Goal: Task Accomplishment & Management: Manage account settings

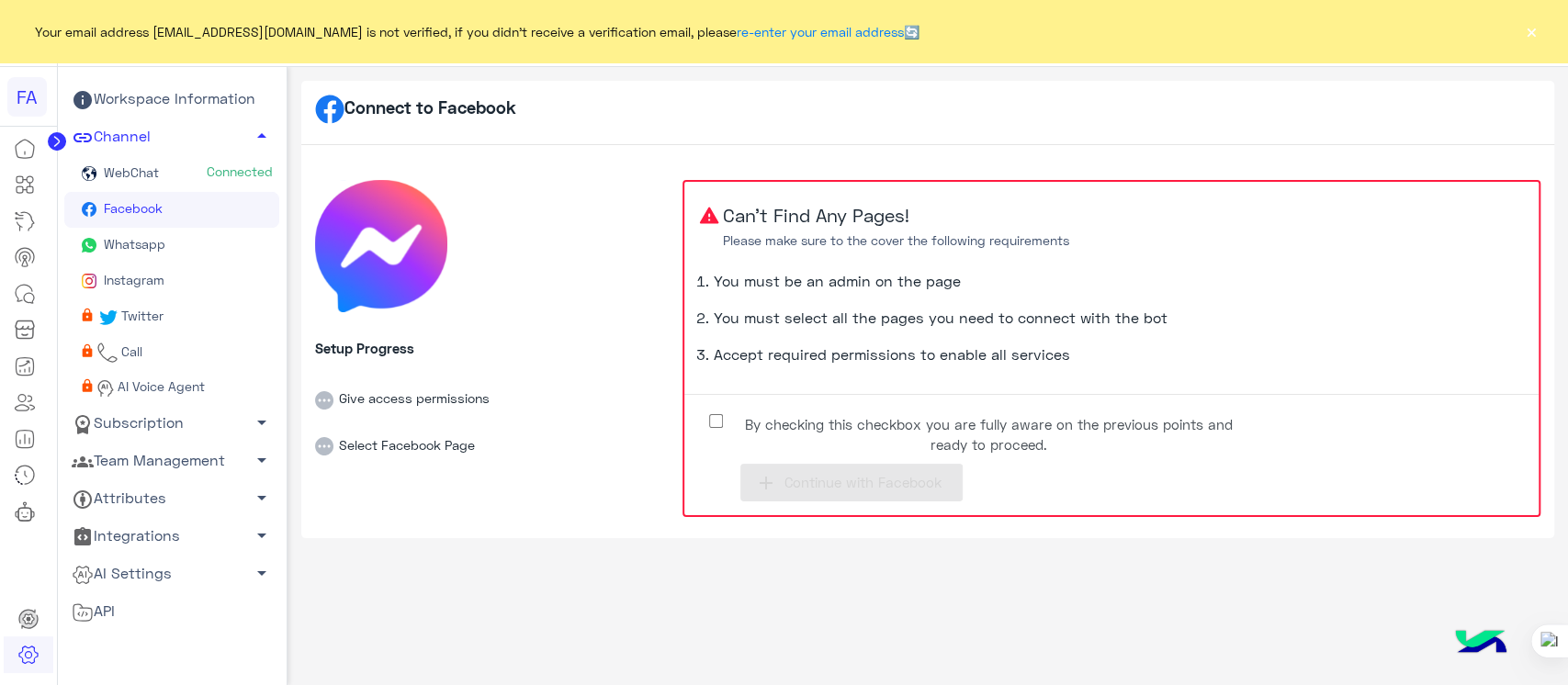
click at [1517, 20] on div "Your email address sabrin.shawky@hulul.net is not verified, if you didn't recei…" at bounding box center [784, 31] width 1568 height 62
click at [1532, 35] on button "×" at bounding box center [1531, 31] width 19 height 19
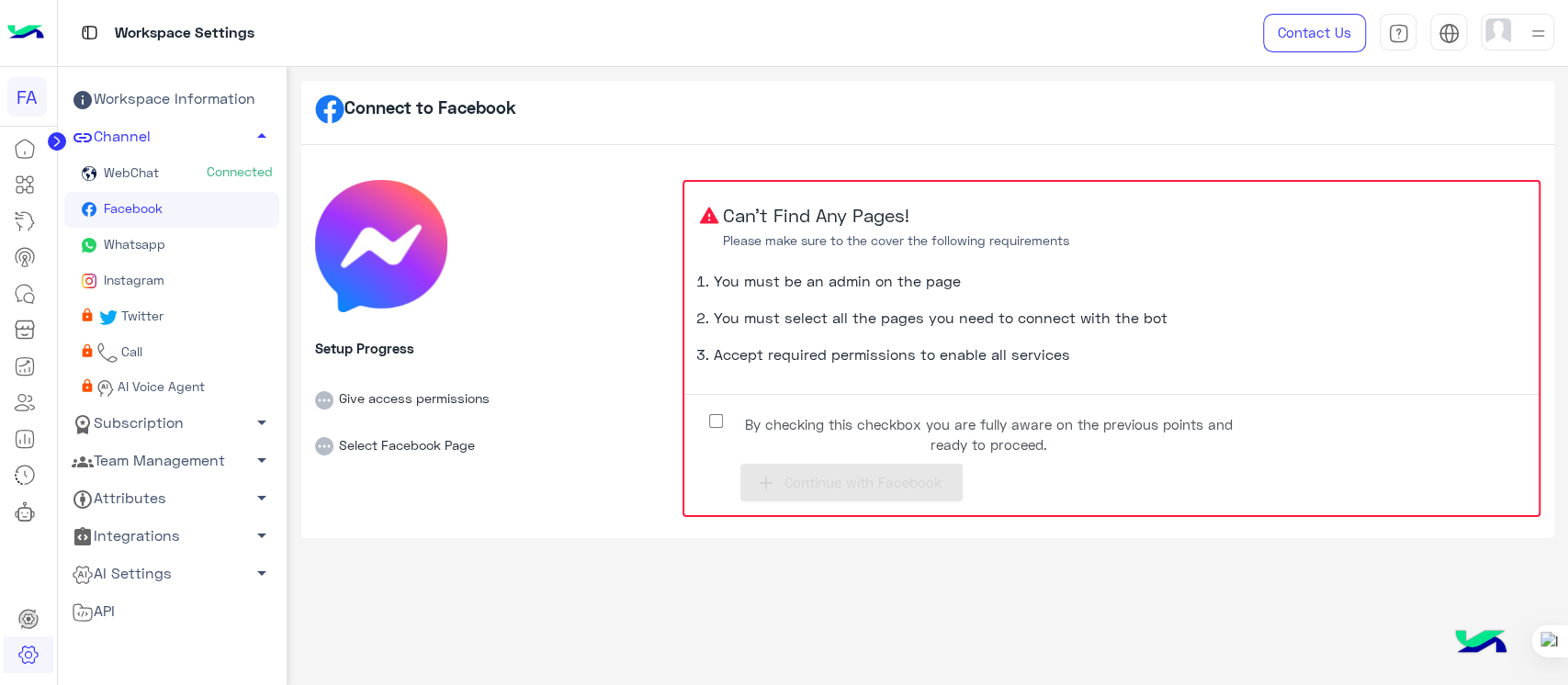
click at [1532, 35] on img at bounding box center [1537, 33] width 23 height 23
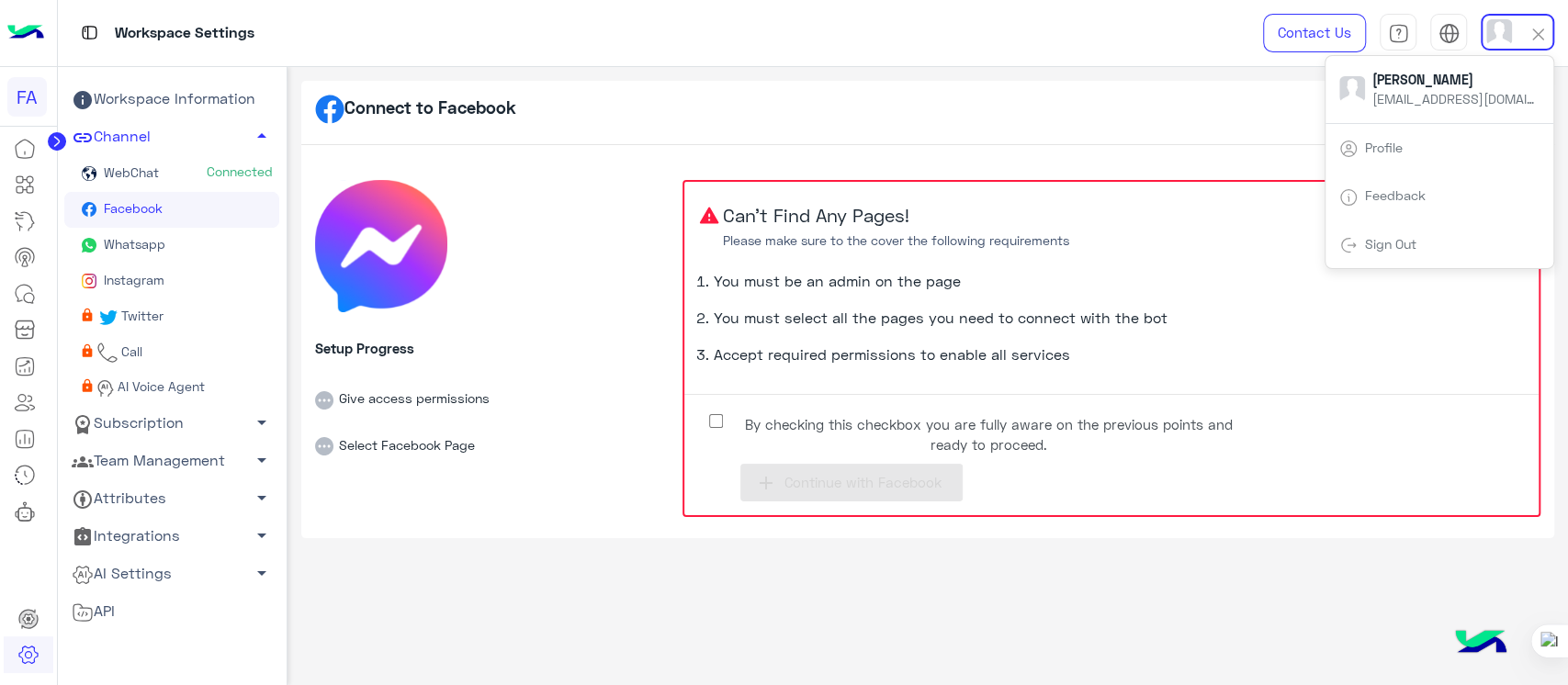
click at [1406, 247] on link "Sign Out" at bounding box center [1391, 244] width 52 height 16
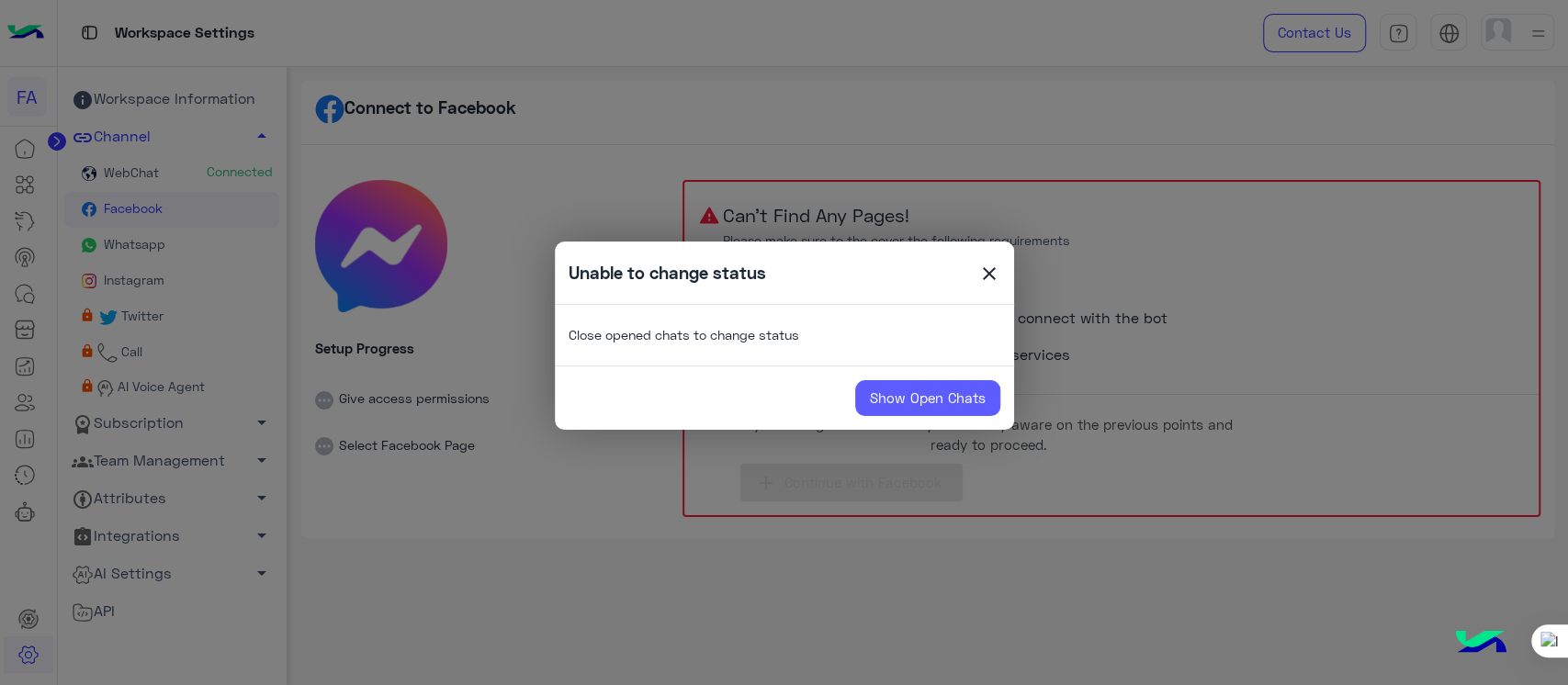
click at [927, 393] on link "Show Open Chats" at bounding box center [927, 398] width 146 height 37
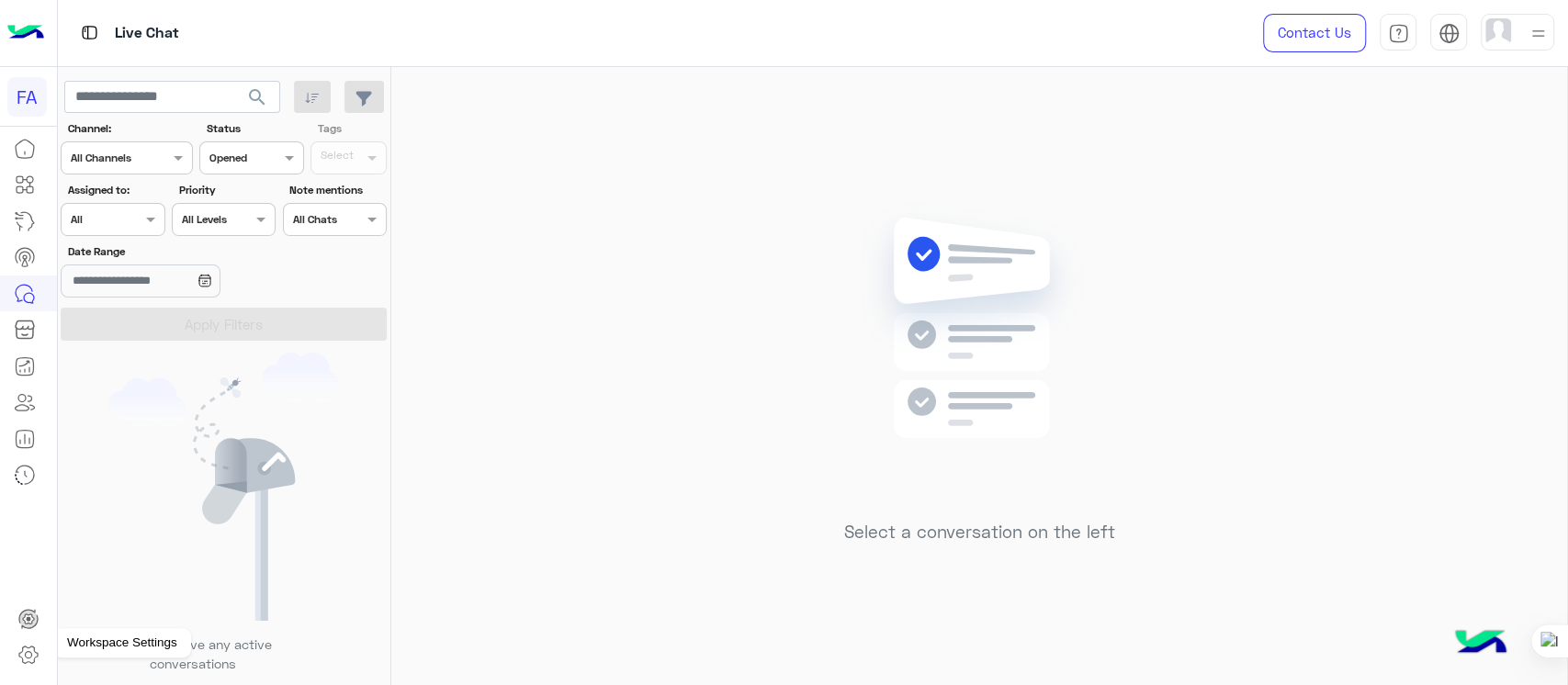
click at [27, 664] on icon at bounding box center [29, 654] width 22 height 22
click at [34, 641] on link at bounding box center [29, 654] width 50 height 37
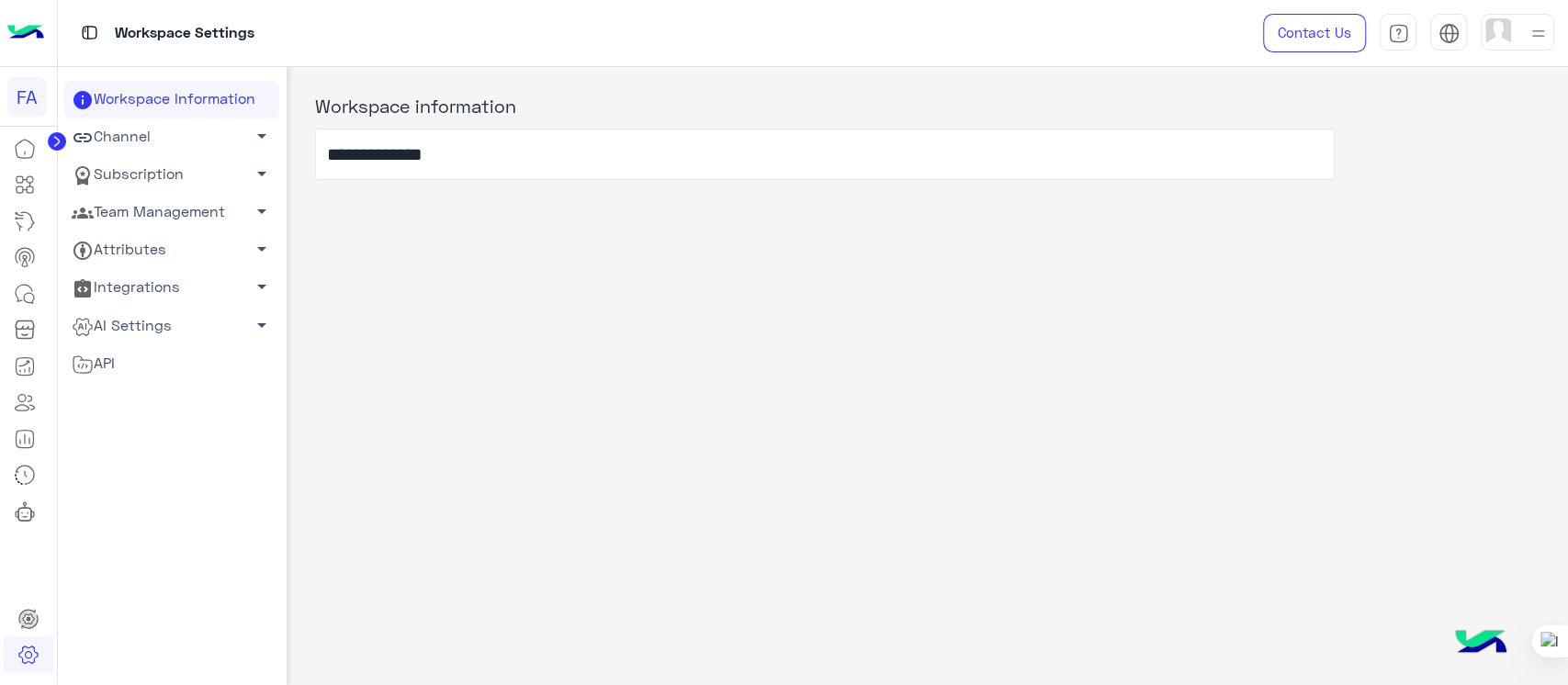
click at [81, 138] on icon at bounding box center [82, 137] width 19 height 9
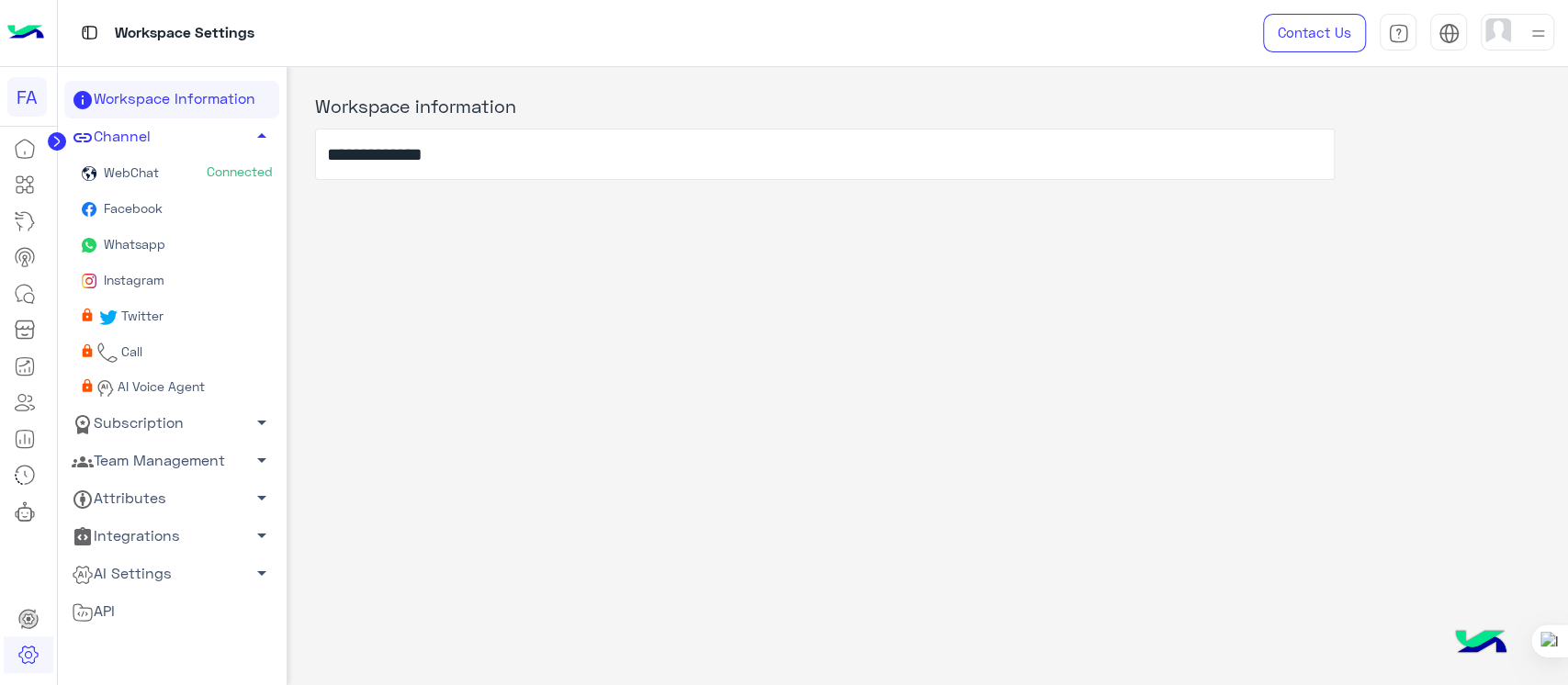
click at [131, 213] on span "Facebook" at bounding box center [131, 208] width 62 height 16
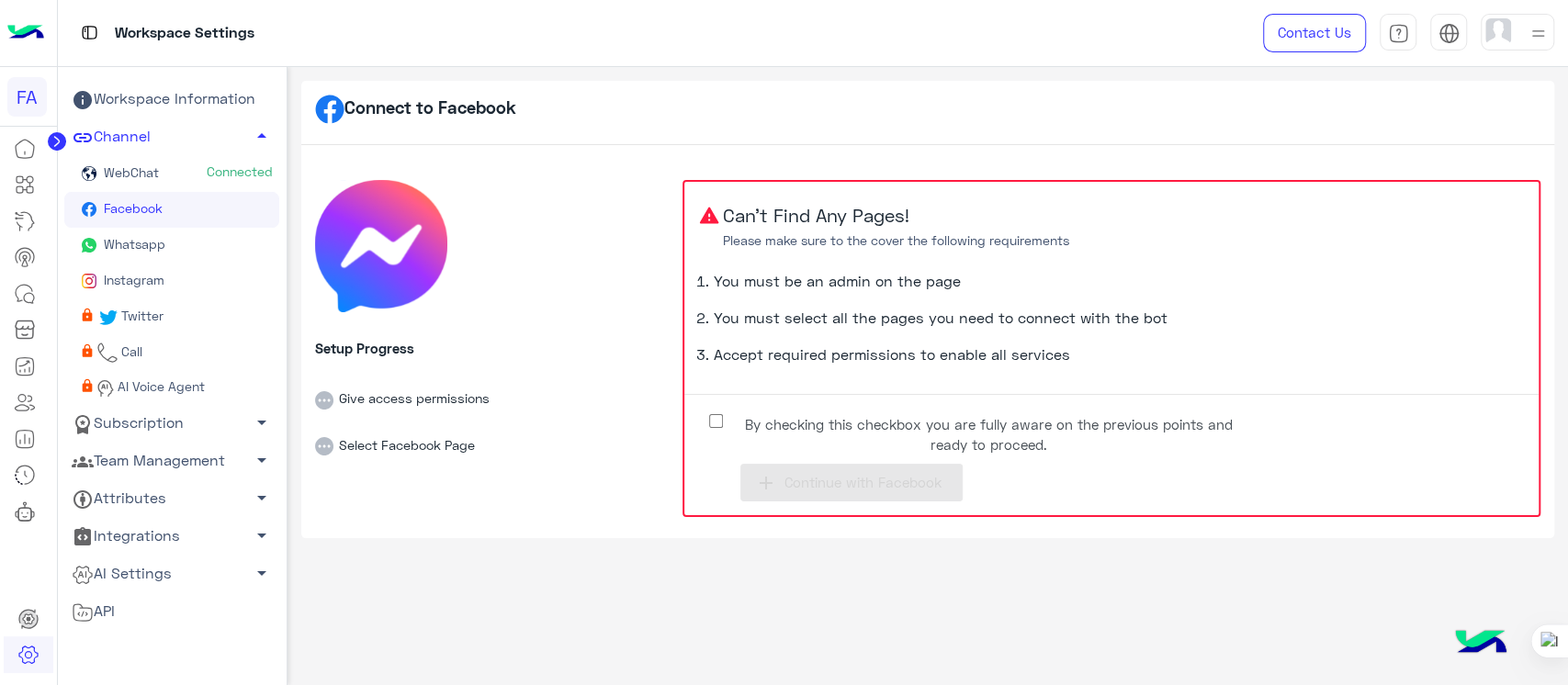
click at [714, 429] on label "By checking this checkbox you are fully aware on the previous points and ready …" at bounding box center [975, 430] width 551 height 42
click at [772, 481] on icon "add" at bounding box center [766, 483] width 22 height 22
click at [822, 471] on button "add Continue with Facebook" at bounding box center [852, 482] width 222 height 38
click at [801, 480] on span "Continue with Facebook" at bounding box center [862, 482] width 157 height 17
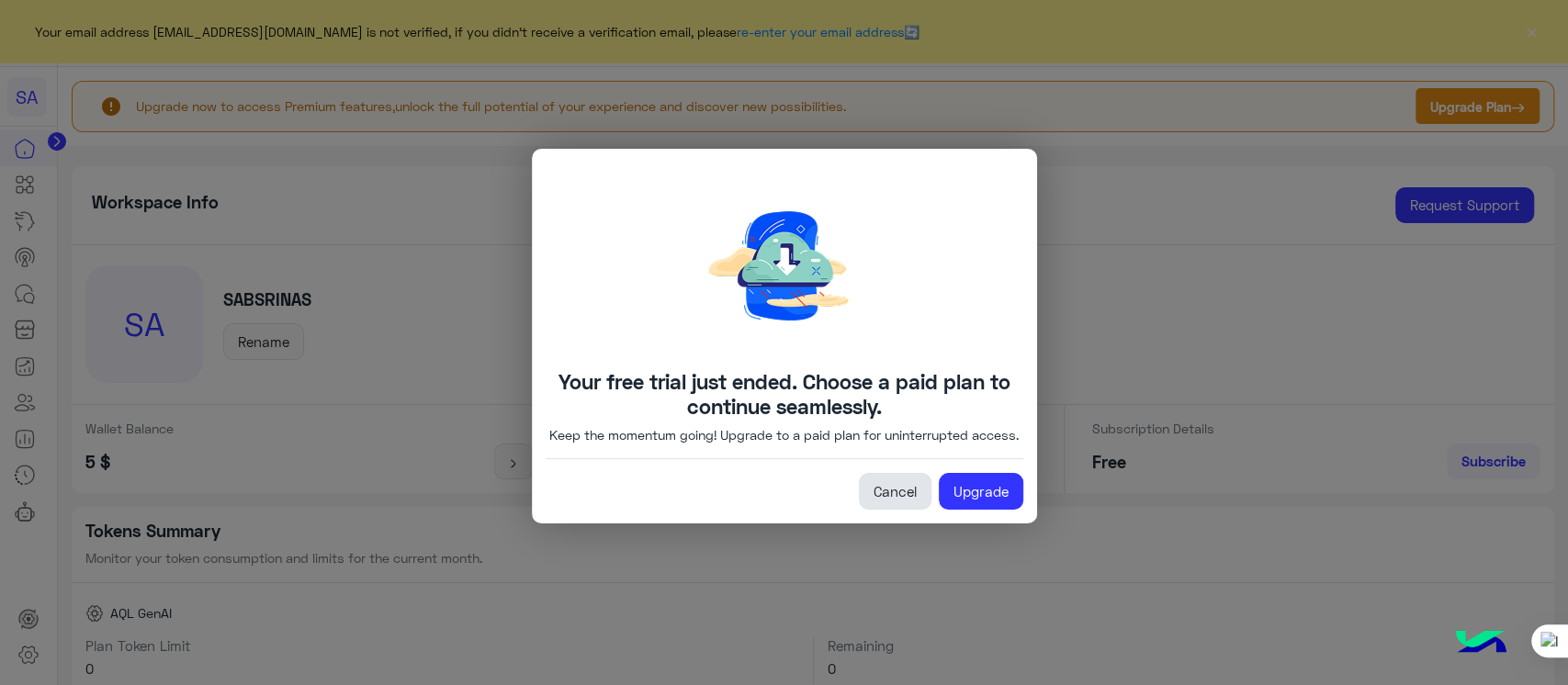
click at [882, 497] on link "Cancel" at bounding box center [894, 491] width 72 height 37
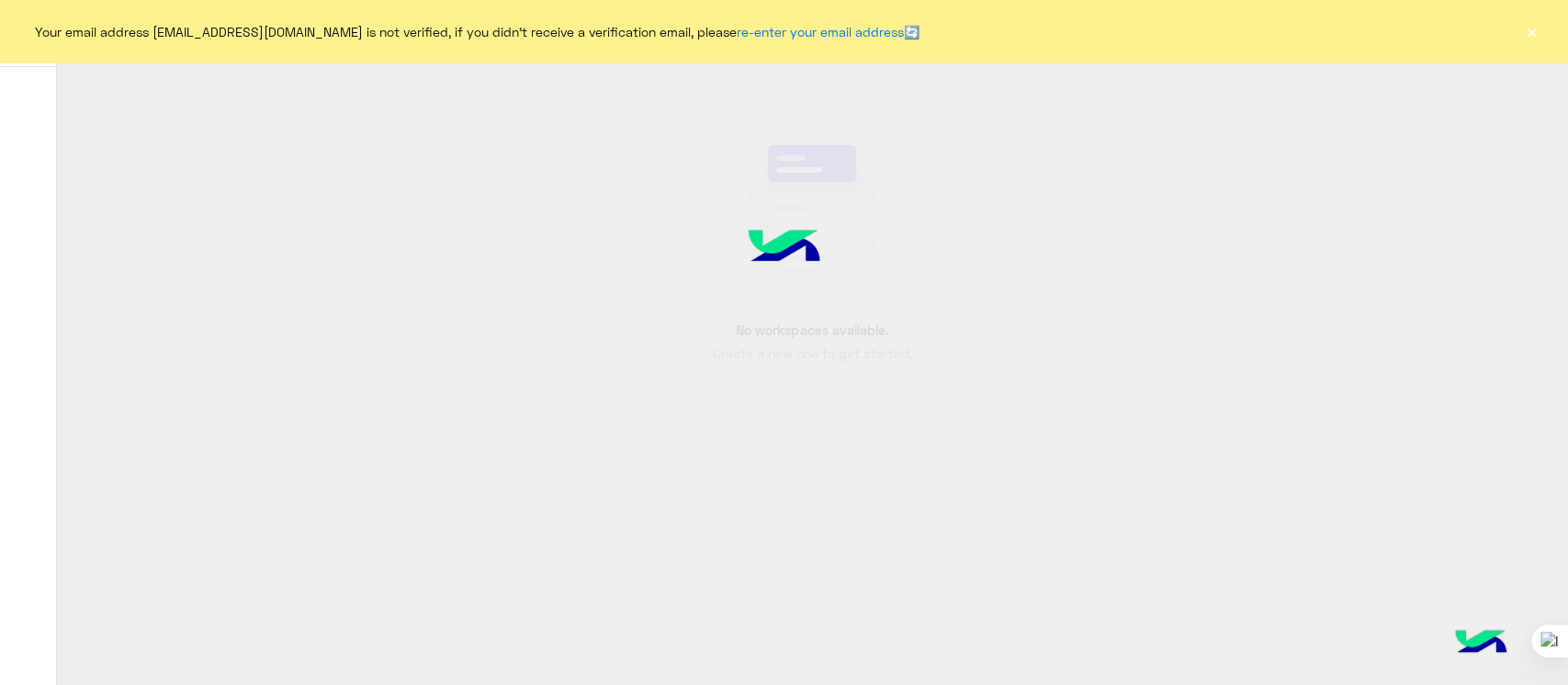
click at [1533, 26] on button "×" at bounding box center [1531, 31] width 19 height 19
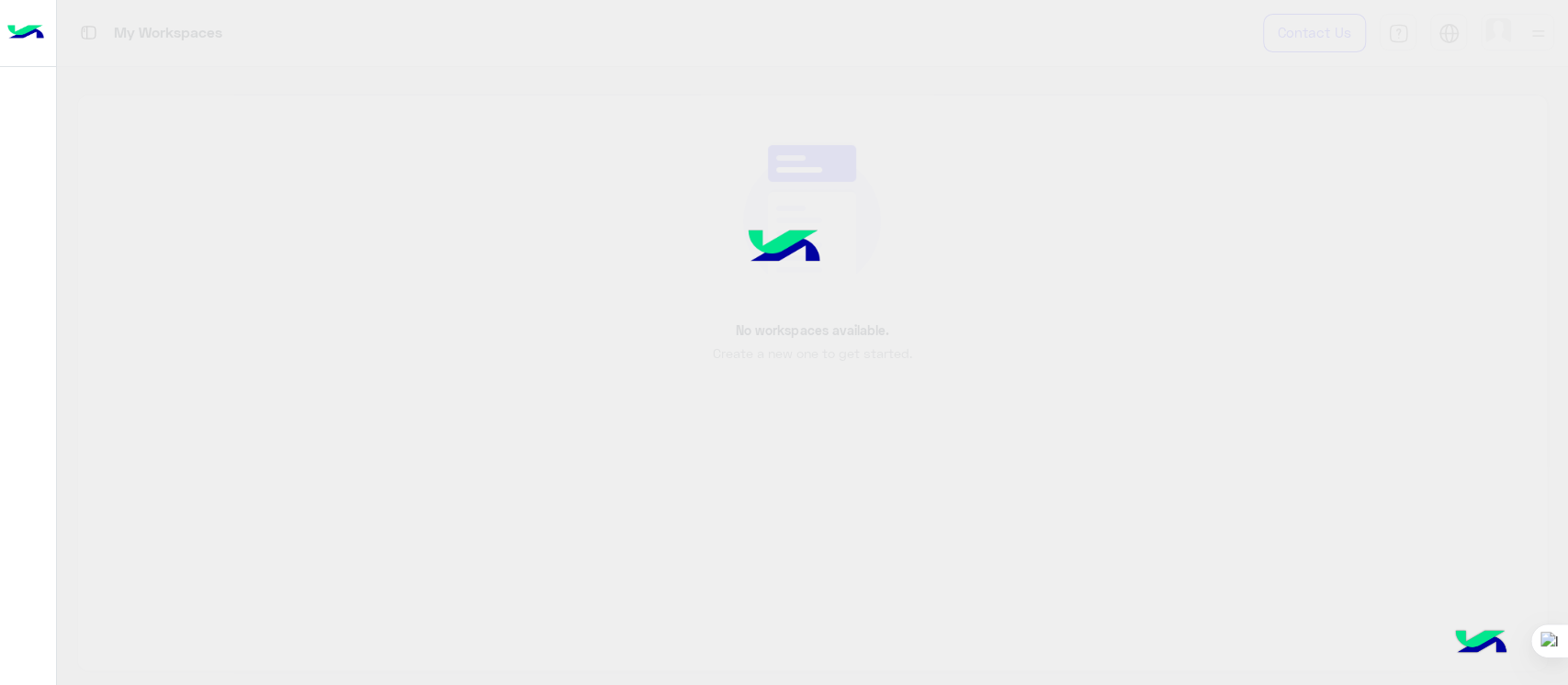
click at [1488, 38] on div at bounding box center [784, 342] width 1568 height 685
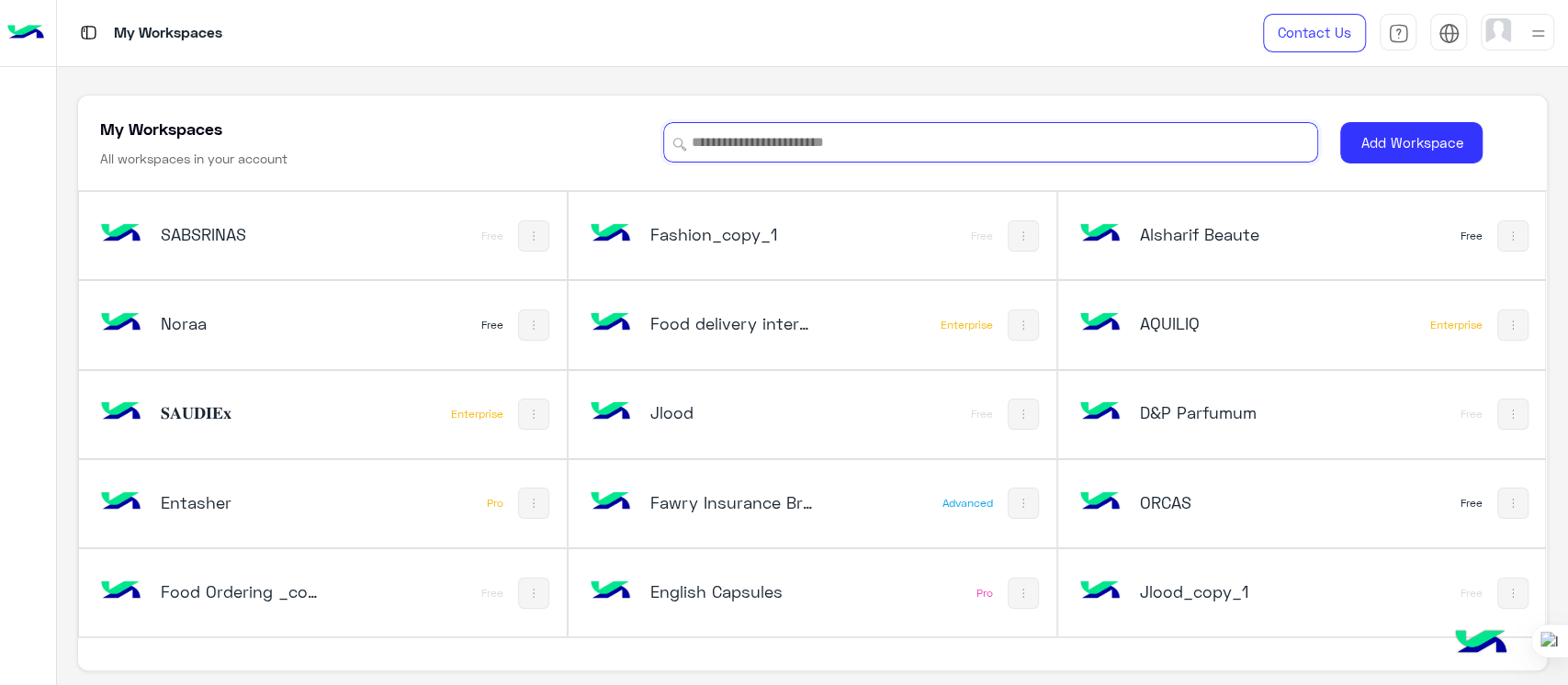
click at [884, 139] on input at bounding box center [991, 142] width 655 height 41
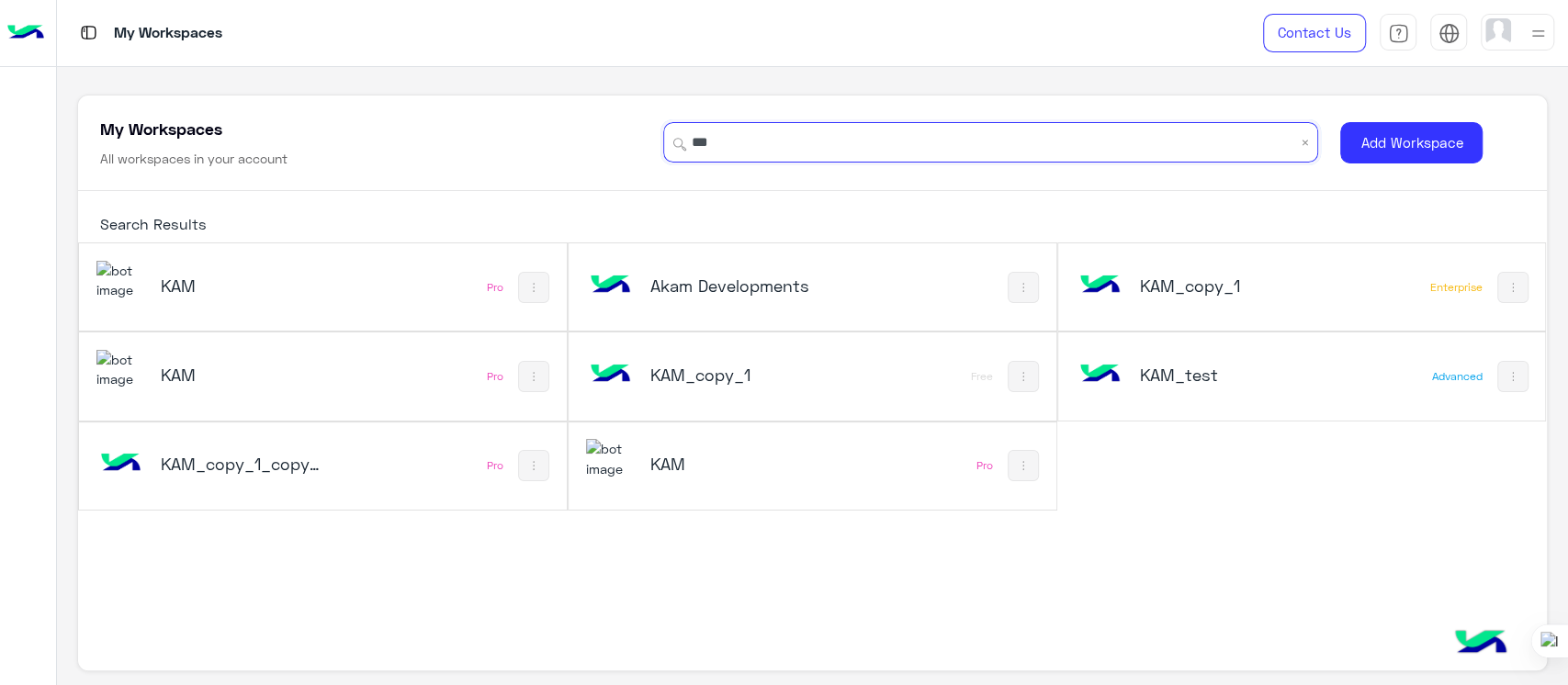
type input "***"
click at [264, 467] on h5 "KAM_copy_1_copy_1" at bounding box center [242, 463] width 163 height 22
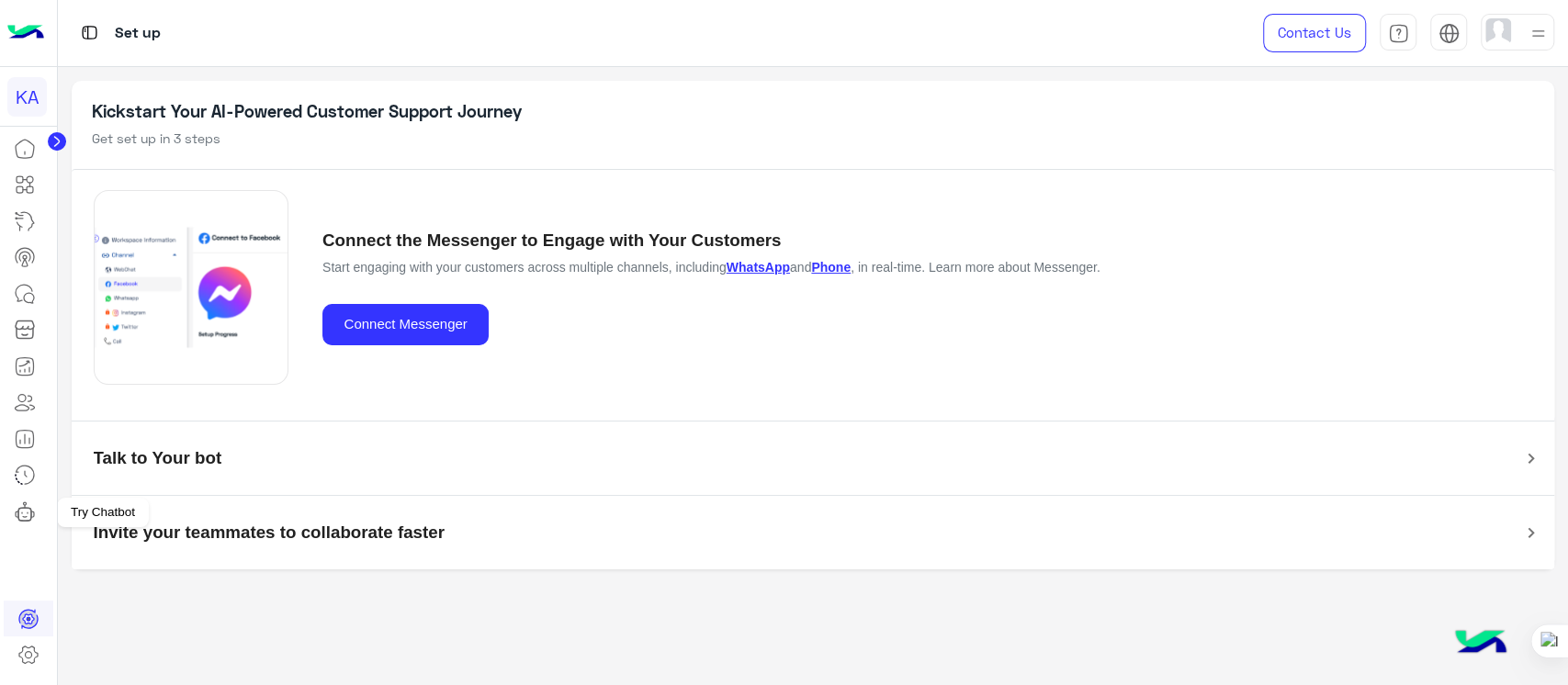
click at [29, 504] on icon at bounding box center [25, 511] width 22 height 22
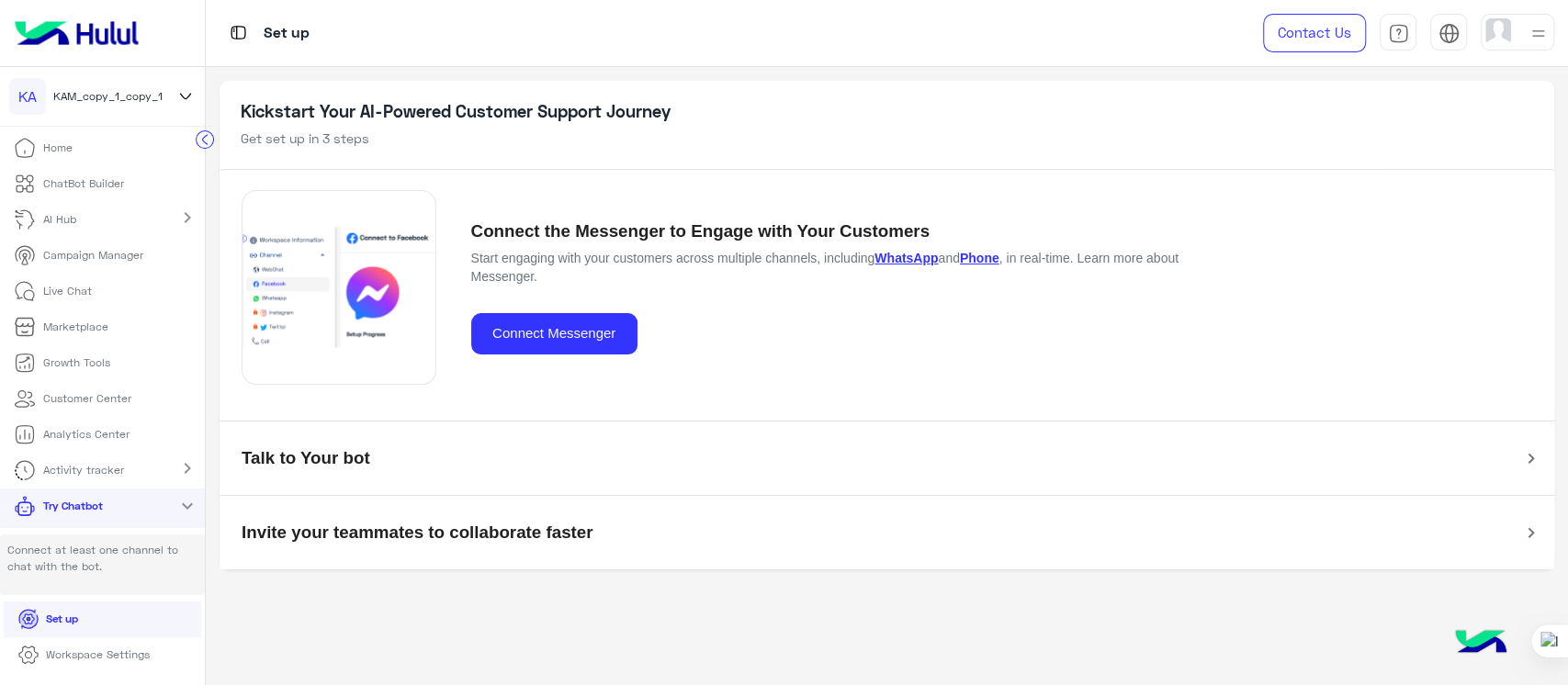
click at [179, 507] on mat-icon "expand_more" at bounding box center [187, 506] width 22 height 22
click at [189, 490] on div "Try Chatbot chevron_right" at bounding box center [102, 508] width 205 height 40
click at [110, 47] on img at bounding box center [76, 33] width 139 height 39
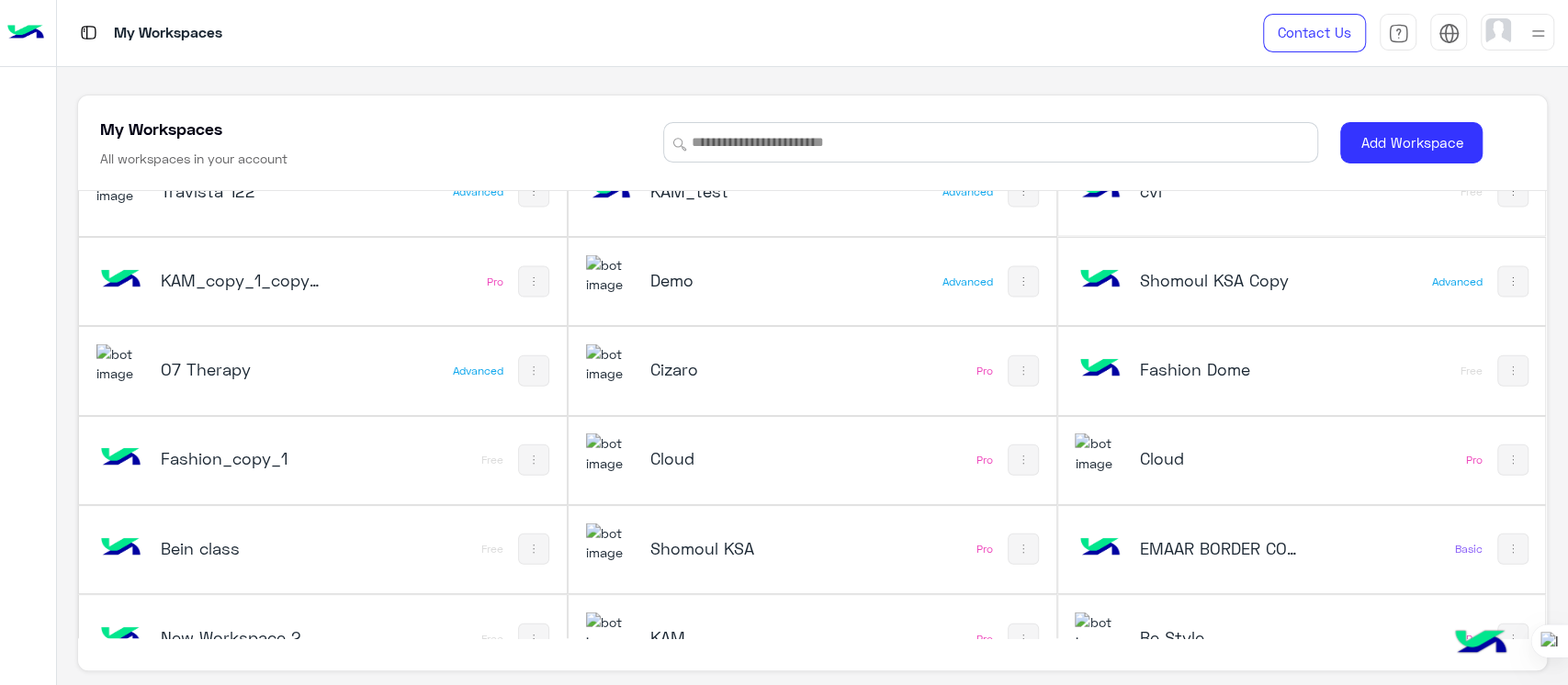
scroll to position [2796, 0]
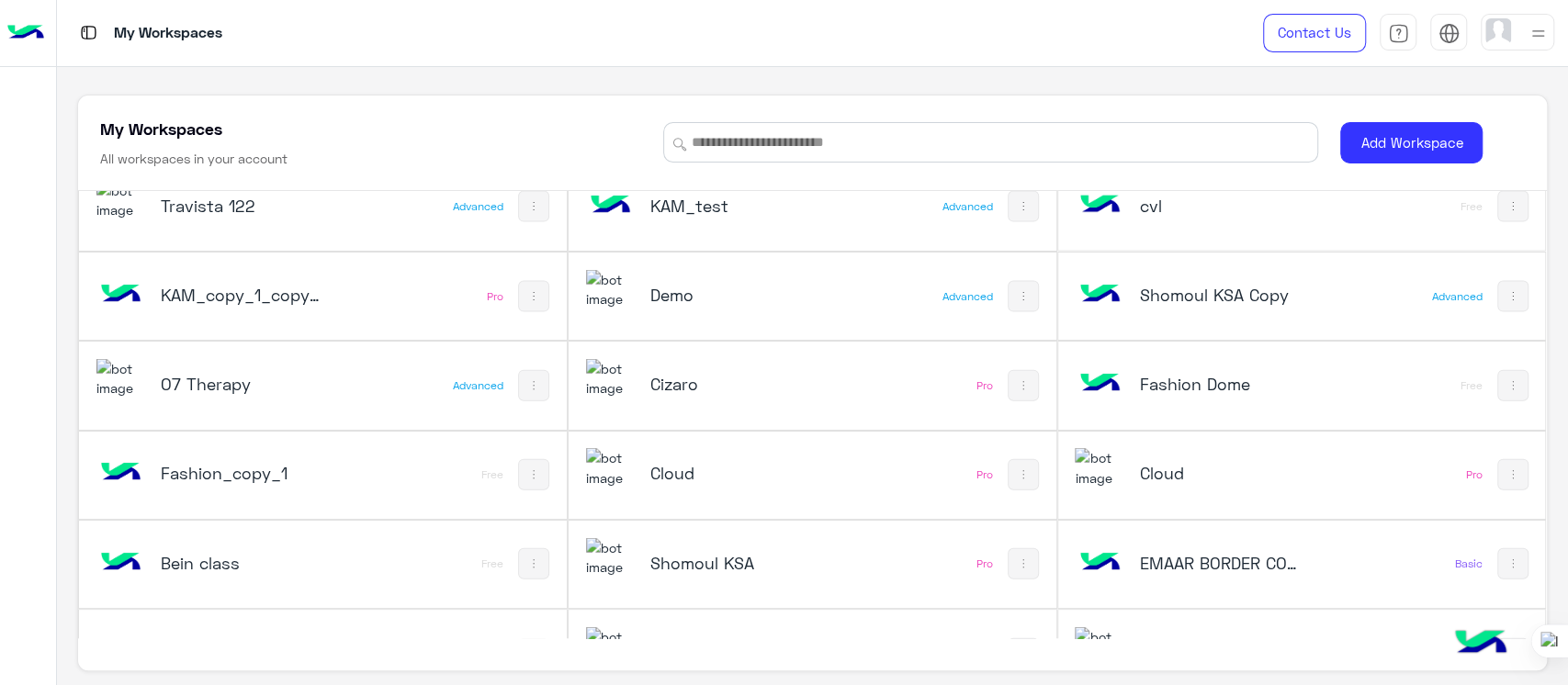
click at [1176, 393] on div "Fashion Dome" at bounding box center [1210, 386] width 272 height 53
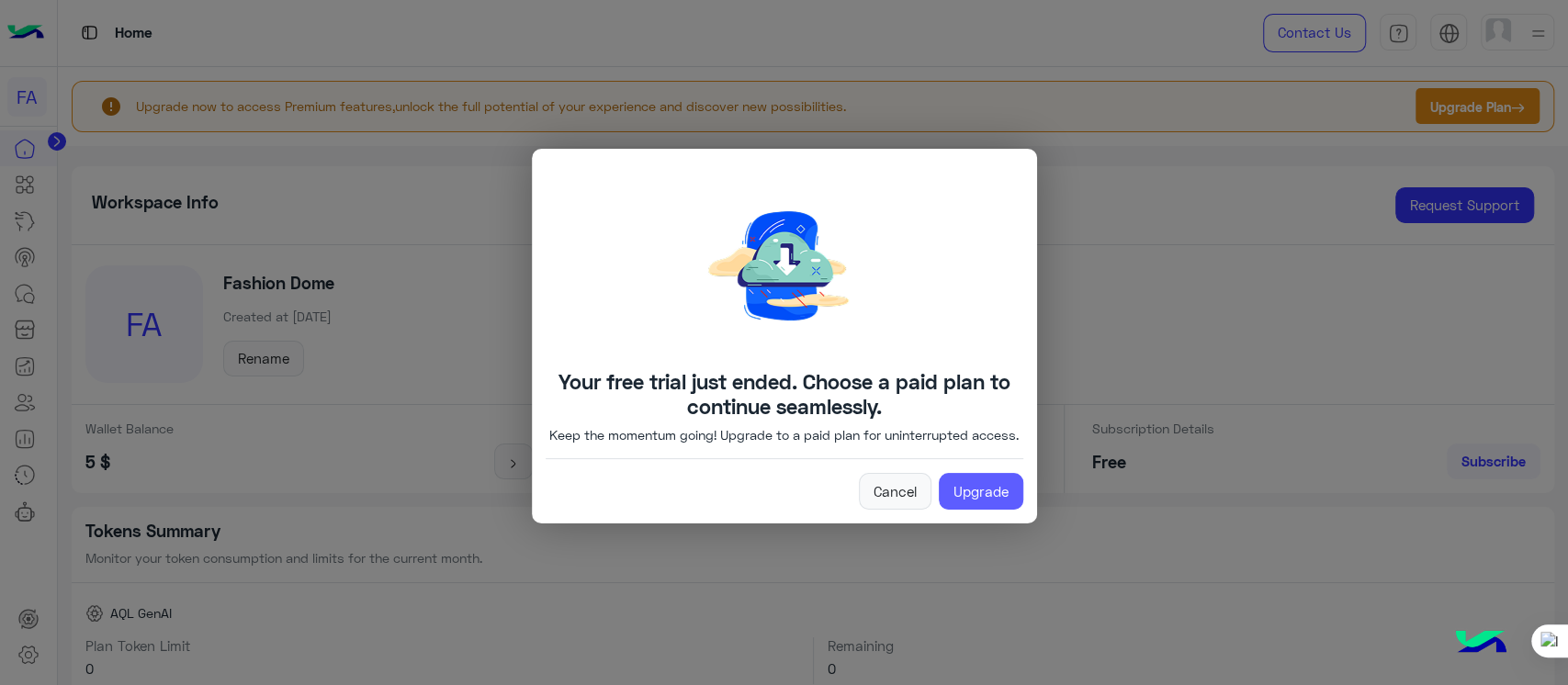
click at [964, 498] on link "Upgrade" at bounding box center [981, 491] width 84 height 37
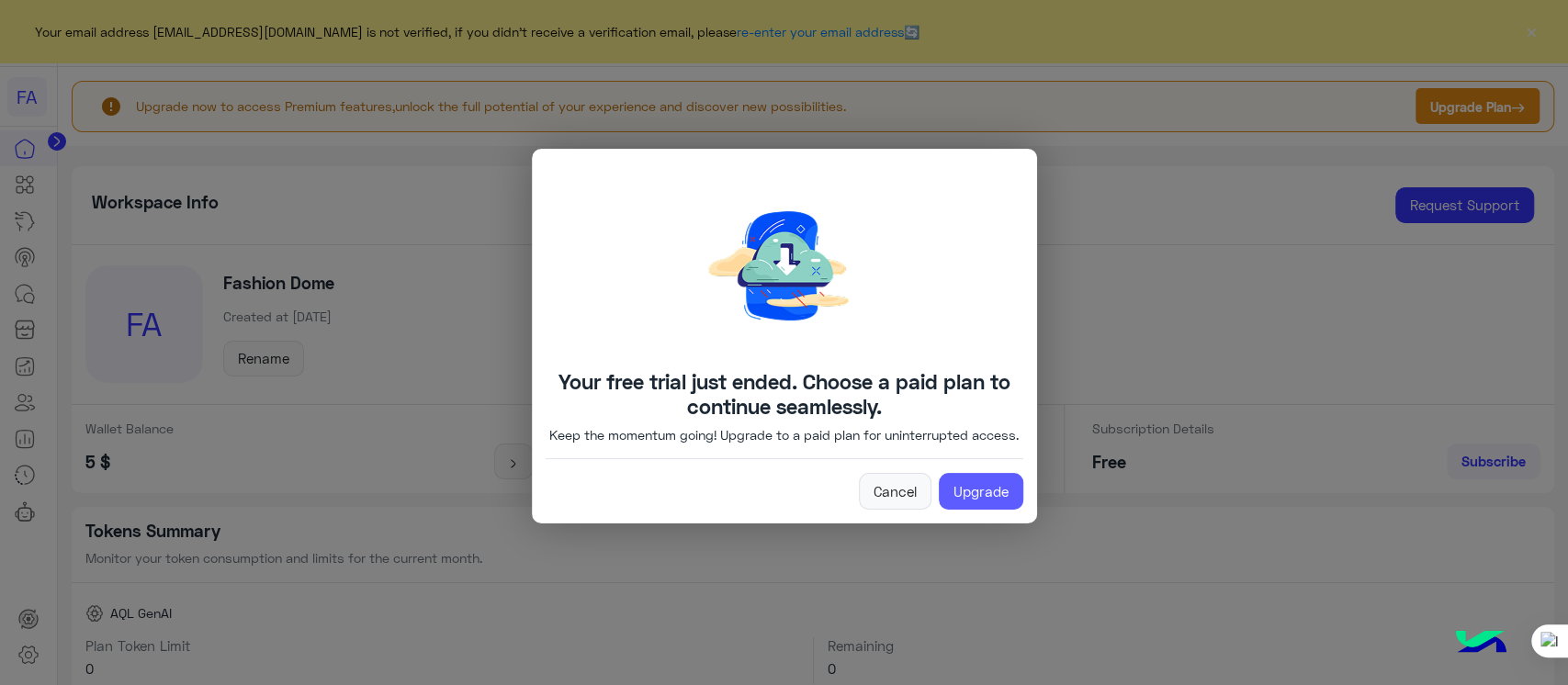
click at [955, 494] on link "Upgrade" at bounding box center [981, 491] width 84 height 37
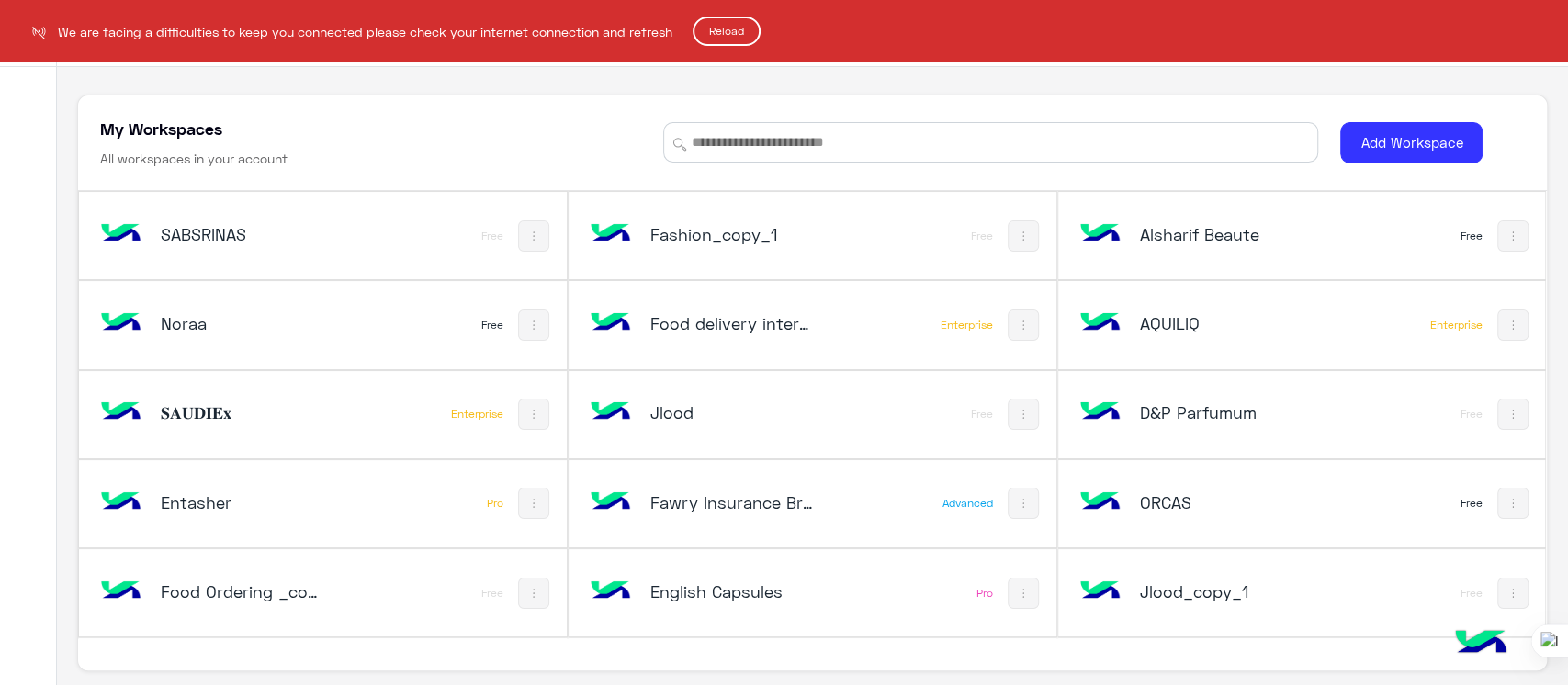
click at [723, 25] on button "Reload" at bounding box center [726, 32] width 68 height 30
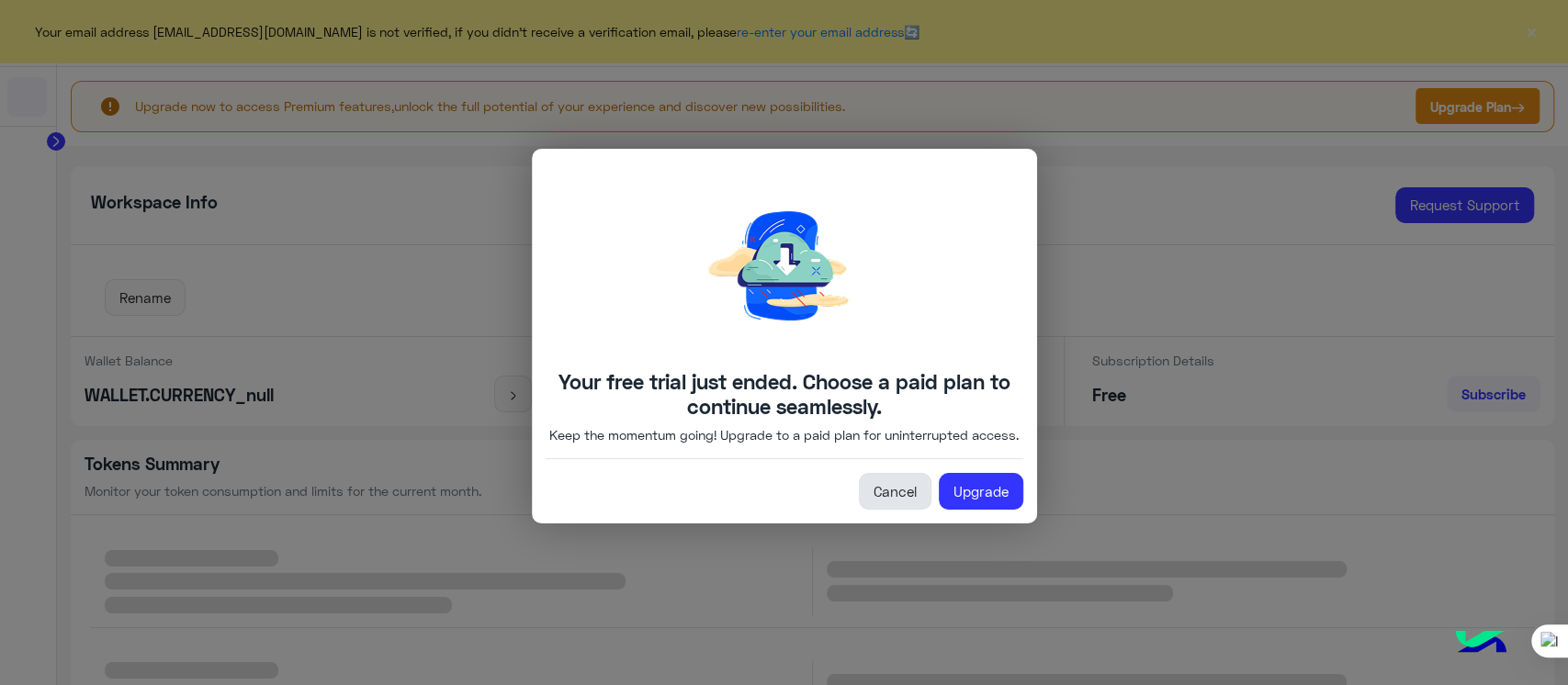
click at [892, 507] on link "Cancel" at bounding box center [894, 491] width 72 height 37
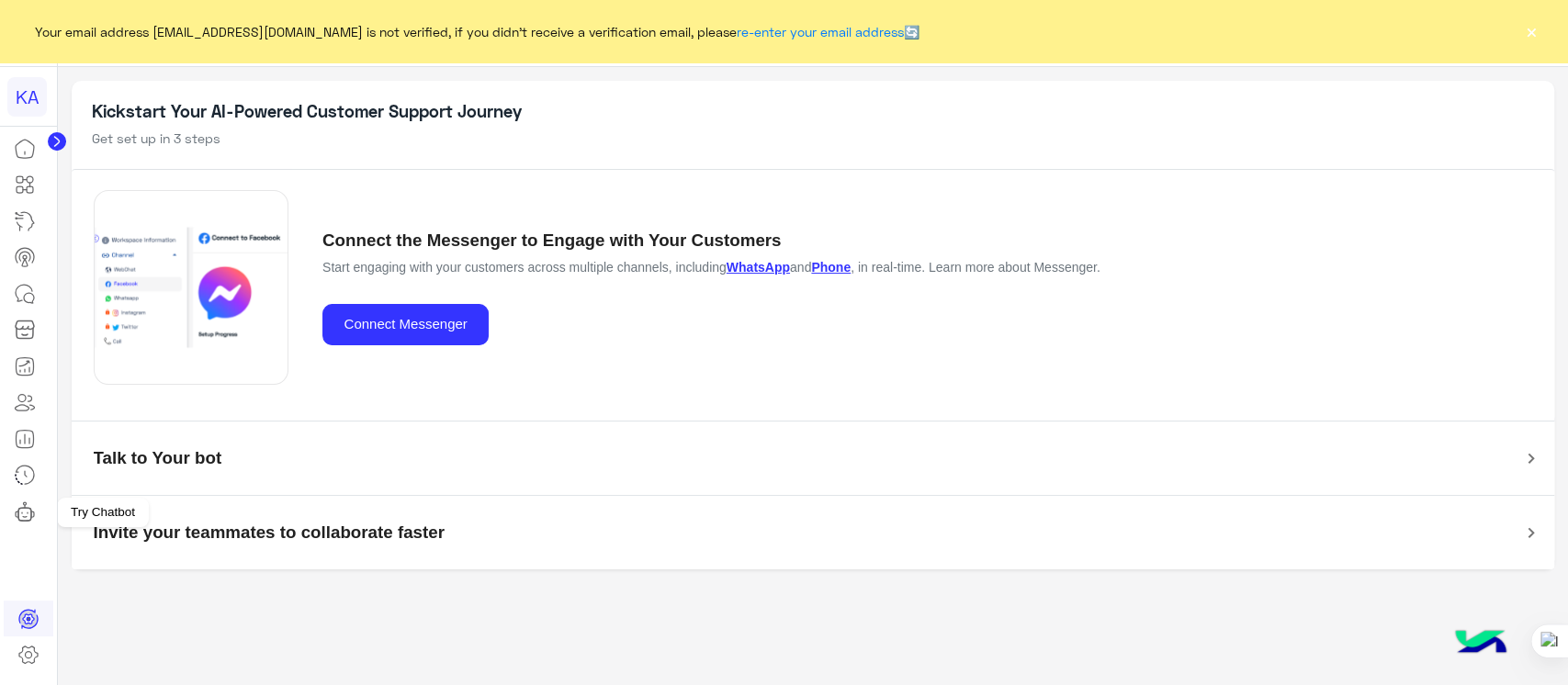
click at [23, 516] on icon at bounding box center [25, 516] width 4 height 1
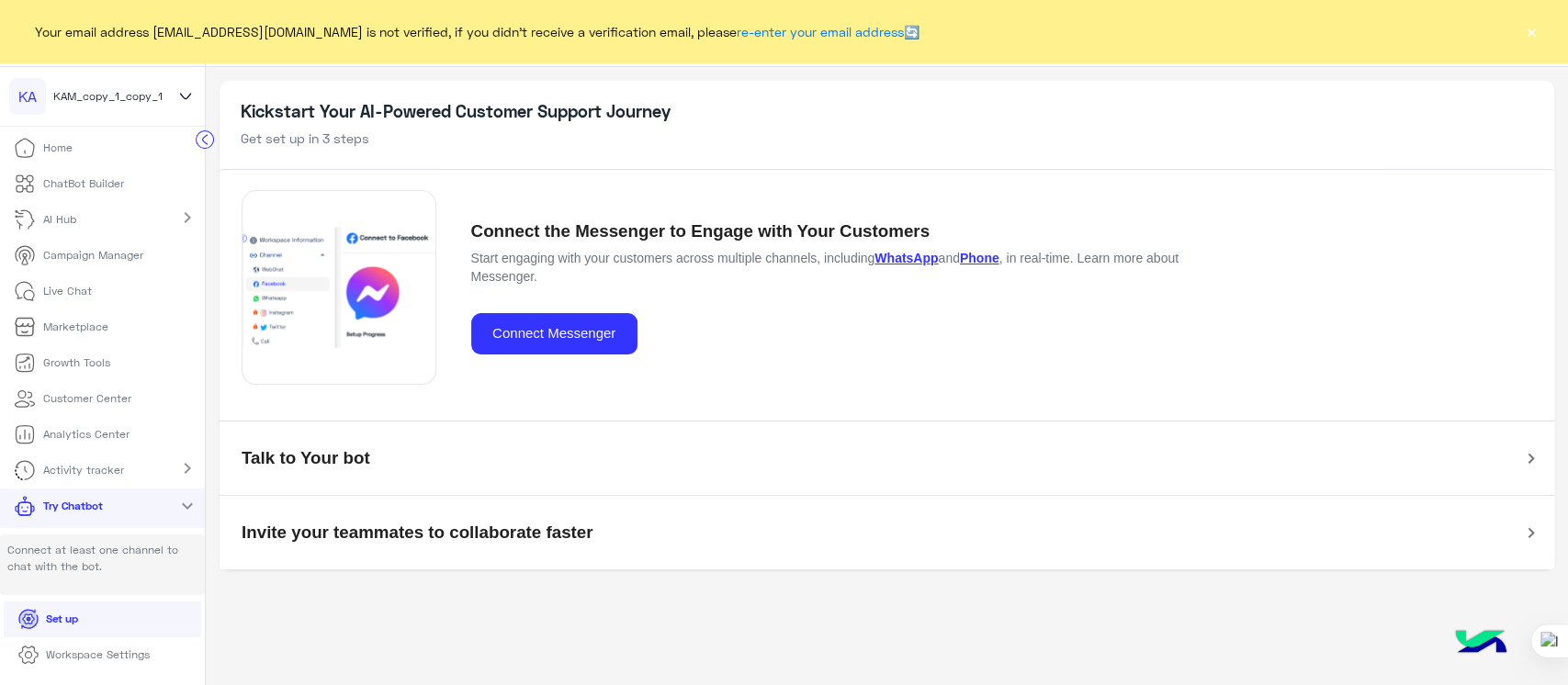
click at [1522, 34] on button "×" at bounding box center [1531, 31] width 19 height 19
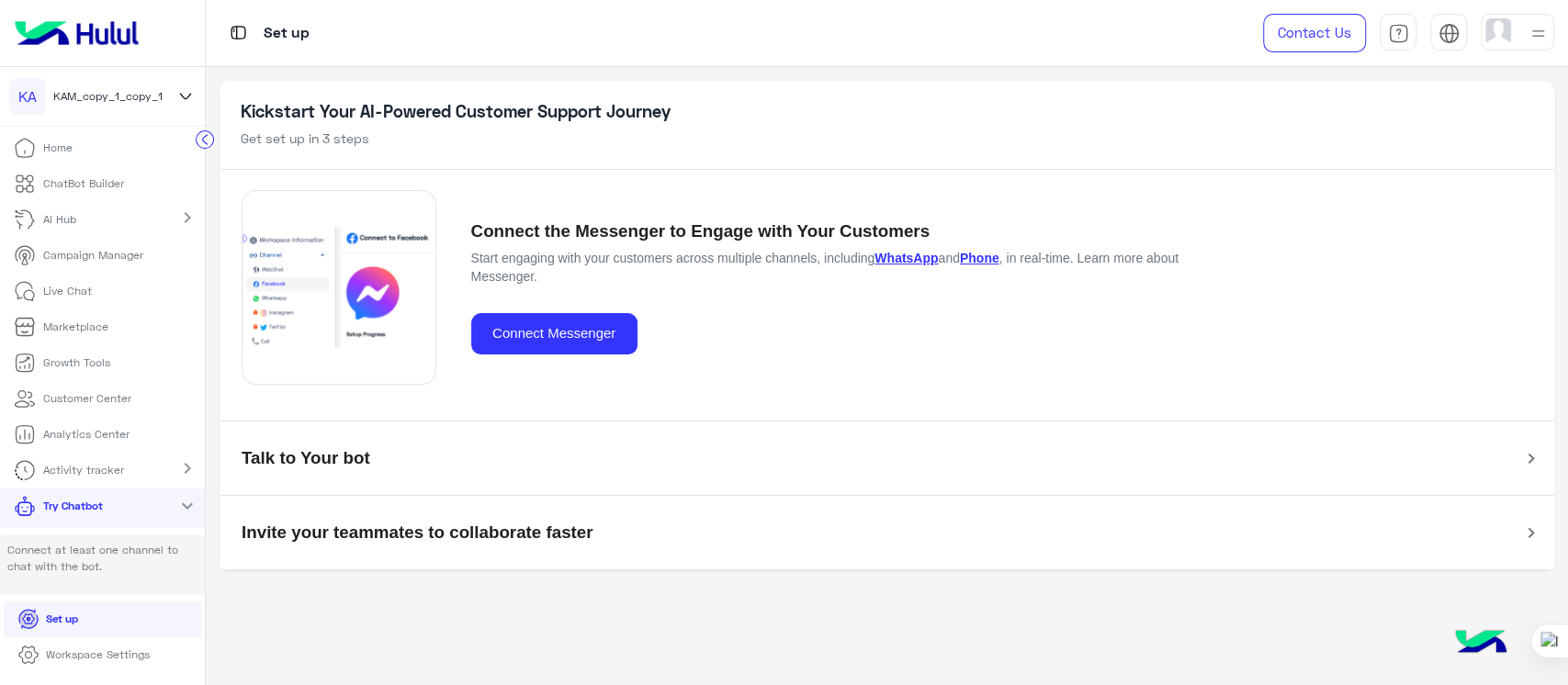
click at [192, 96] on icon at bounding box center [185, 96] width 20 height 22
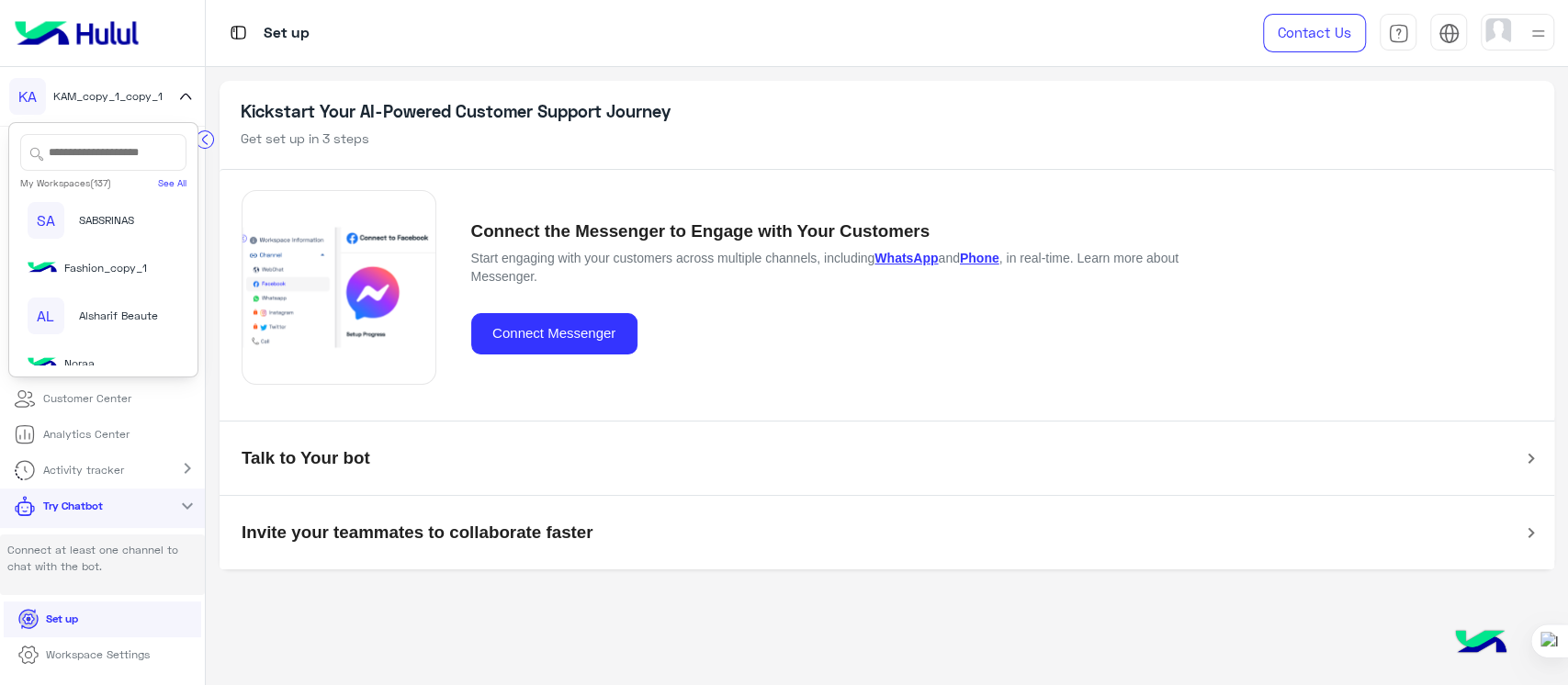
click at [84, 158] on input "text" at bounding box center [103, 151] width 166 height 37
type input "*"
drag, startPoint x: 179, startPoint y: 204, endPoint x: 177, endPoint y: 239, distance: 35.1
click at [177, 239] on div "Fashion_copy_1 FO Food delivery interaction FA Fawry Insurance Brokerage`s OR O…" at bounding box center [103, 280] width 166 height 171
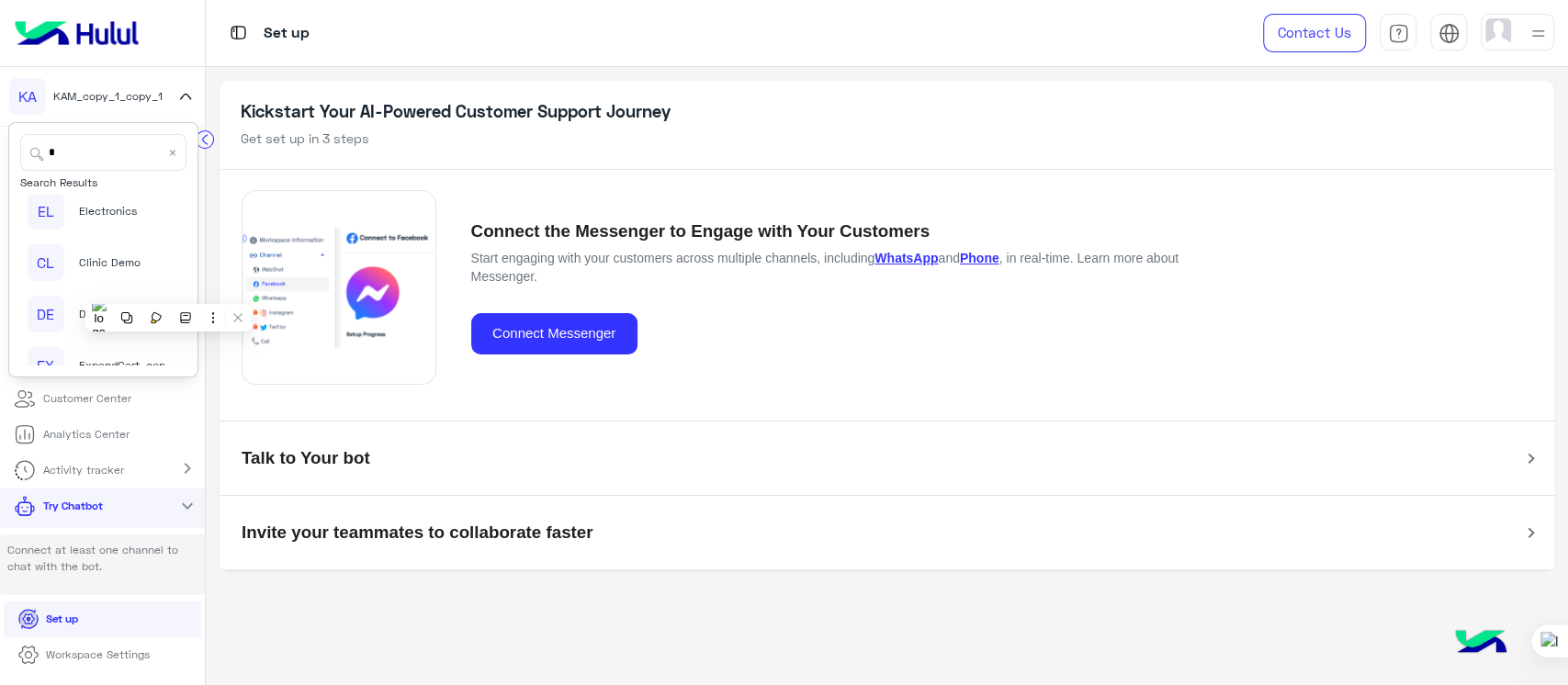
click at [104, 269] on span "Clinic Demo" at bounding box center [110, 262] width 61 height 17
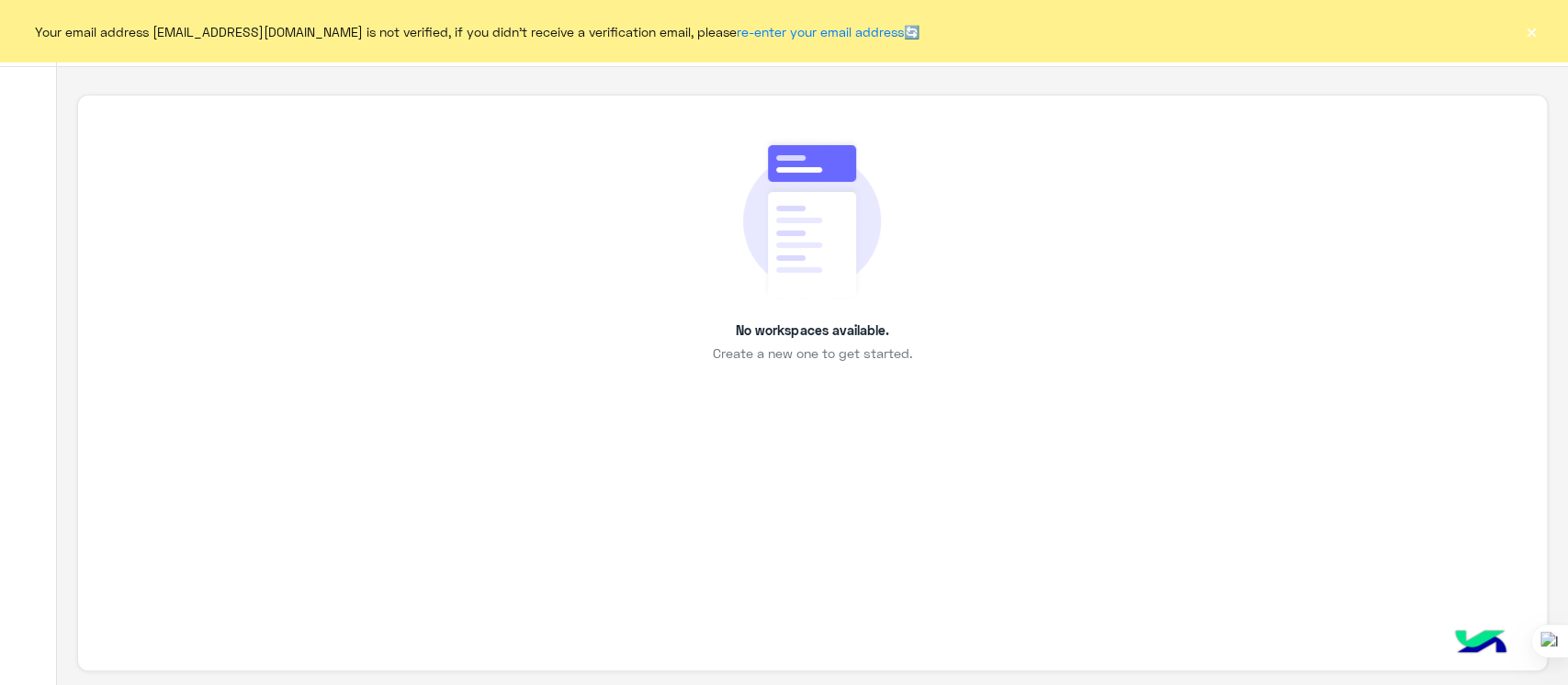
click at [1537, 30] on button "×" at bounding box center [1531, 31] width 19 height 19
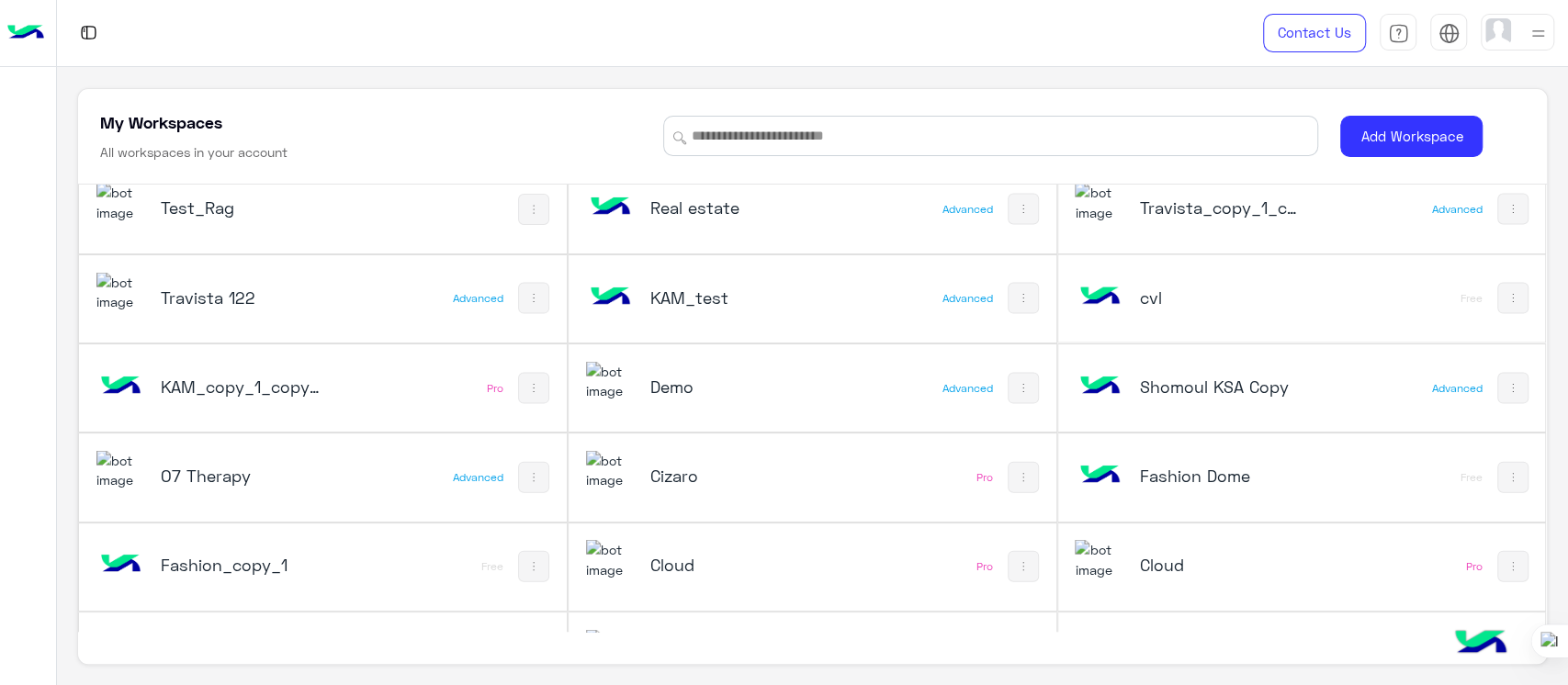
scroll to position [2695, 0]
click at [887, 374] on div "Demo Advanced" at bounding box center [812, 391] width 487 height 87
click at [656, 397] on div "Demo" at bounding box center [722, 391] width 272 height 53
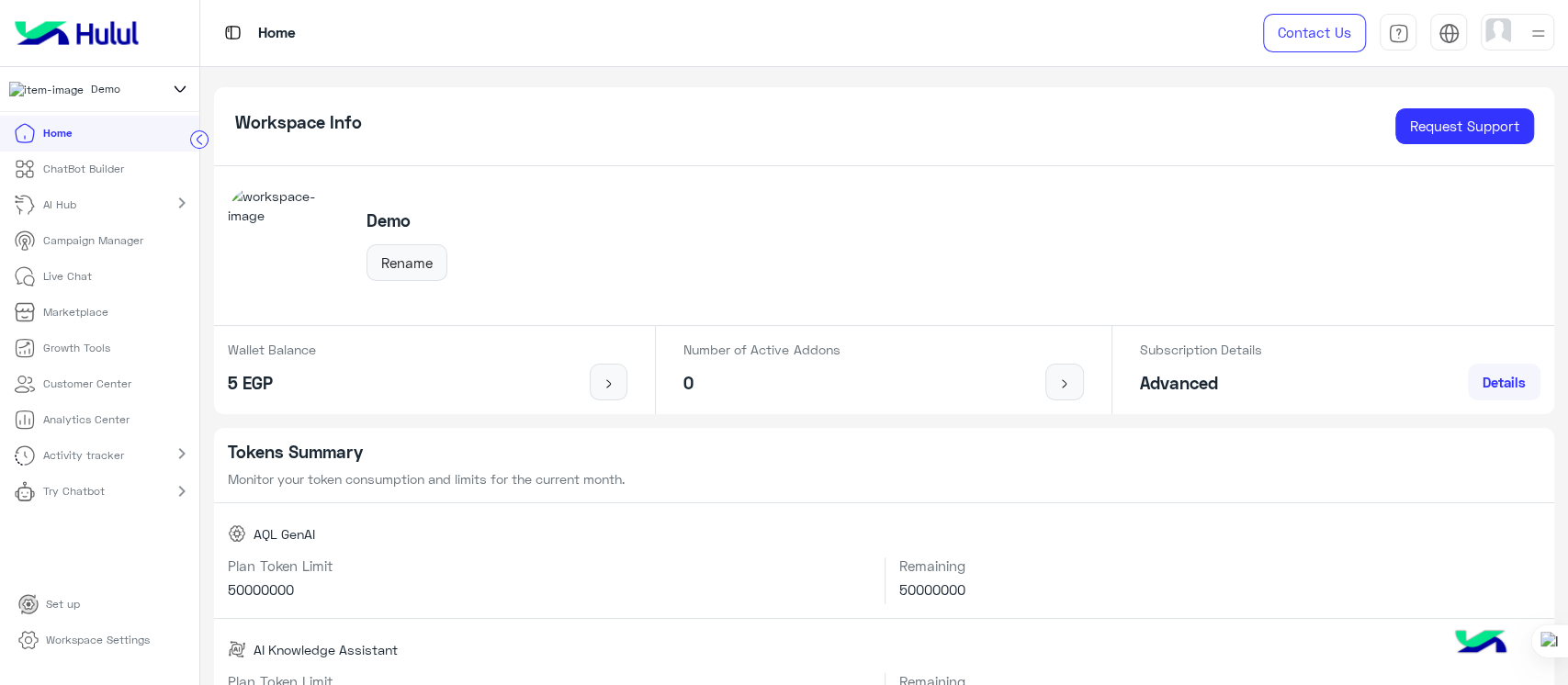
click at [113, 509] on link "Try Chatbot" at bounding box center [62, 492] width 125 height 36
click at [120, 181] on link "ChatBot Builder" at bounding box center [68, 164] width 138 height 36
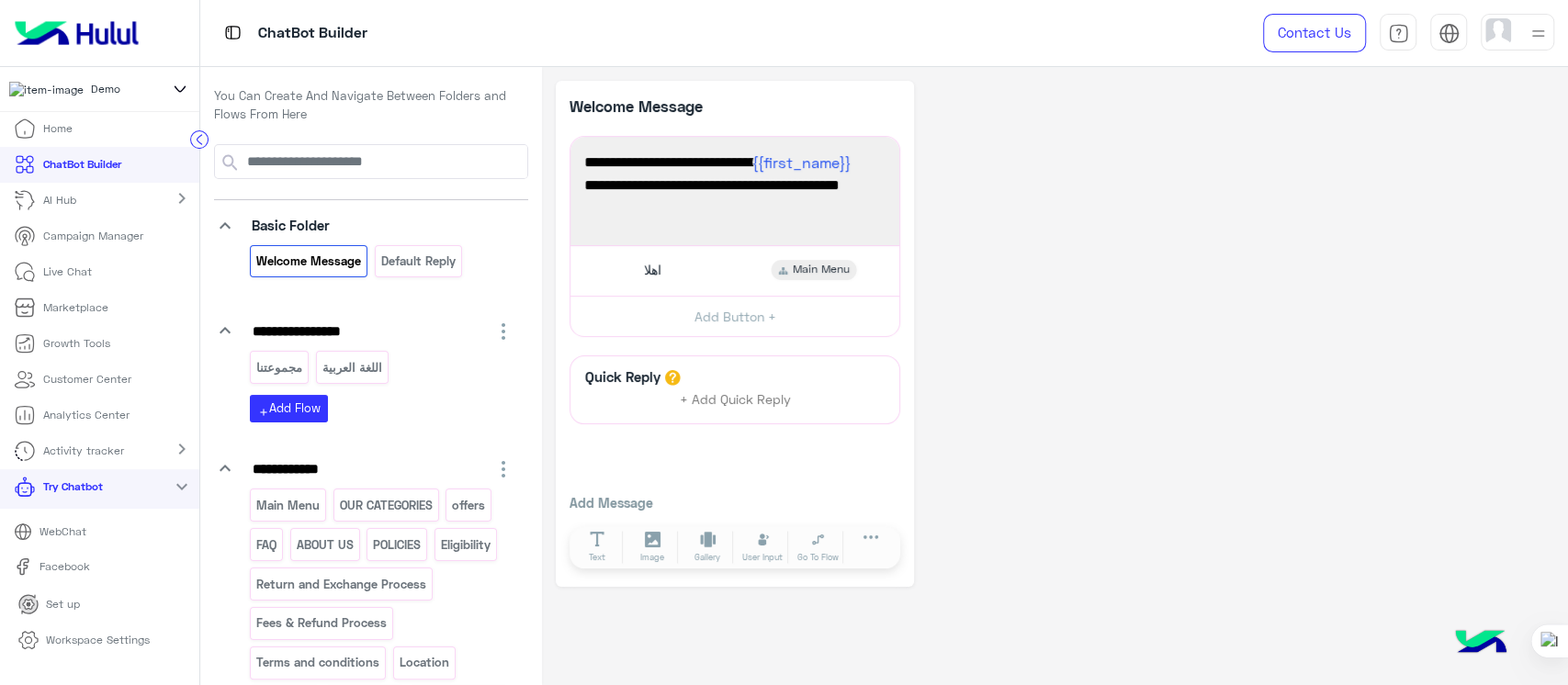
click at [86, 41] on img at bounding box center [76, 33] width 139 height 39
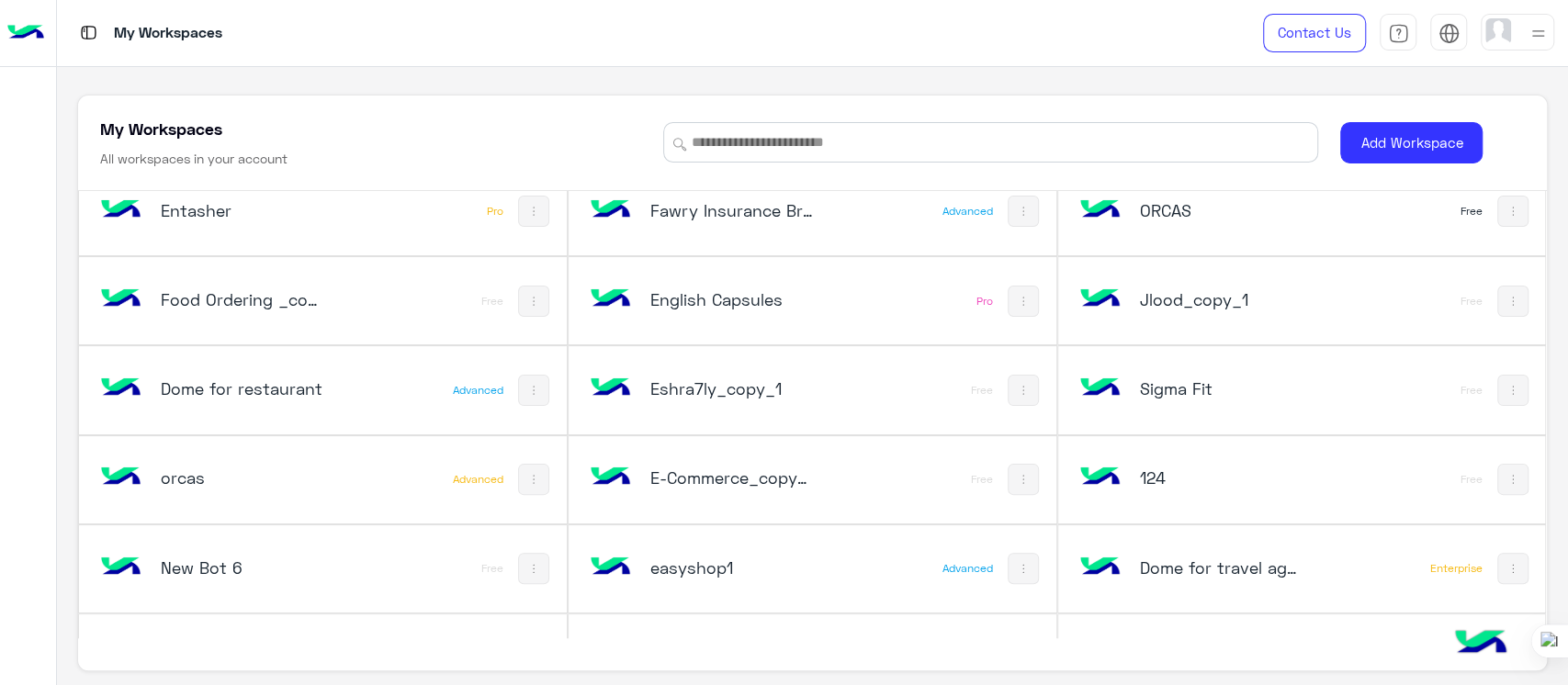
scroll to position [300, 0]
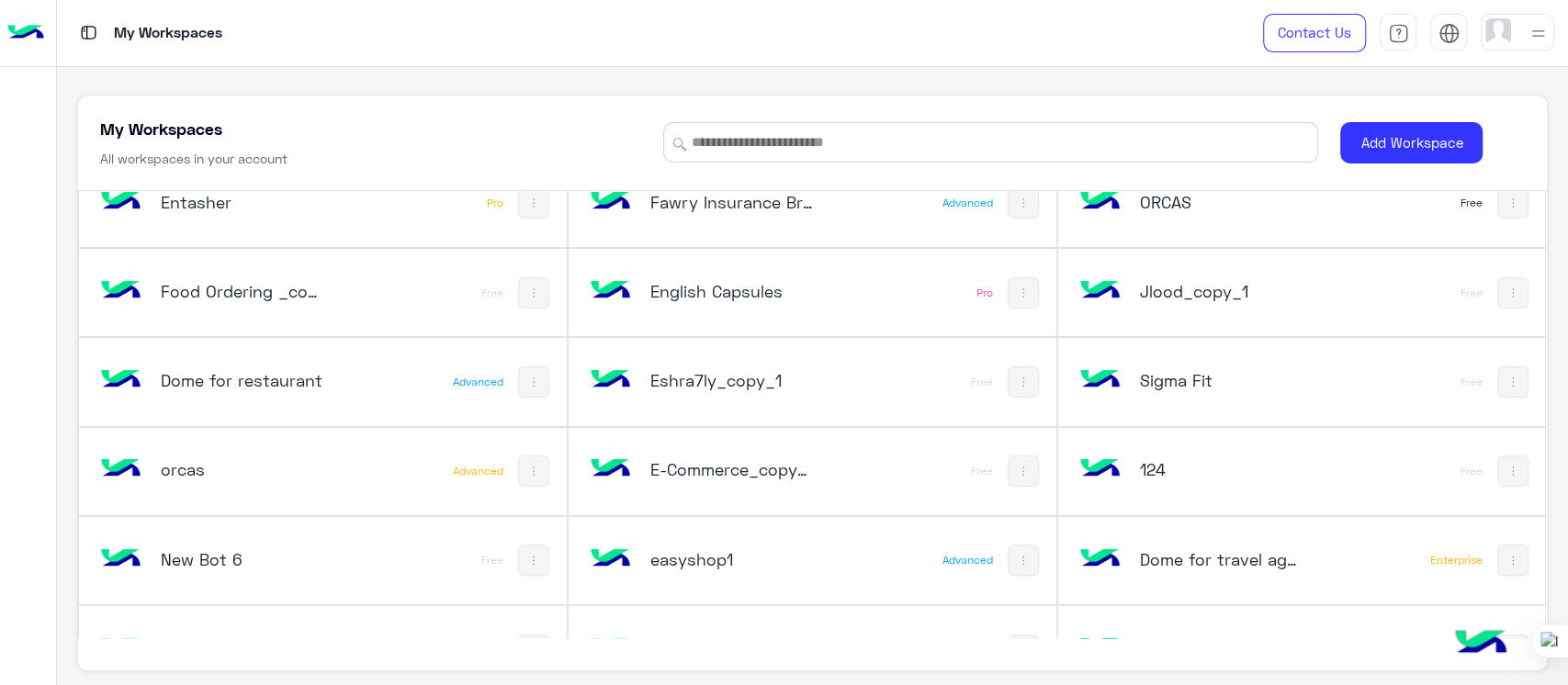
click at [1214, 548] on h5 "Dome for travel agency" at bounding box center [1220, 559] width 163 height 22
click at [1139, 552] on h5 "Dome for travel agency" at bounding box center [1220, 559] width 163 height 22
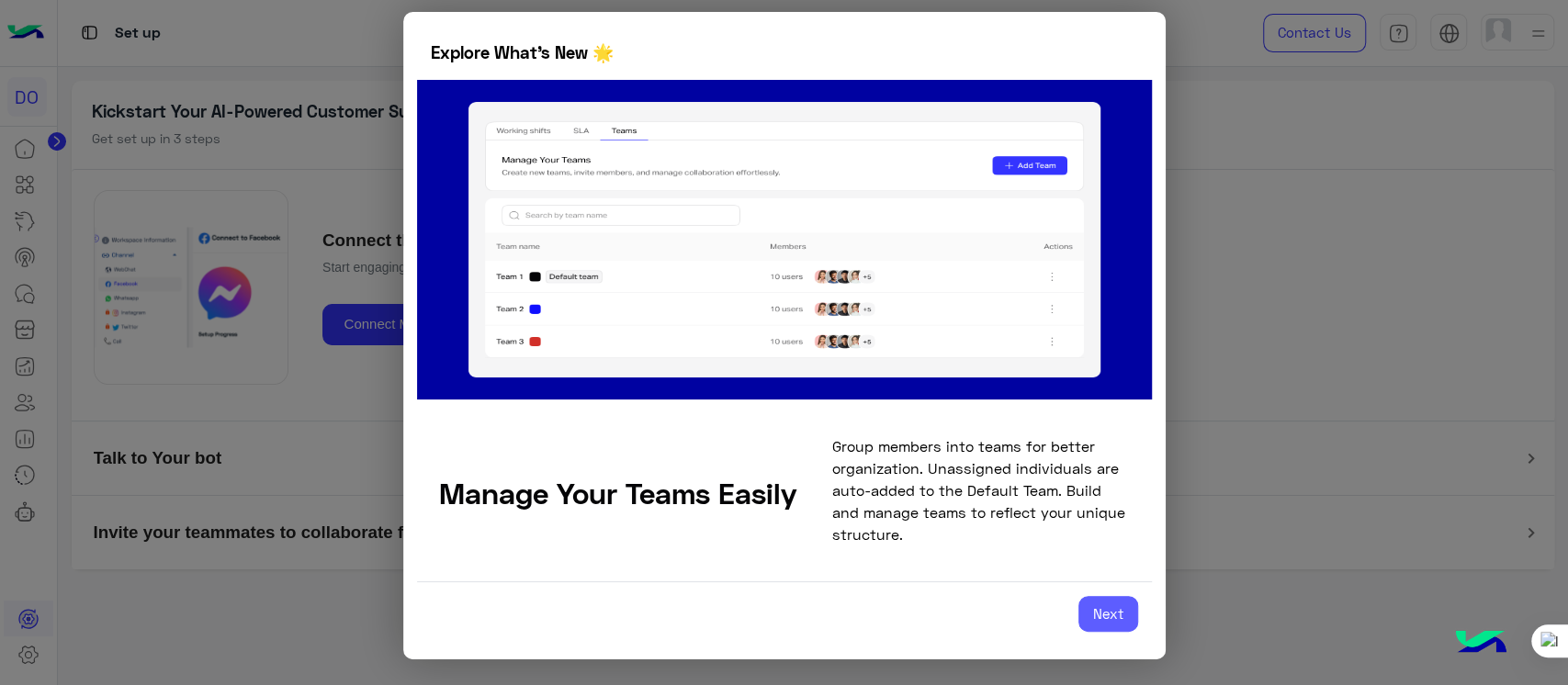
click at [1101, 596] on button "Next" at bounding box center [1108, 614] width 59 height 37
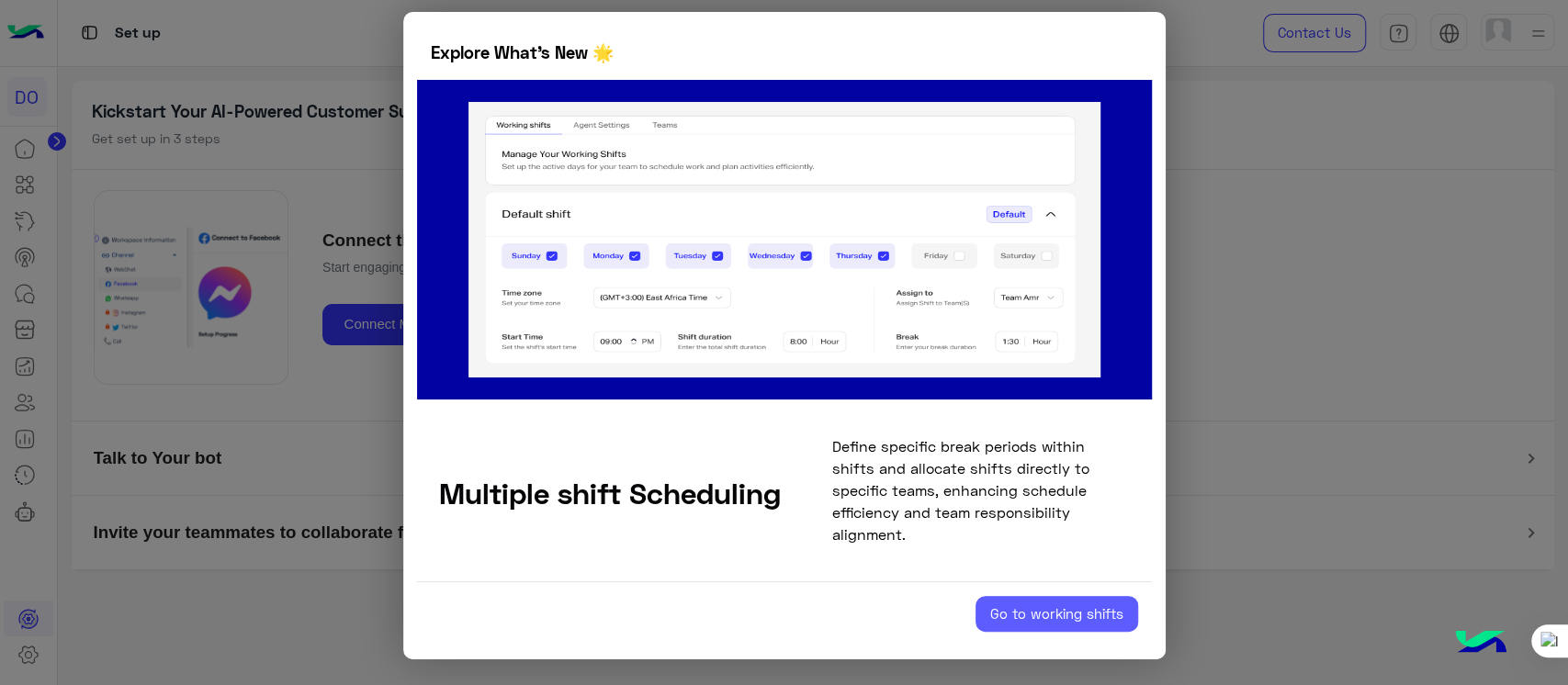
click at [1082, 605] on button "Go to working shifts" at bounding box center [1057, 614] width 162 height 37
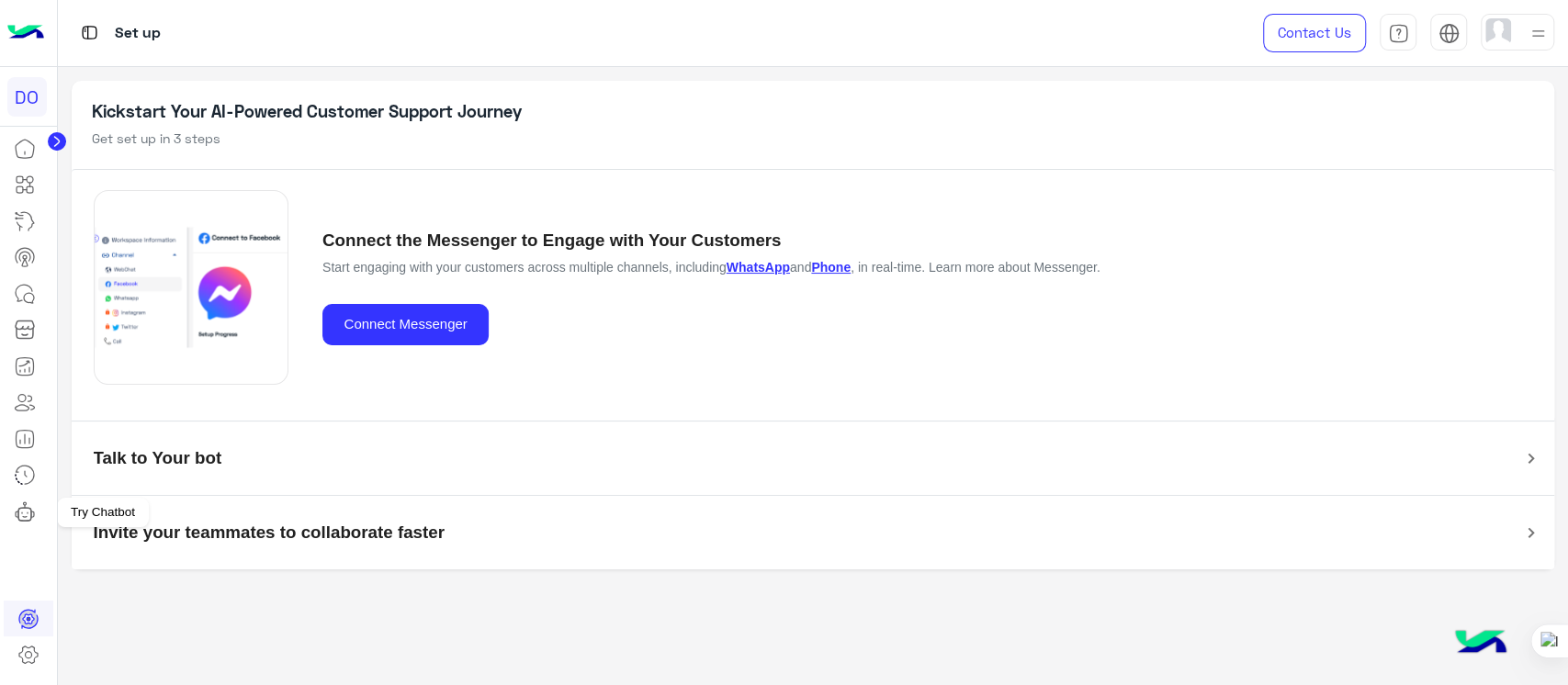
click at [24, 508] on icon at bounding box center [25, 511] width 22 height 22
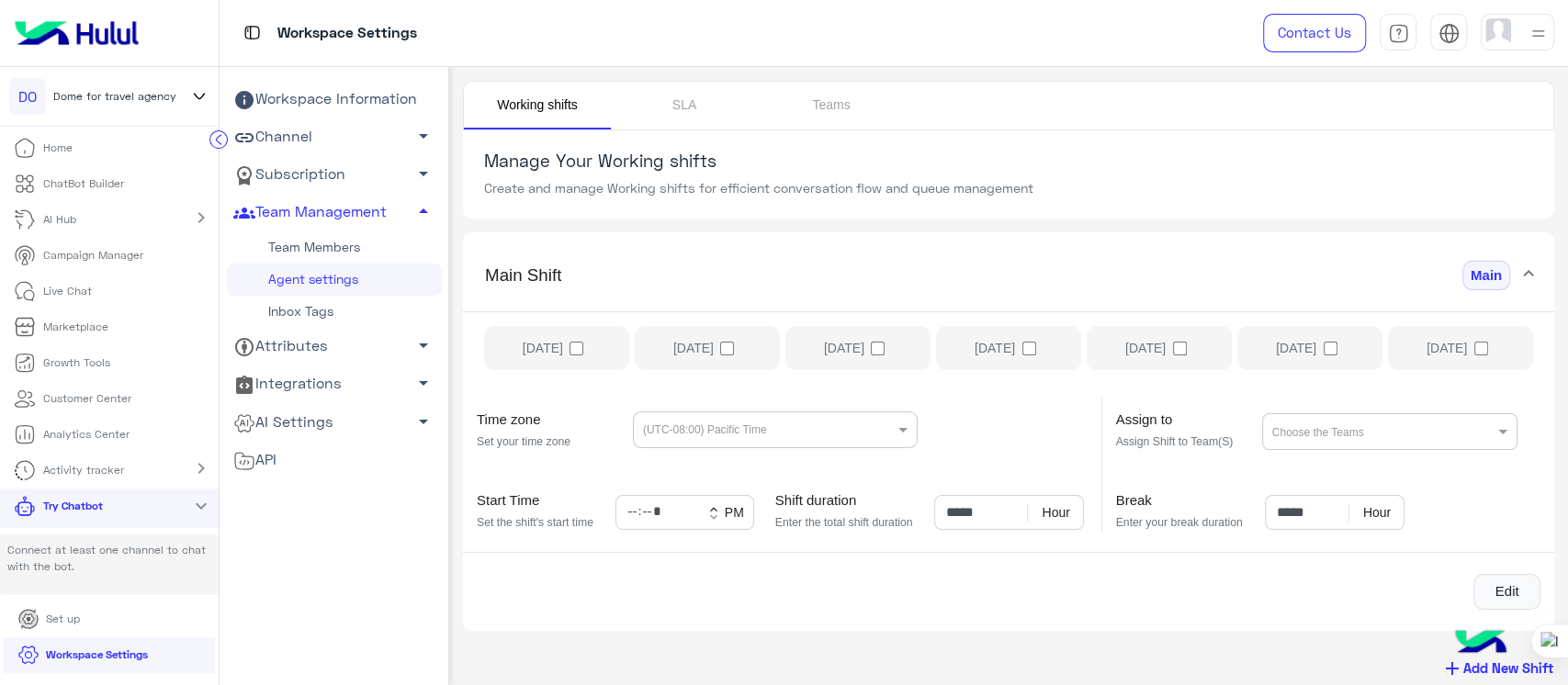
click at [105, 26] on img at bounding box center [76, 33] width 139 height 39
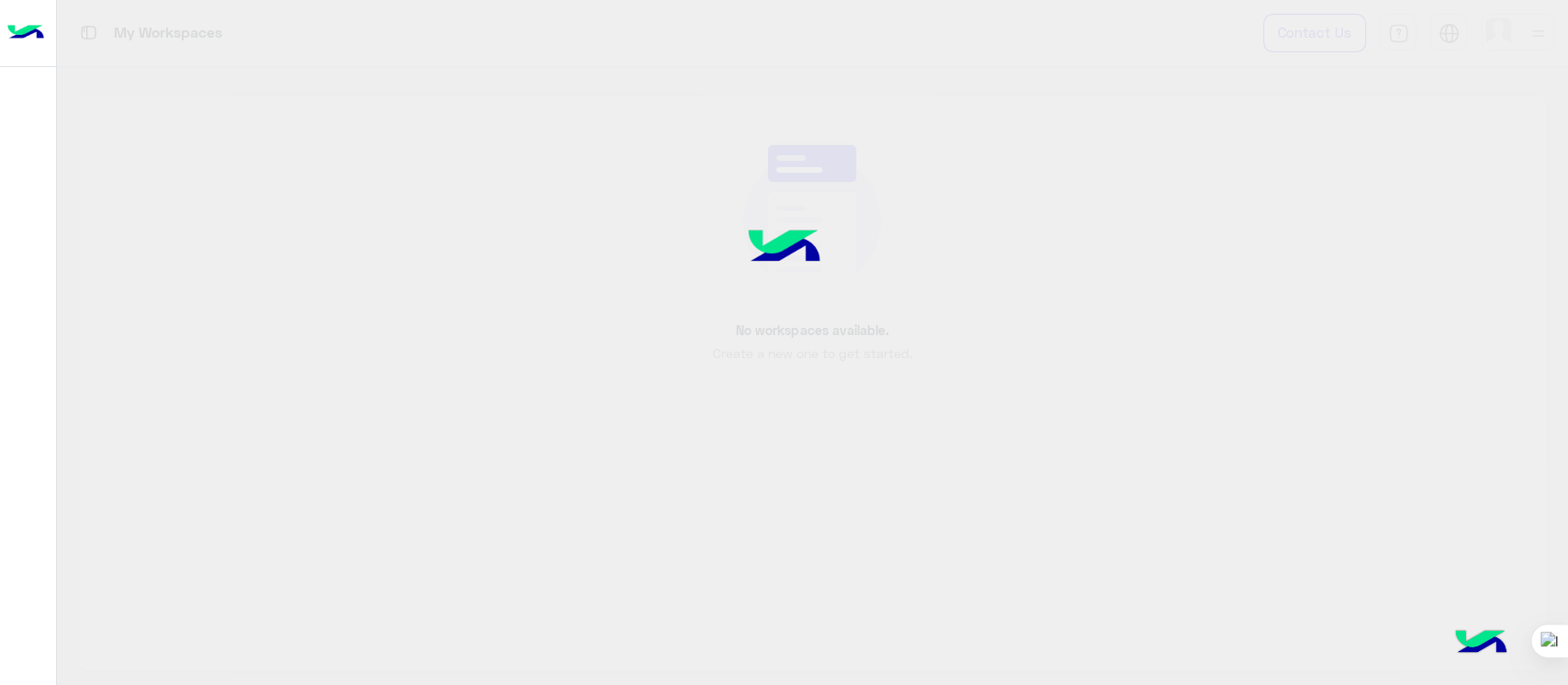
click at [728, 278] on img at bounding box center [784, 248] width 138 height 92
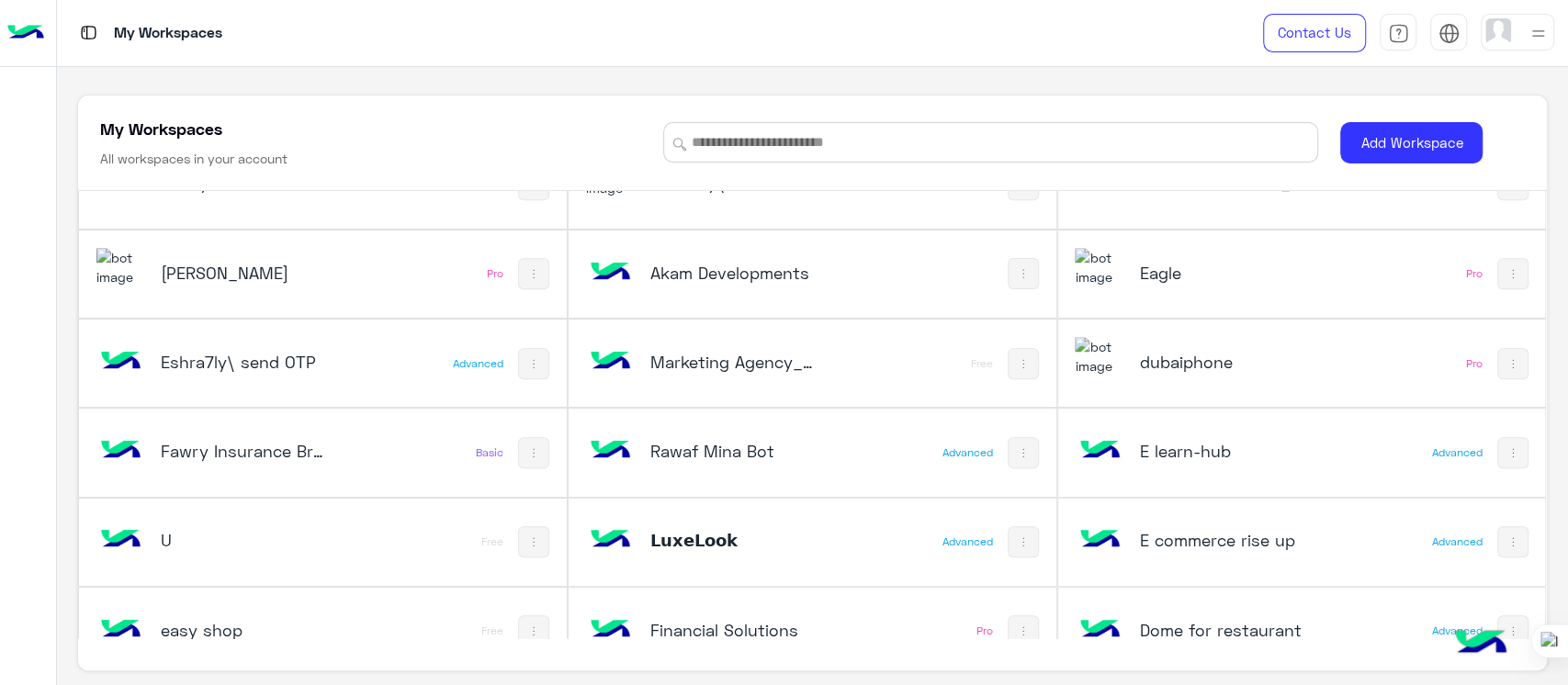
scroll to position [952, 0]
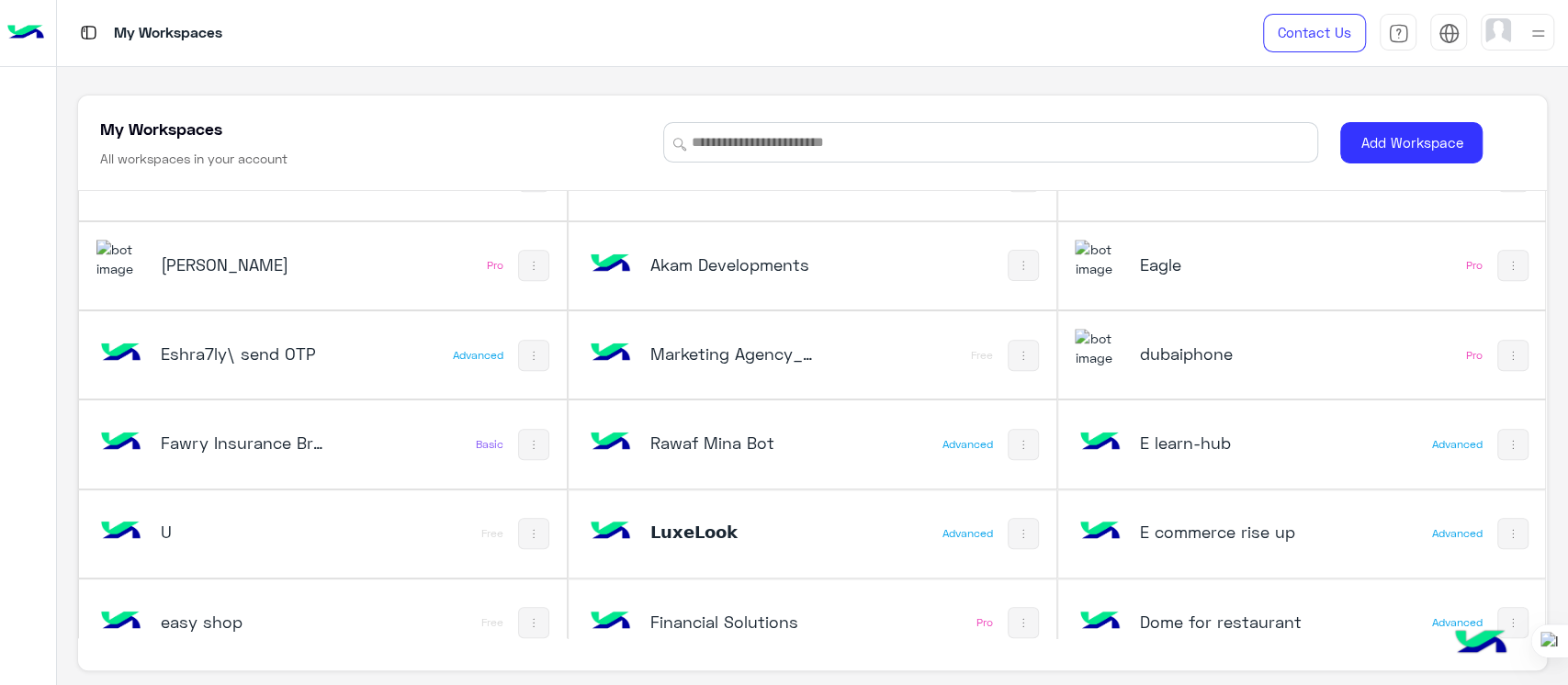
click at [1192, 500] on div "E commerce rise up Advanced" at bounding box center [1302, 534] width 487 height 87
click at [1162, 524] on h5 "E commerce rise up" at bounding box center [1220, 532] width 163 height 22
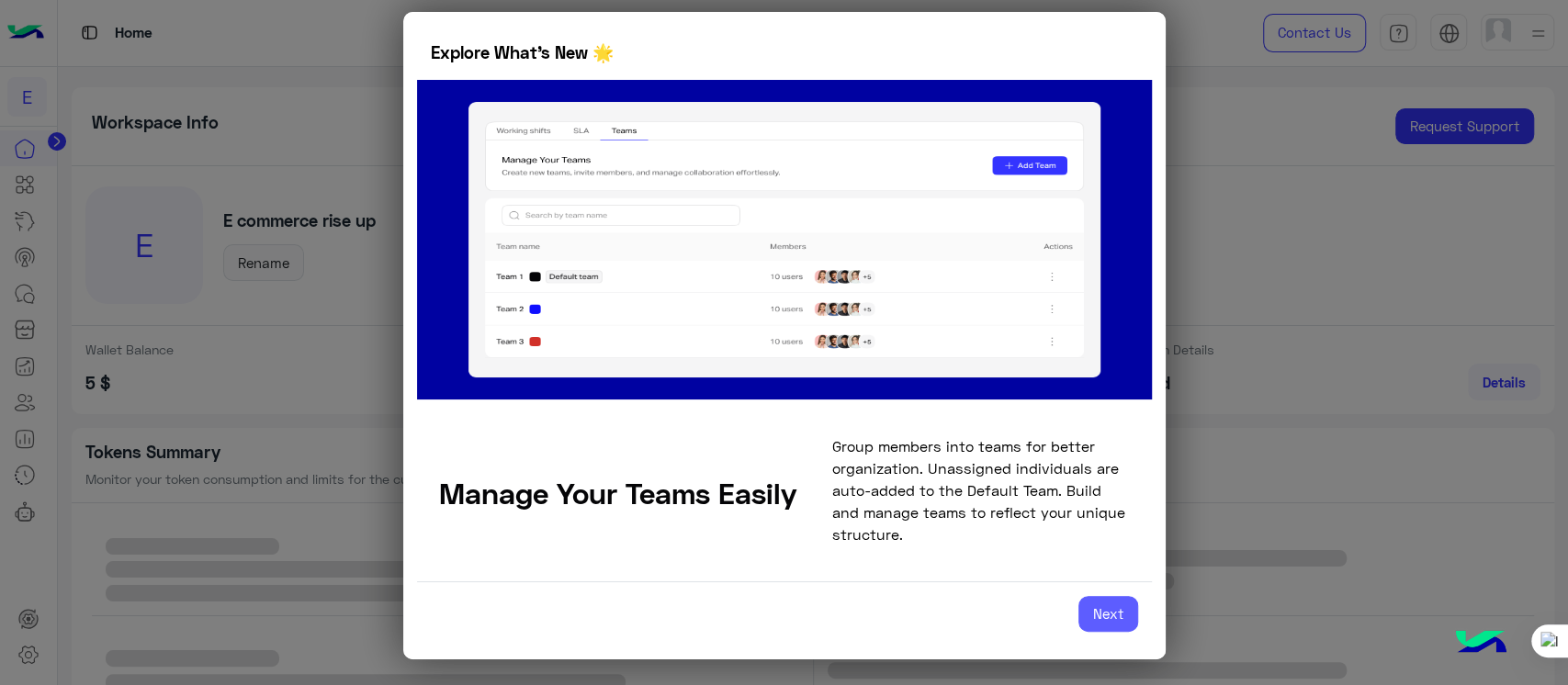
click at [1115, 612] on button "Next" at bounding box center [1108, 614] width 59 height 37
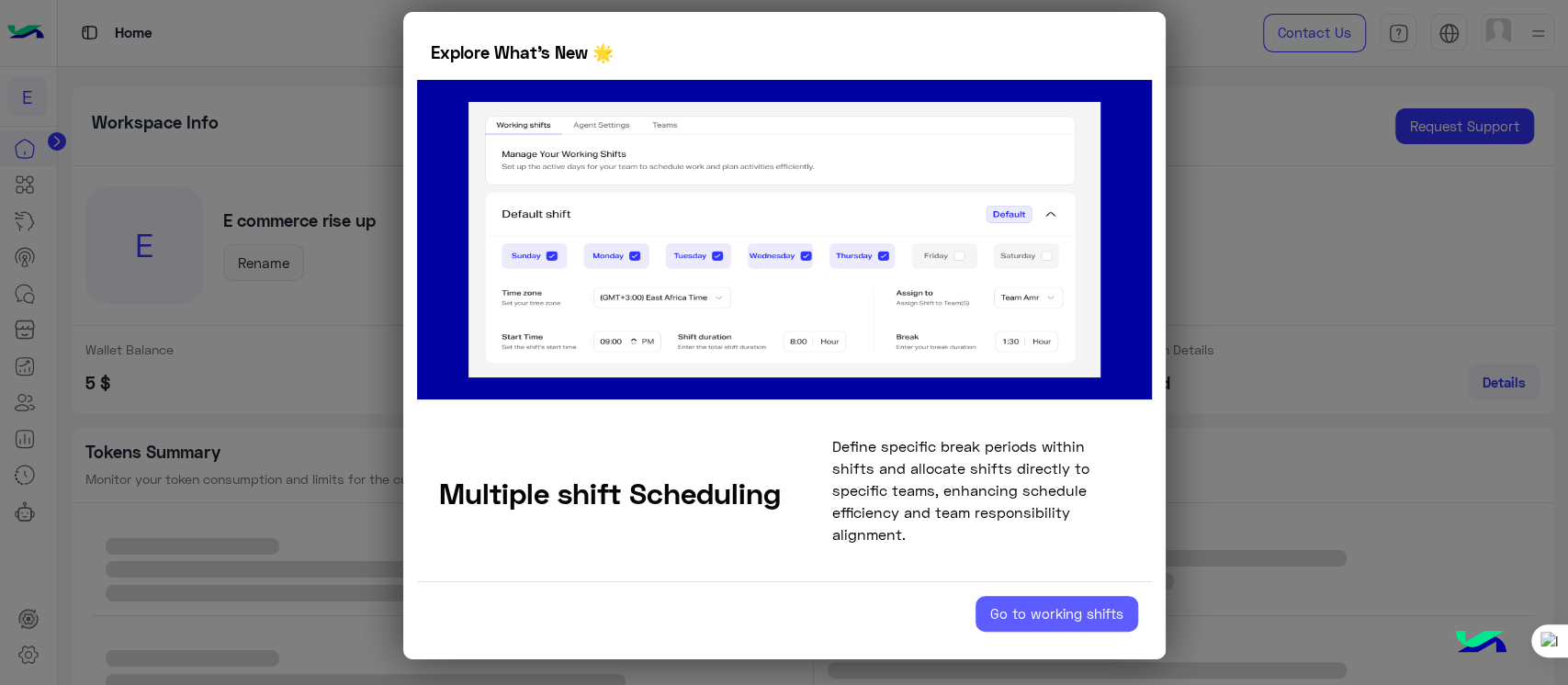
click at [1051, 614] on button "Go to working shifts" at bounding box center [1057, 614] width 162 height 37
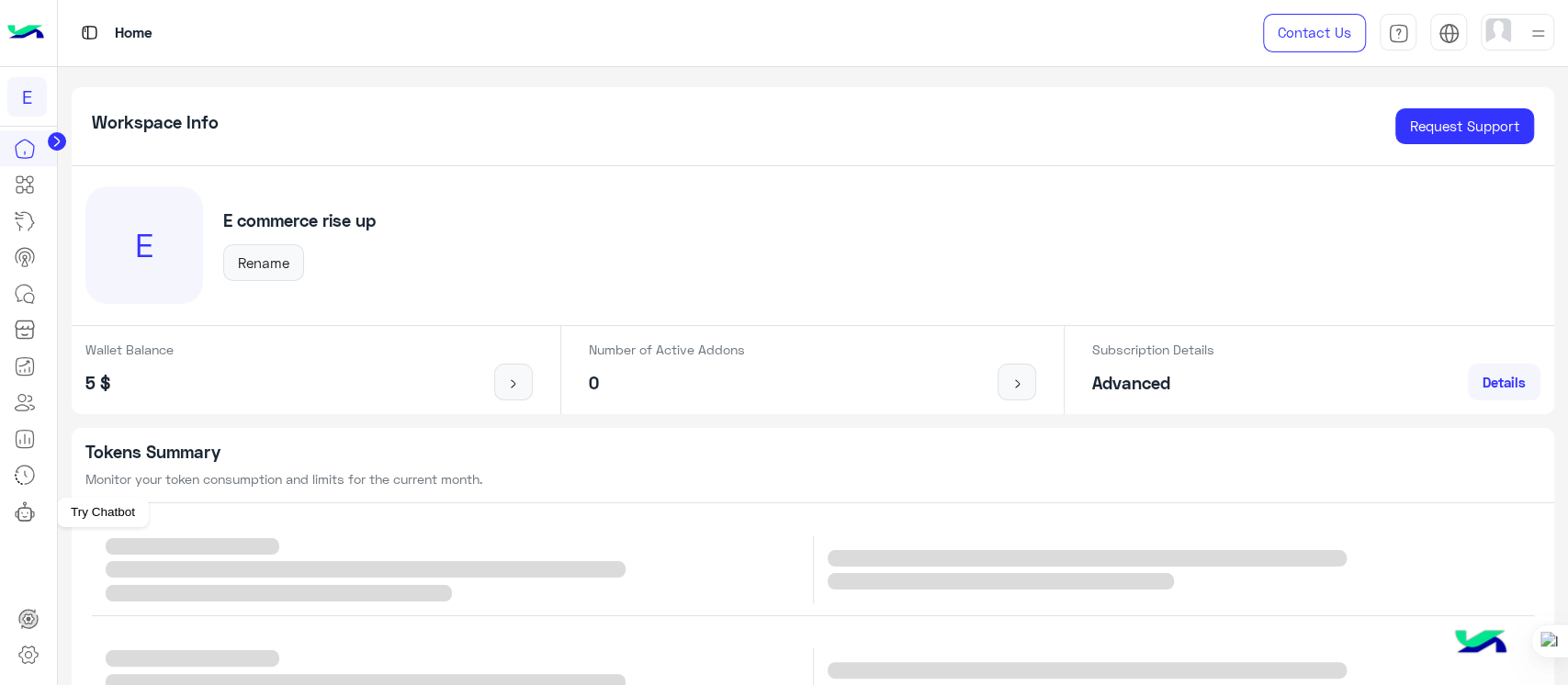
click at [33, 503] on icon at bounding box center [25, 511] width 22 height 22
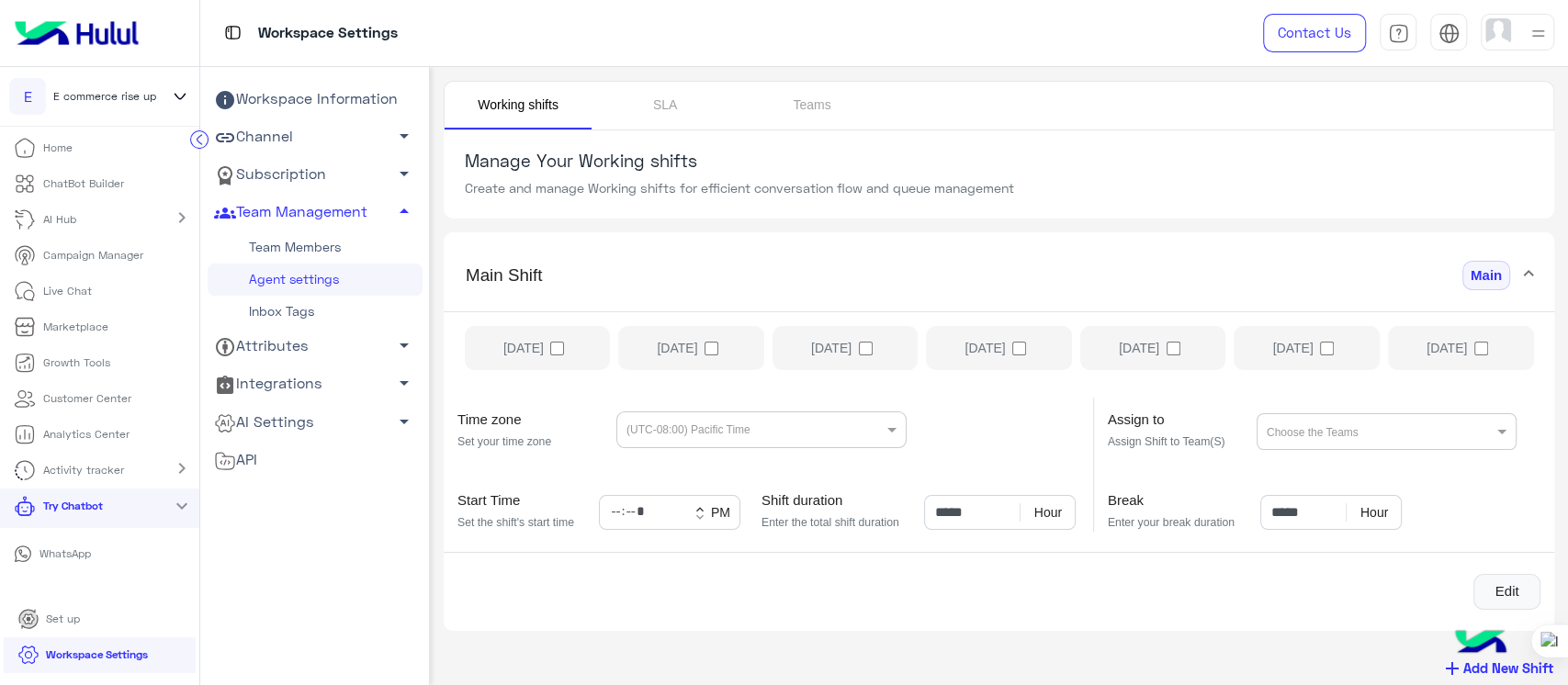
click at [322, 164] on link "Subscription arrow_drop_down" at bounding box center [315, 175] width 215 height 38
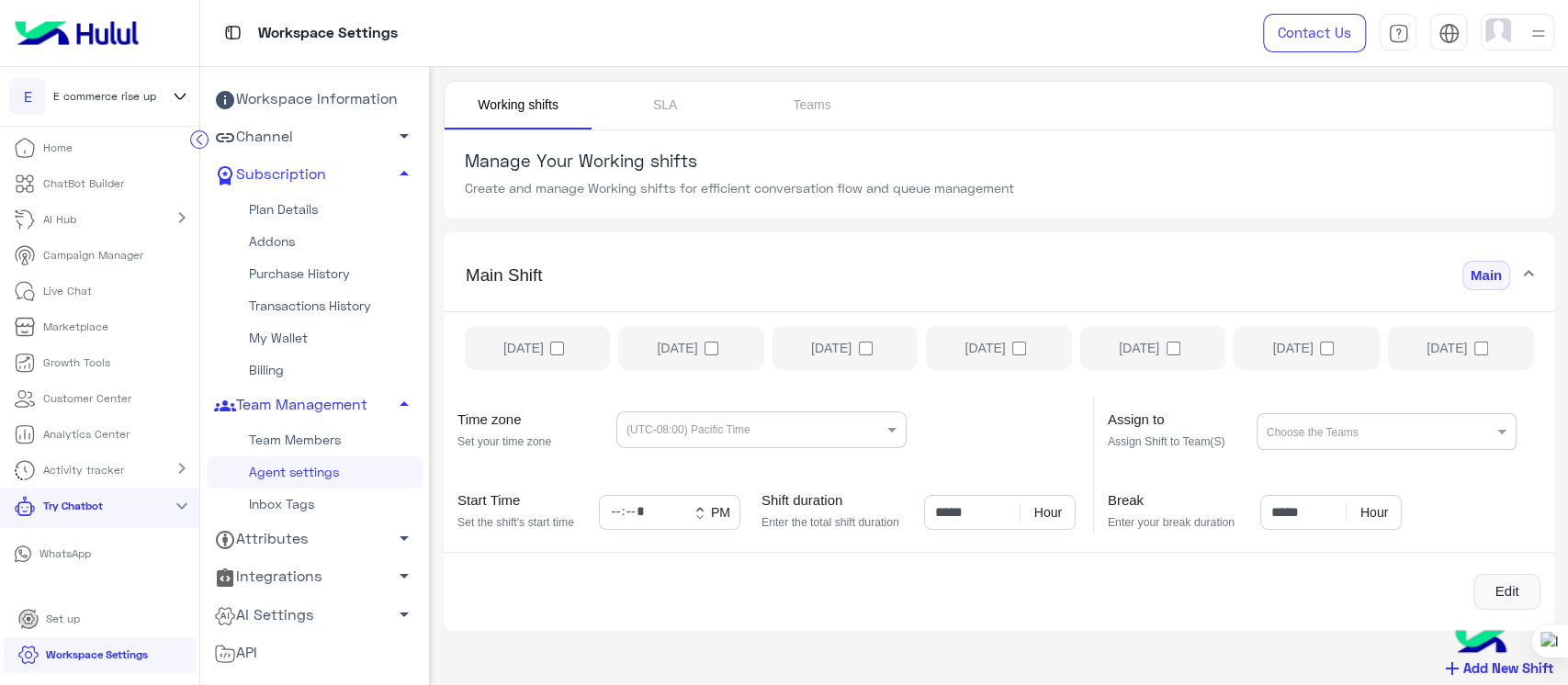
click at [275, 134] on link "Channel arrow_drop_down" at bounding box center [315, 138] width 215 height 38
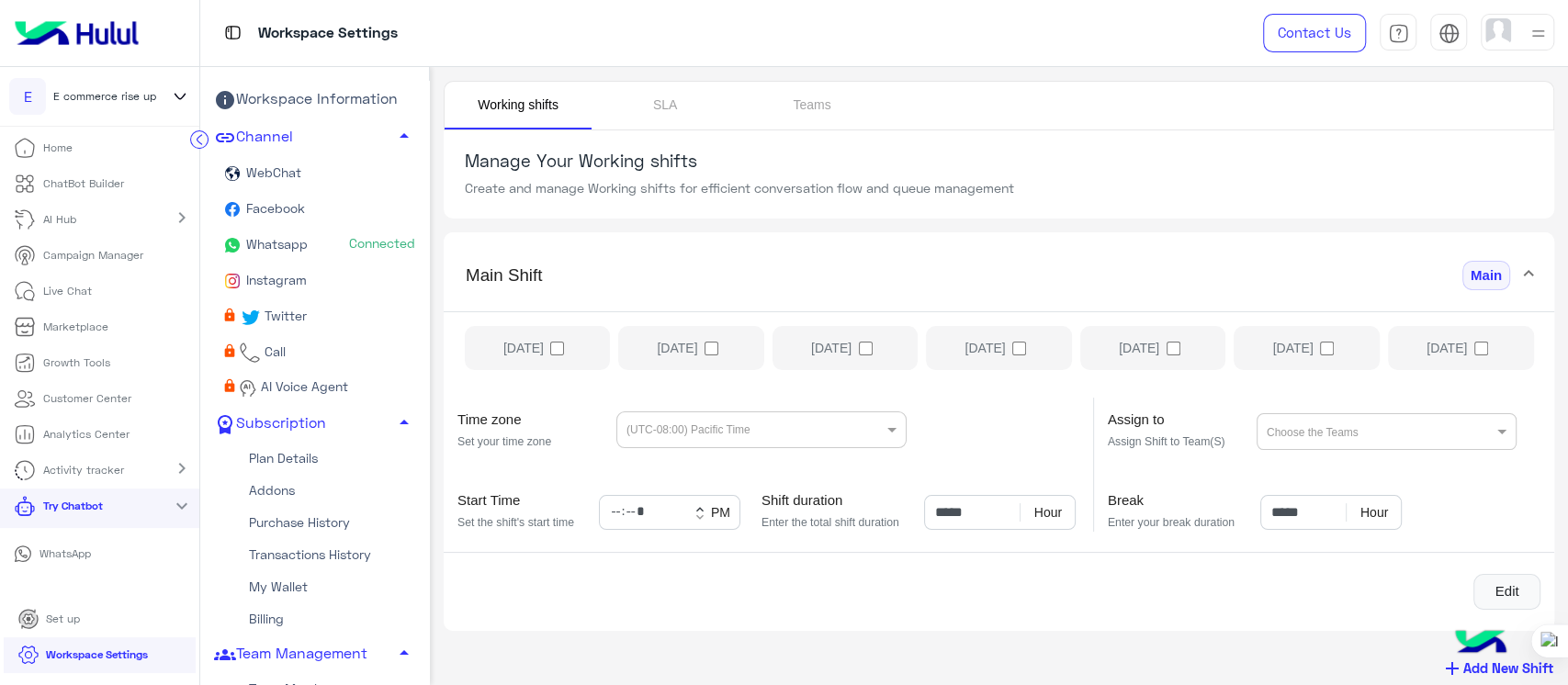
click at [274, 251] on link "Whatsapp Connected" at bounding box center [315, 245] width 215 height 36
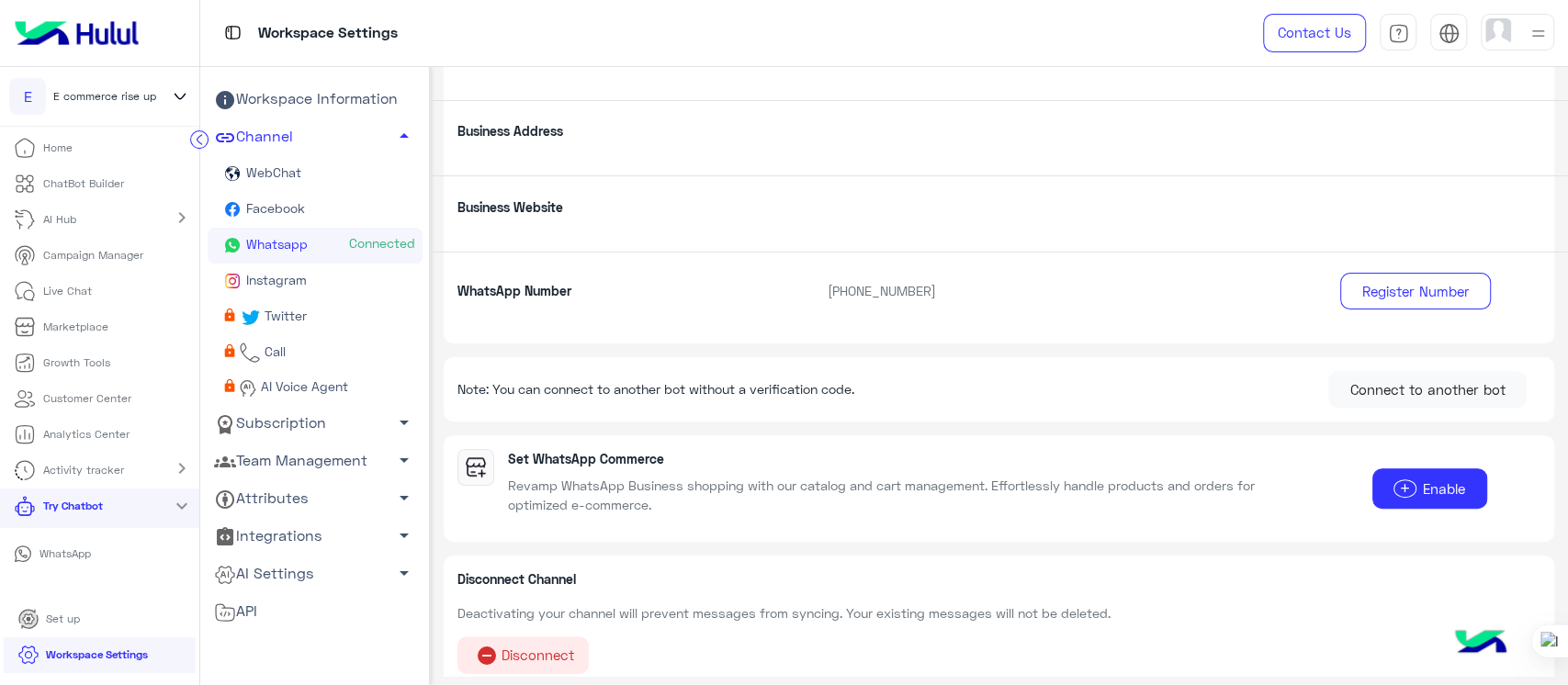
scroll to position [307, 0]
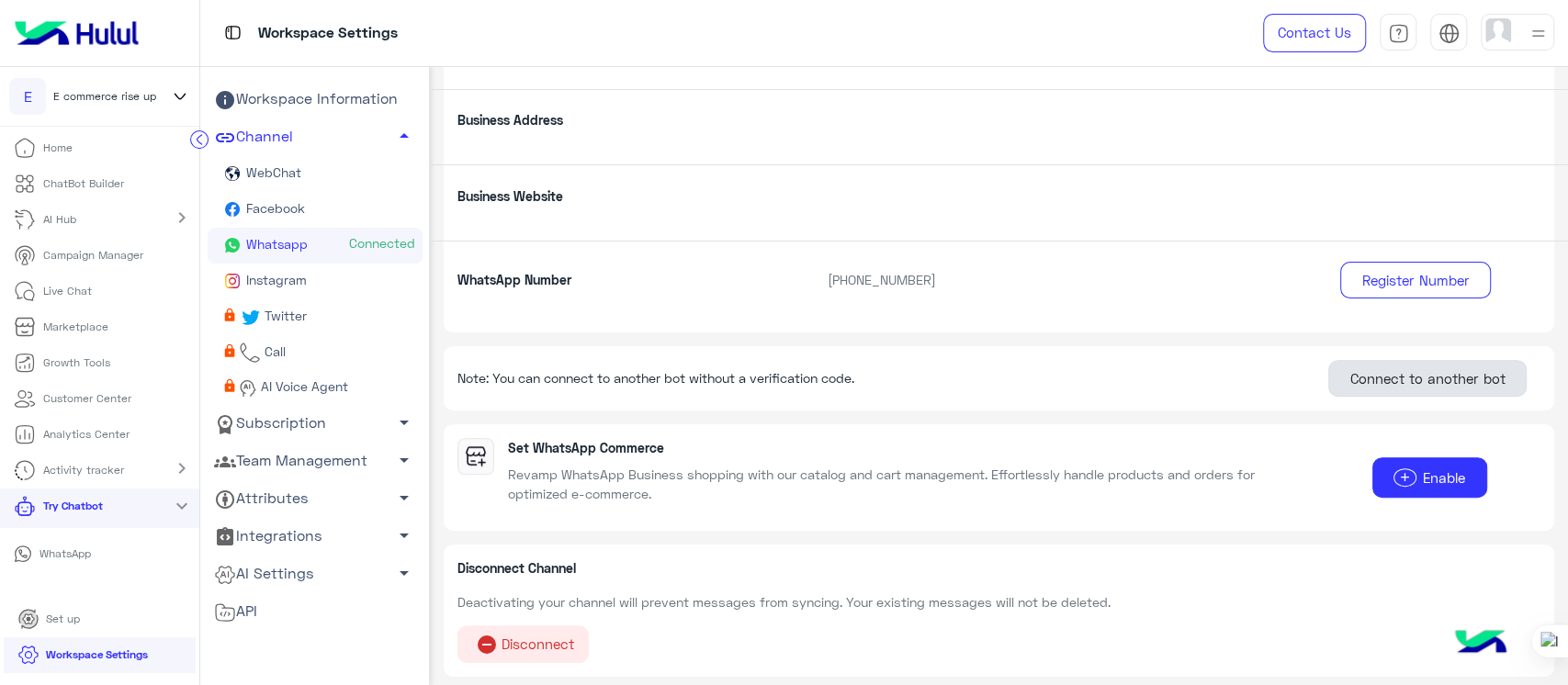
click at [1364, 386] on button "Connect to another bot" at bounding box center [1427, 378] width 198 height 37
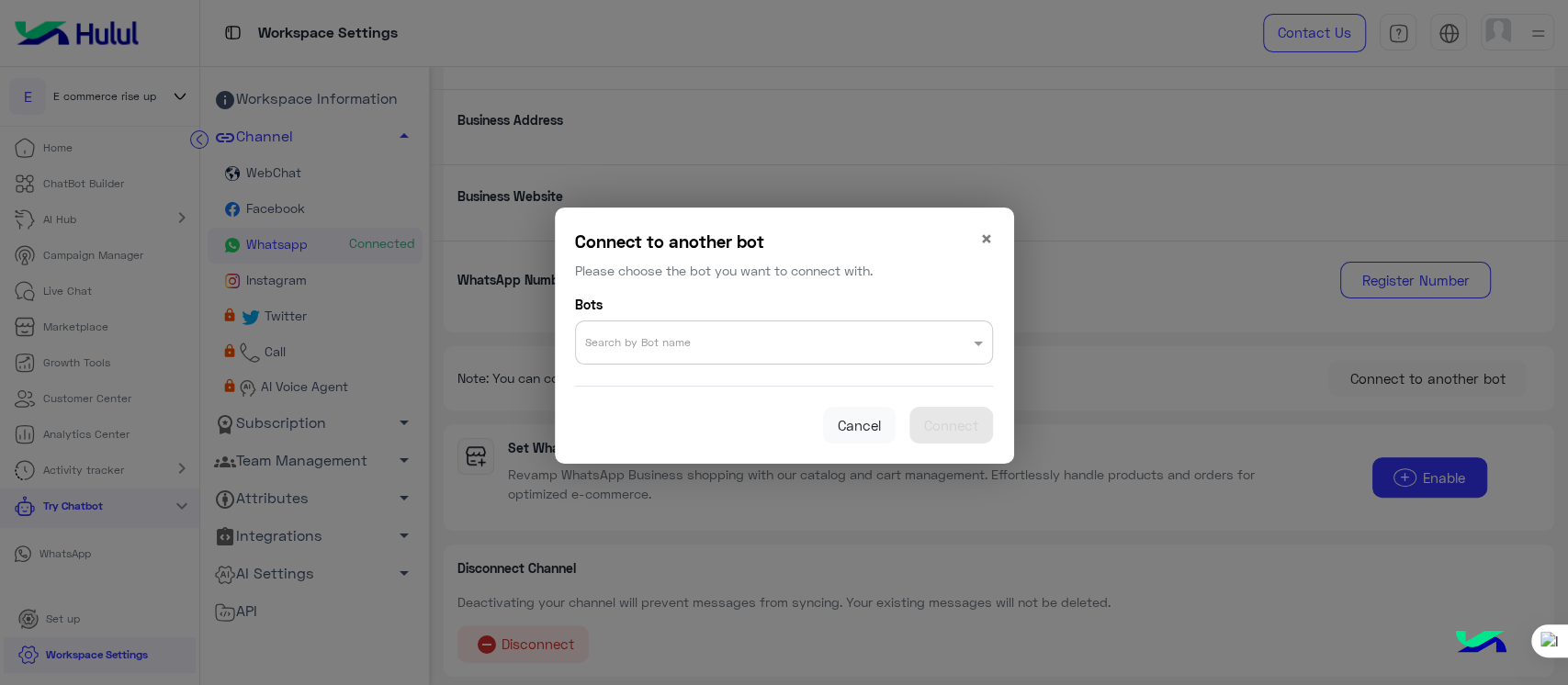
click at [729, 337] on input "text" at bounding box center [748, 337] width 325 height 23
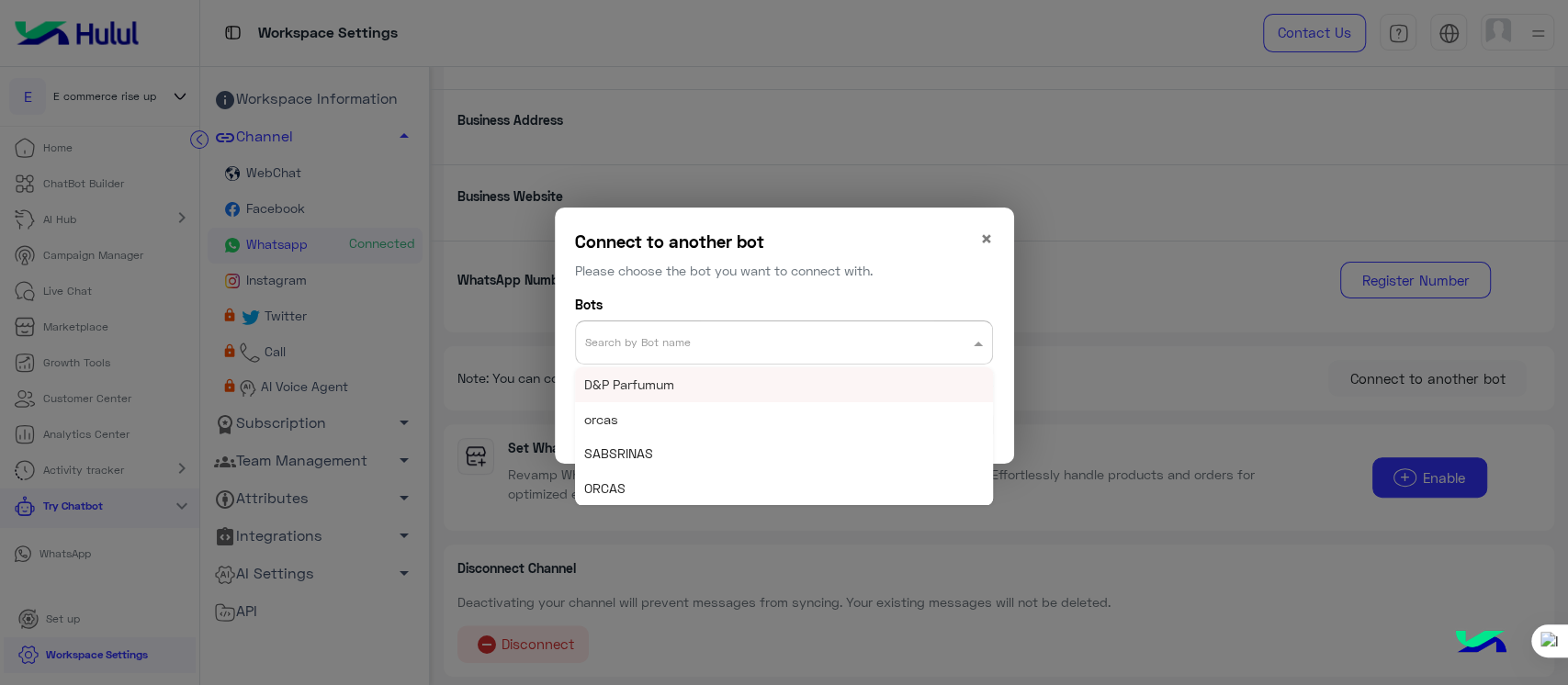
type input "*"
type input "***"
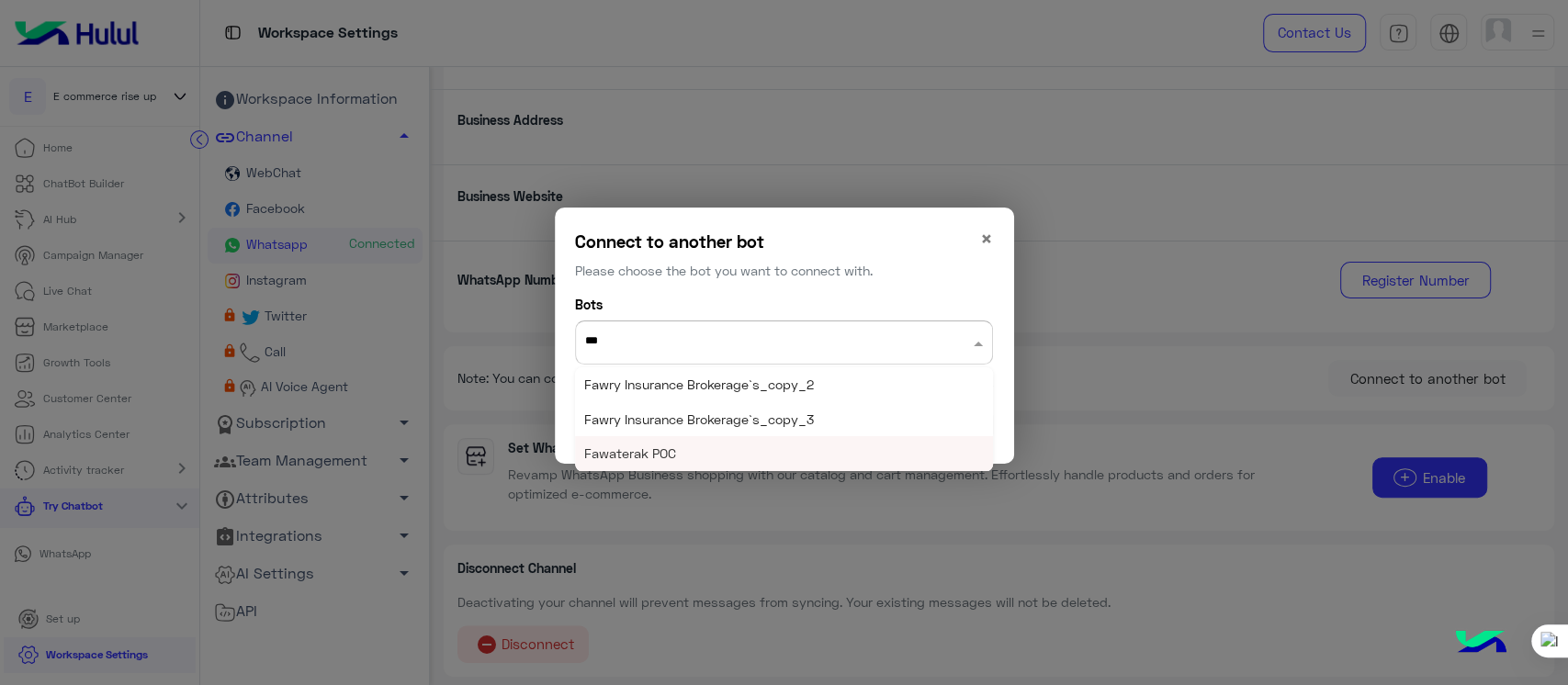
click at [678, 454] on div "Fawaterak POC" at bounding box center [784, 453] width 418 height 34
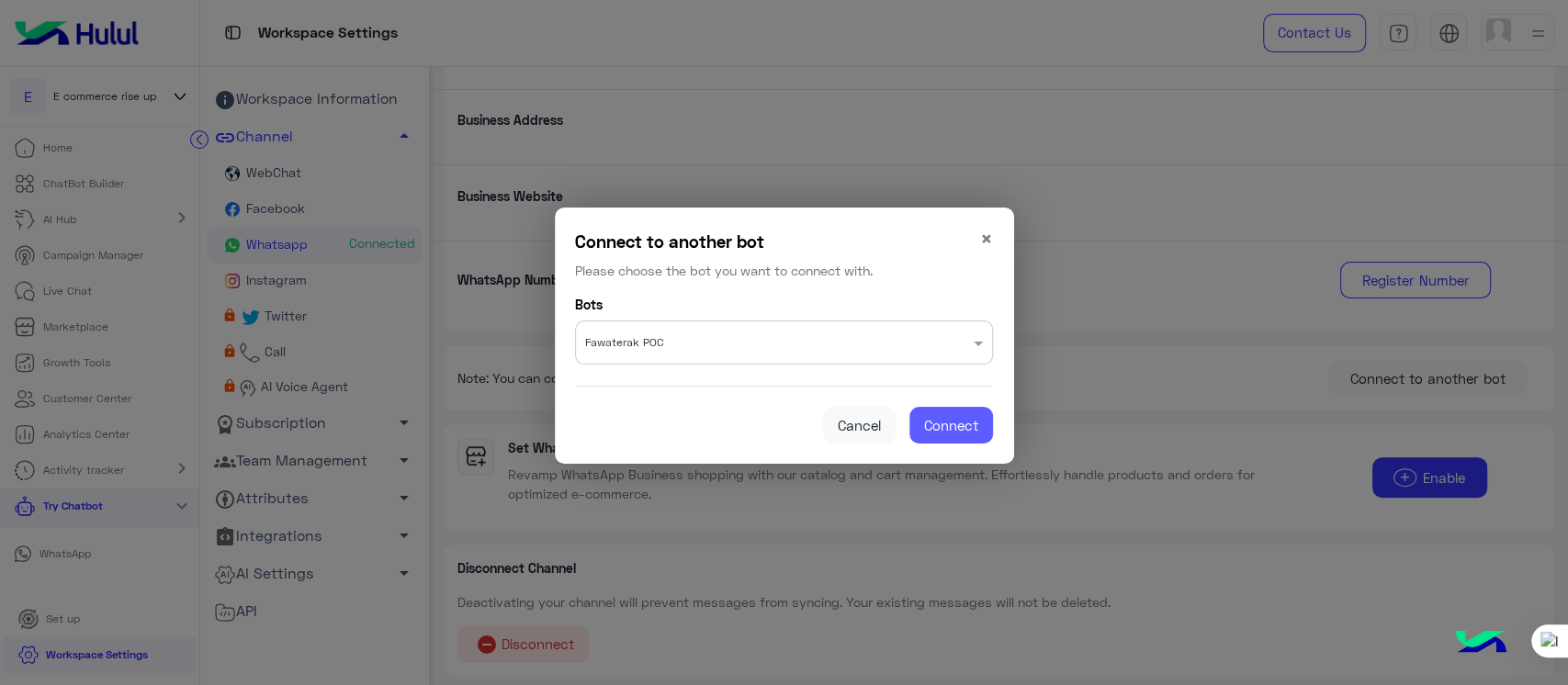
click at [941, 424] on span "Connect" at bounding box center [951, 425] width 54 height 17
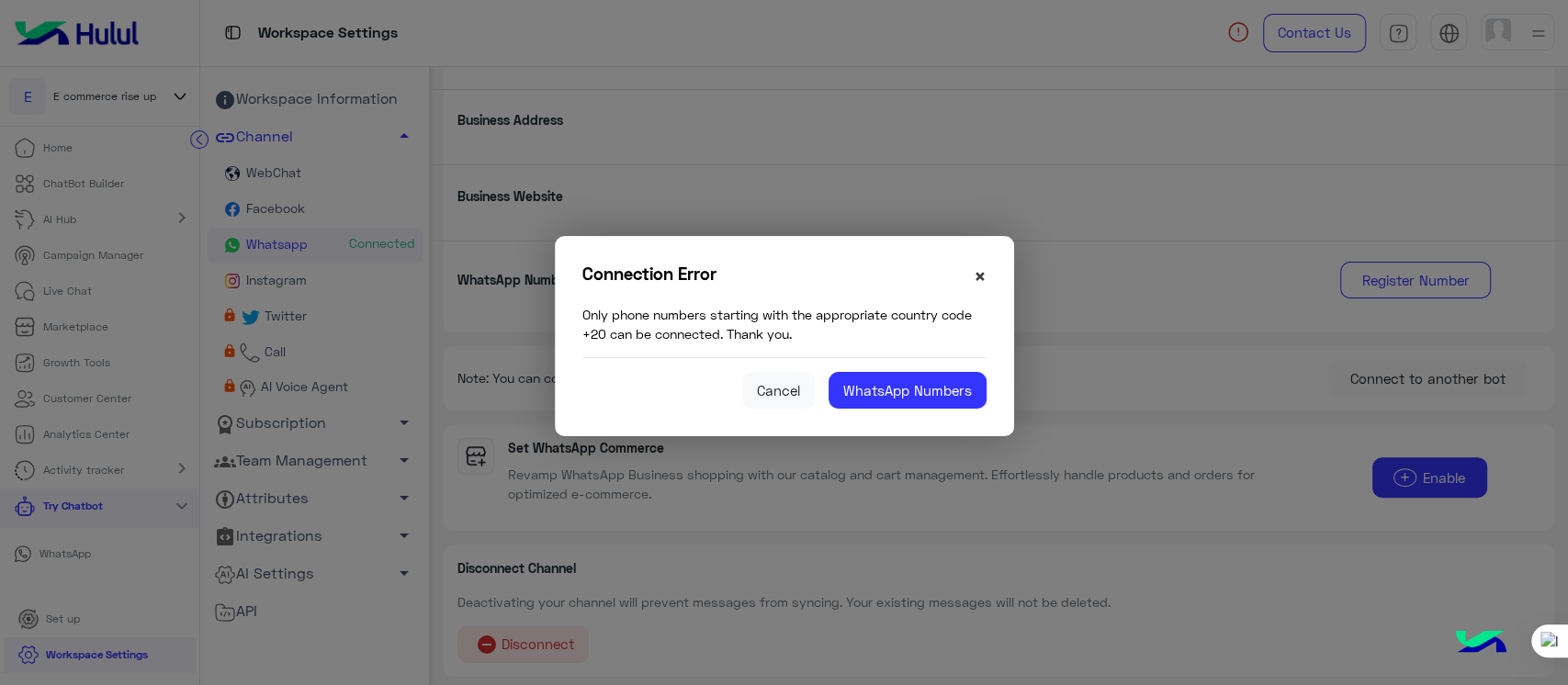
click at [978, 279] on span "×" at bounding box center [980, 275] width 13 height 25
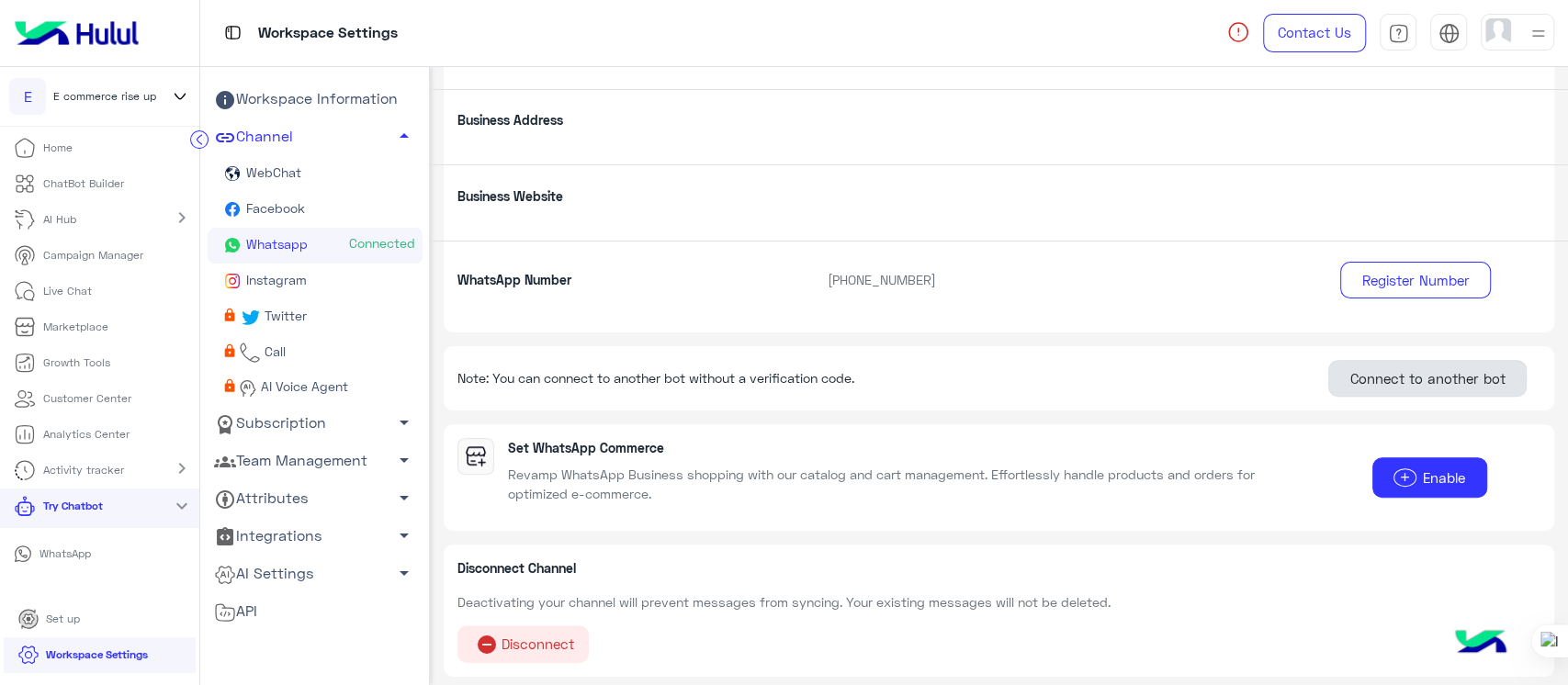
click at [1353, 368] on button "Connect to another bot" at bounding box center [1427, 378] width 198 height 37
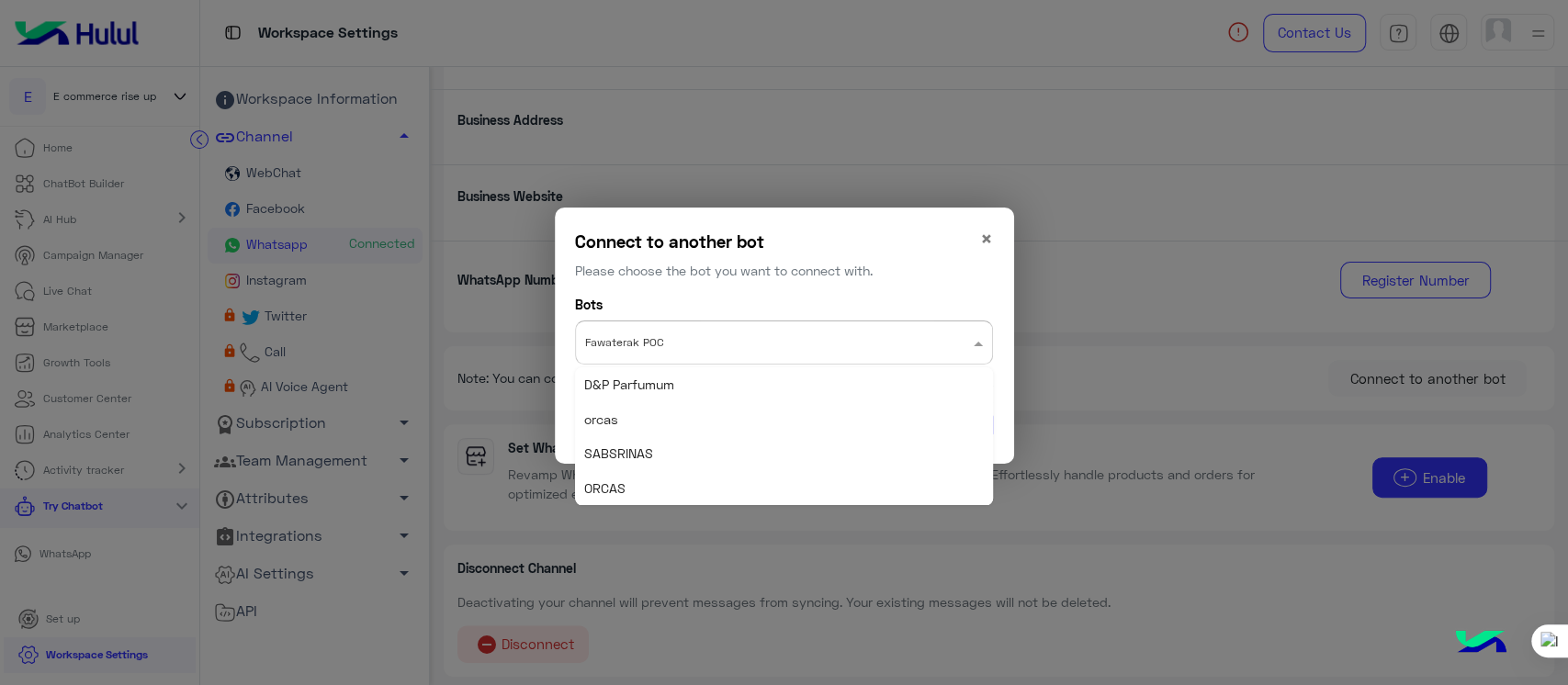
click at [696, 359] on div "Search by Bot name × Fawaterak POC" at bounding box center [784, 342] width 418 height 45
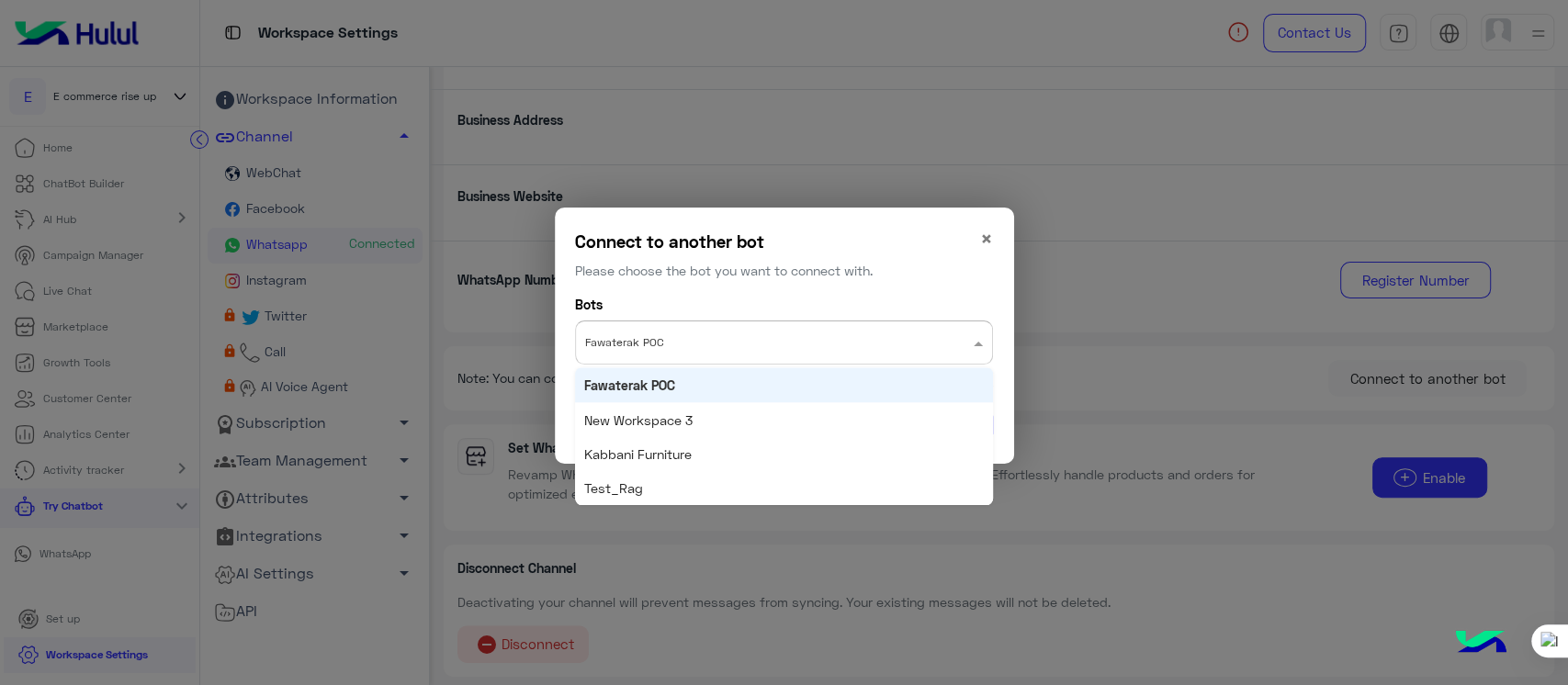
click at [802, 380] on div "Fawaterak POC" at bounding box center [784, 384] width 418 height 34
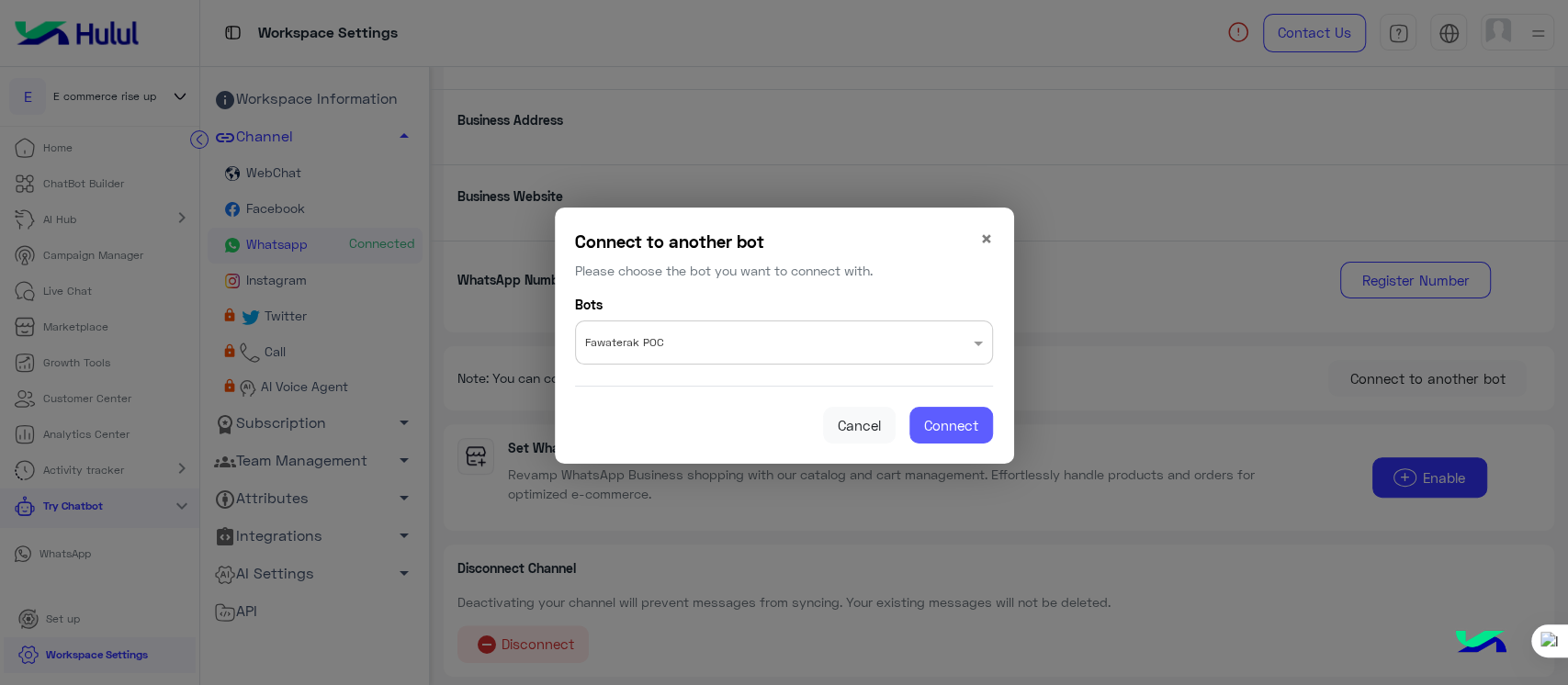
click at [941, 419] on span "Connect" at bounding box center [951, 425] width 54 height 17
click at [956, 428] on span "Connect" at bounding box center [951, 425] width 54 height 17
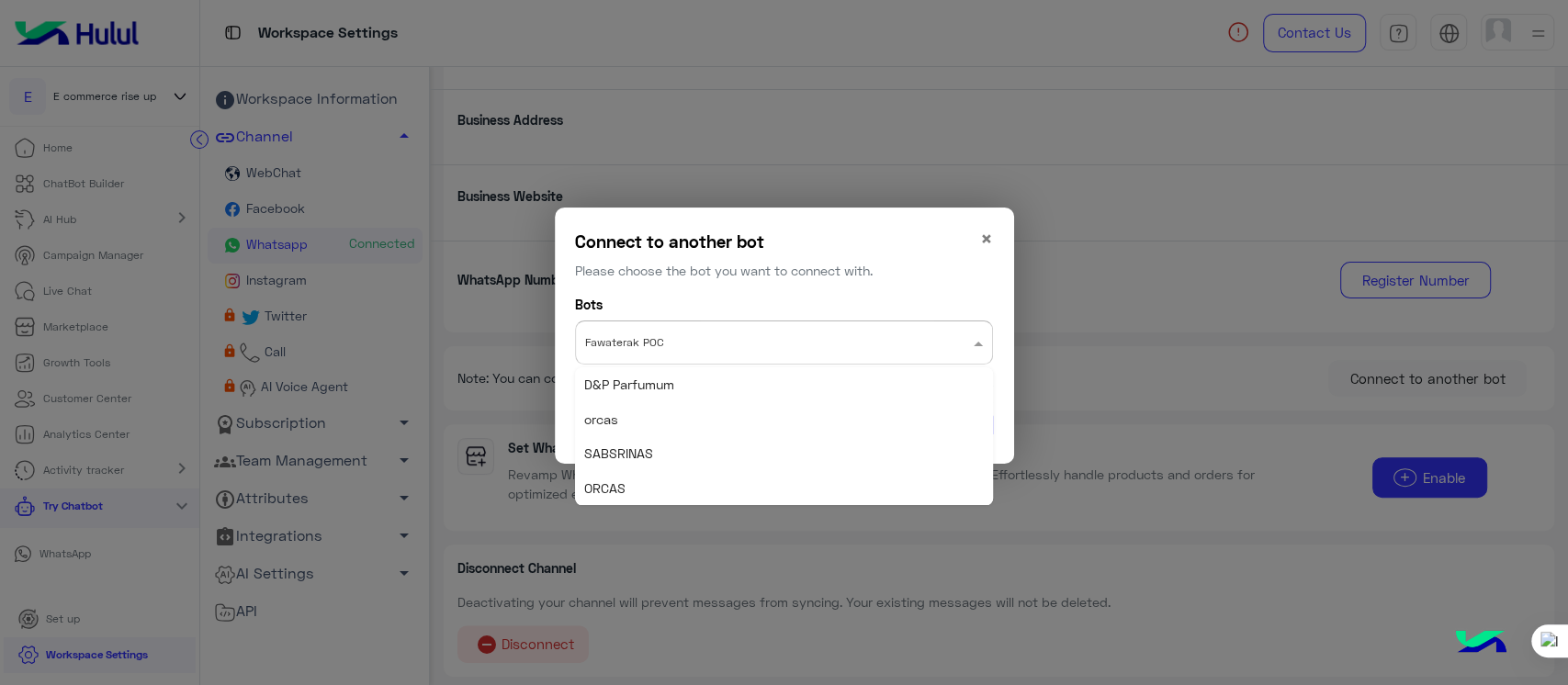
click at [869, 327] on input "text" at bounding box center [748, 337] width 325 height 23
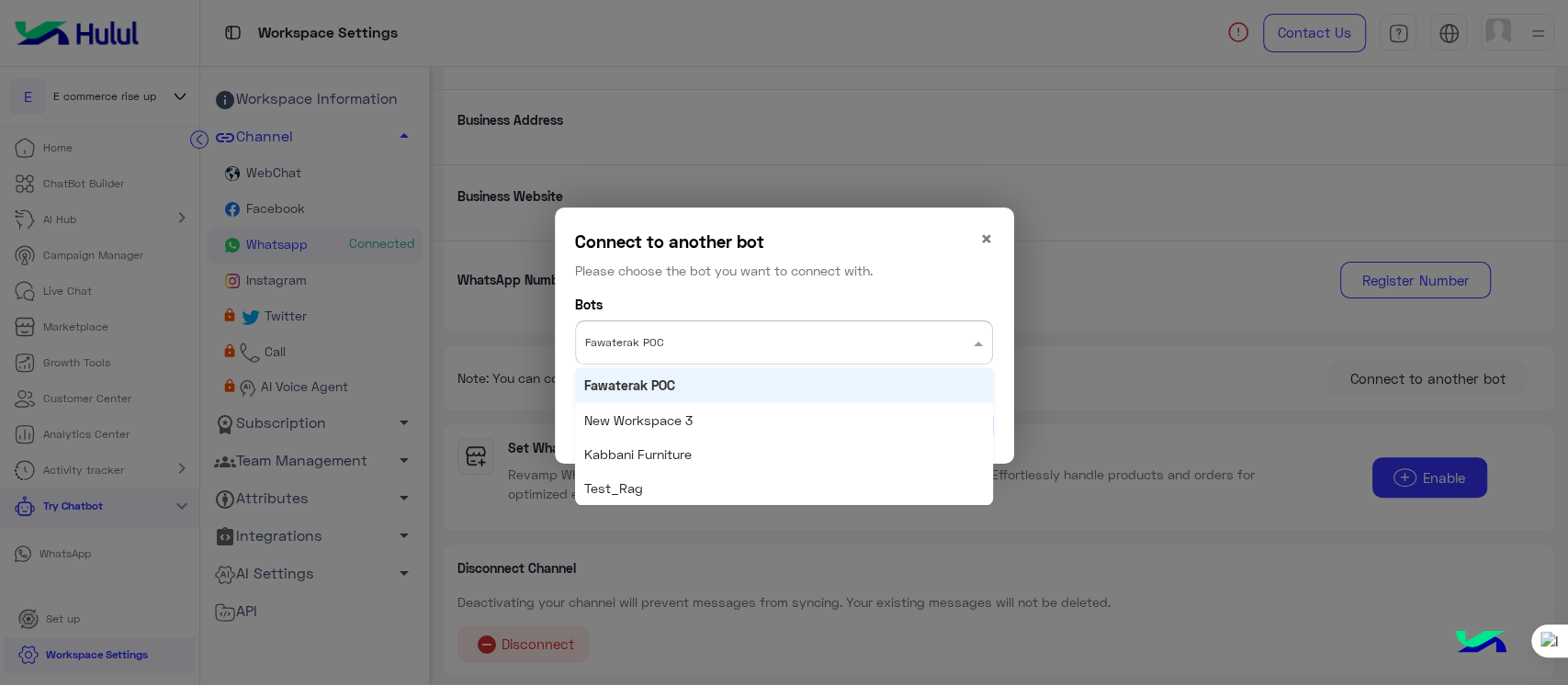
click at [727, 384] on div "Fawaterak POC" at bounding box center [784, 384] width 418 height 34
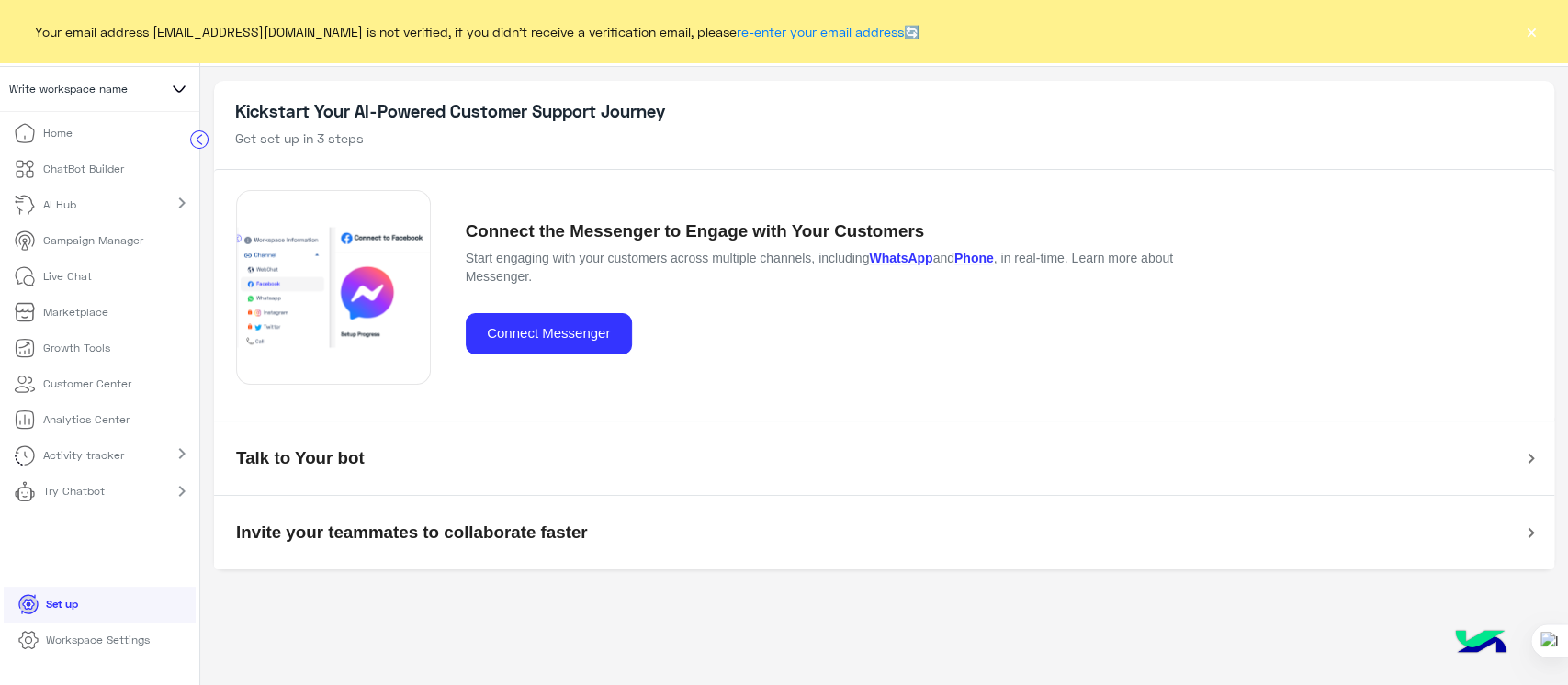
click at [1527, 32] on button "×" at bounding box center [1531, 31] width 19 height 19
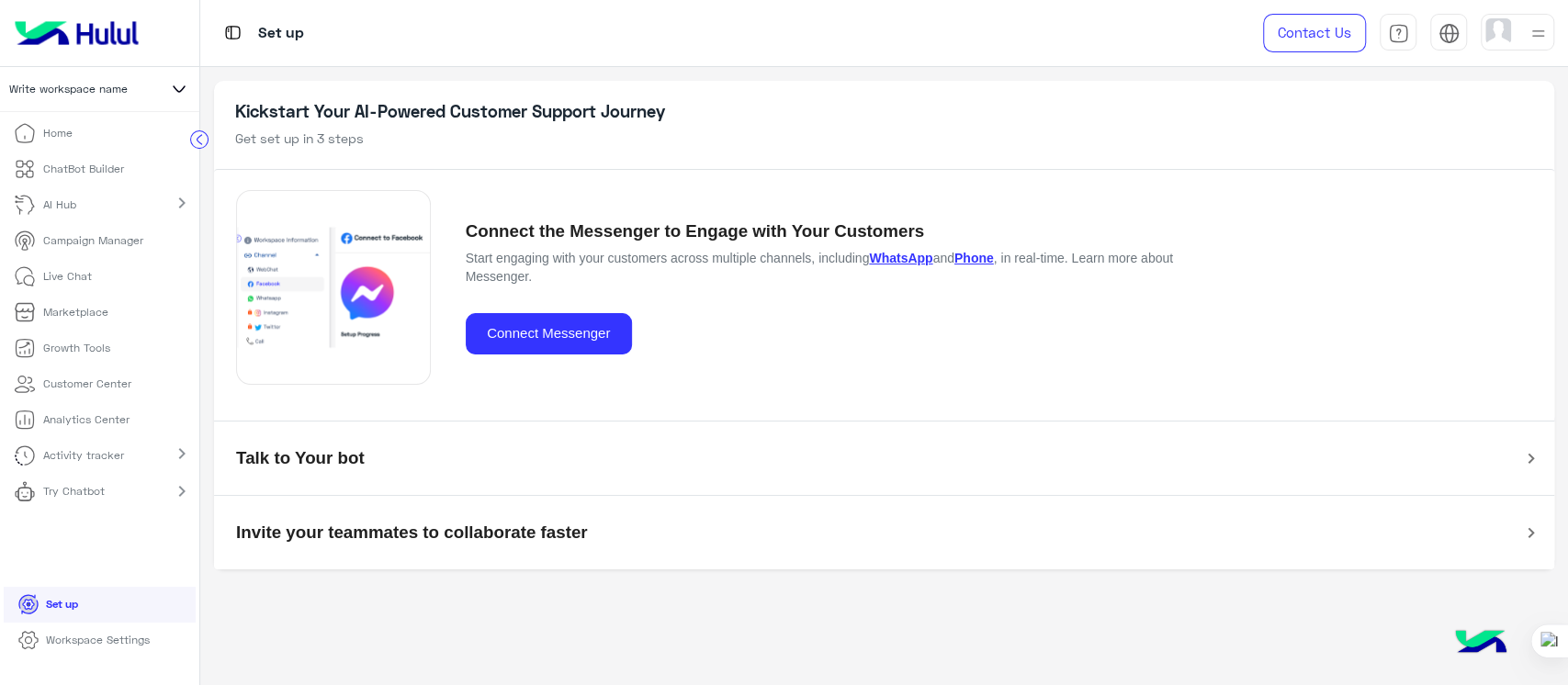
click at [172, 91] on icon at bounding box center [179, 89] width 22 height 22
click at [175, 95] on icon at bounding box center [179, 89] width 22 height 22
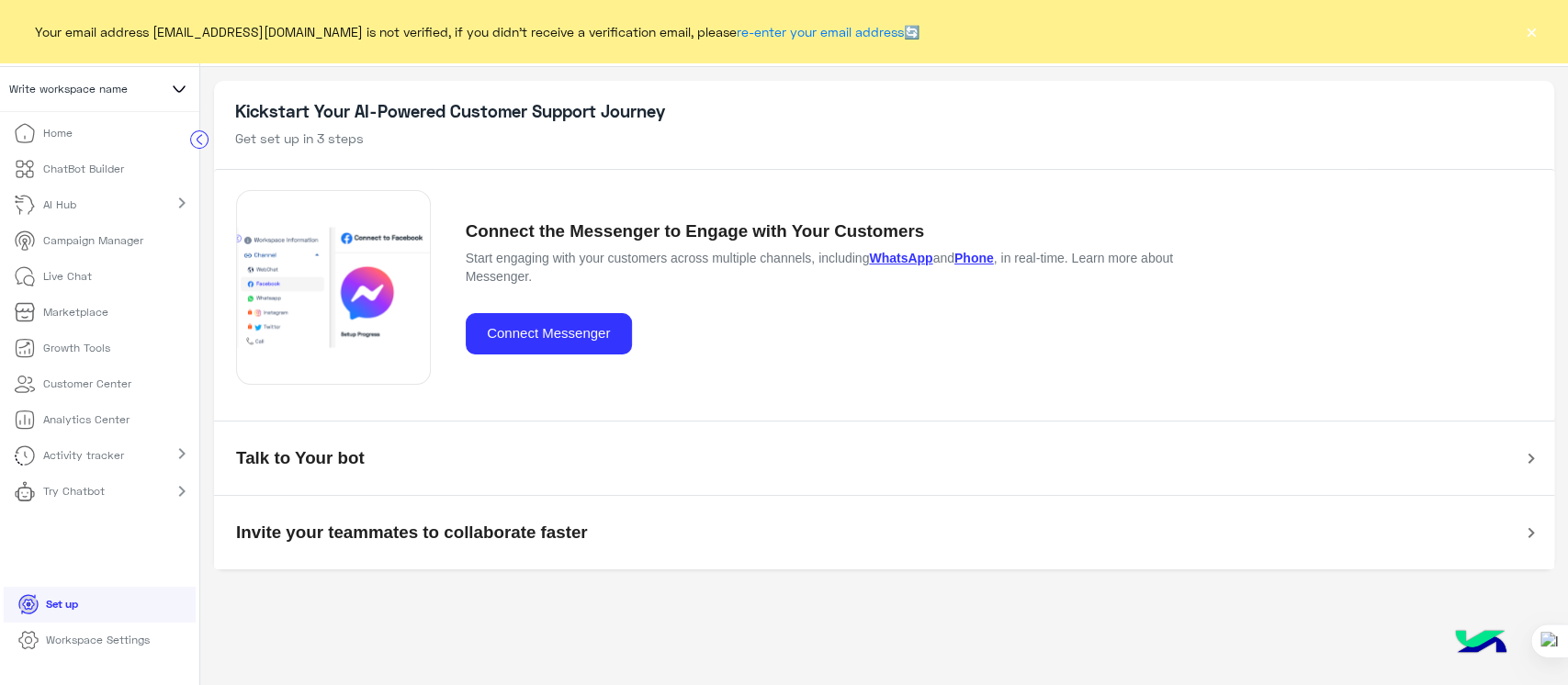
click at [94, 486] on p "Try Chatbot" at bounding box center [74, 491] width 61 height 17
click at [77, 633] on p "Workspace Settings" at bounding box center [97, 639] width 104 height 17
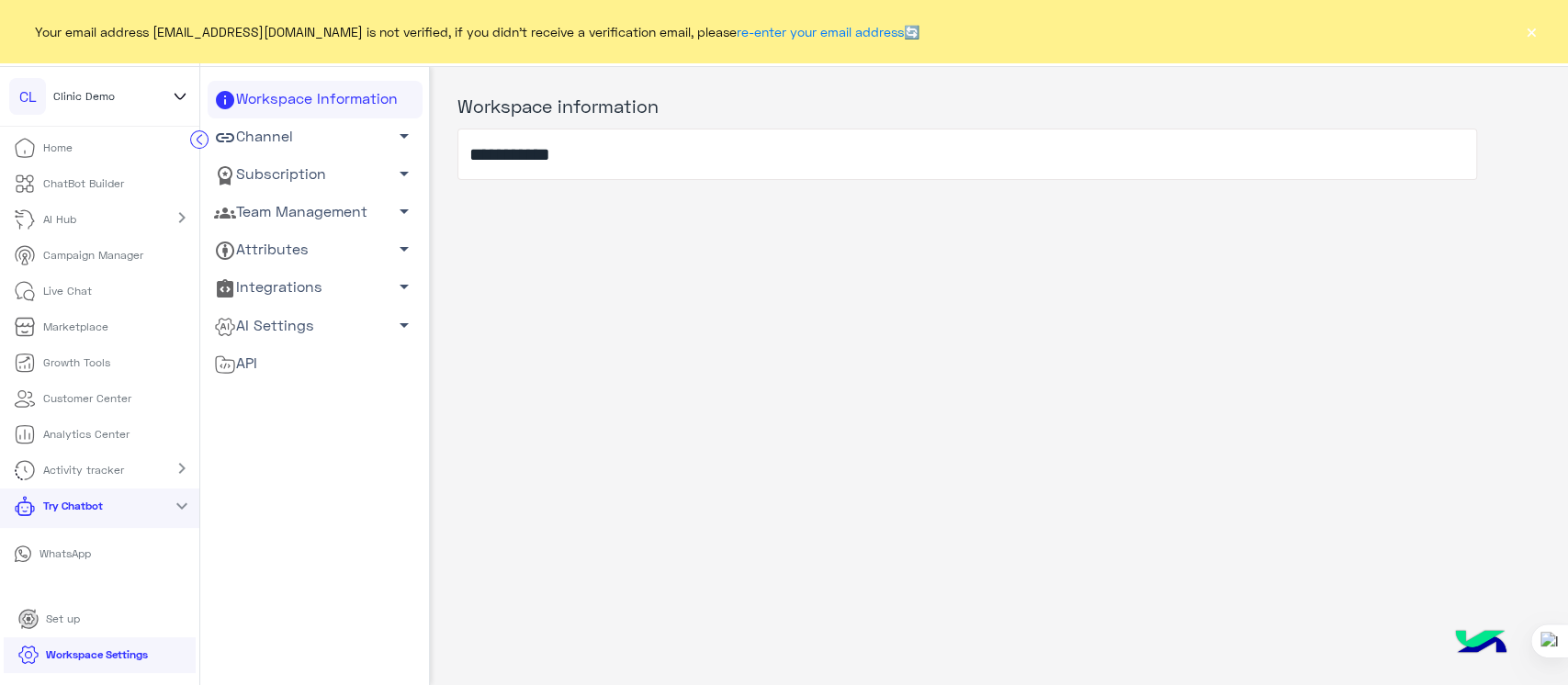
click at [293, 134] on link "Channel arrow_drop_down" at bounding box center [315, 138] width 215 height 38
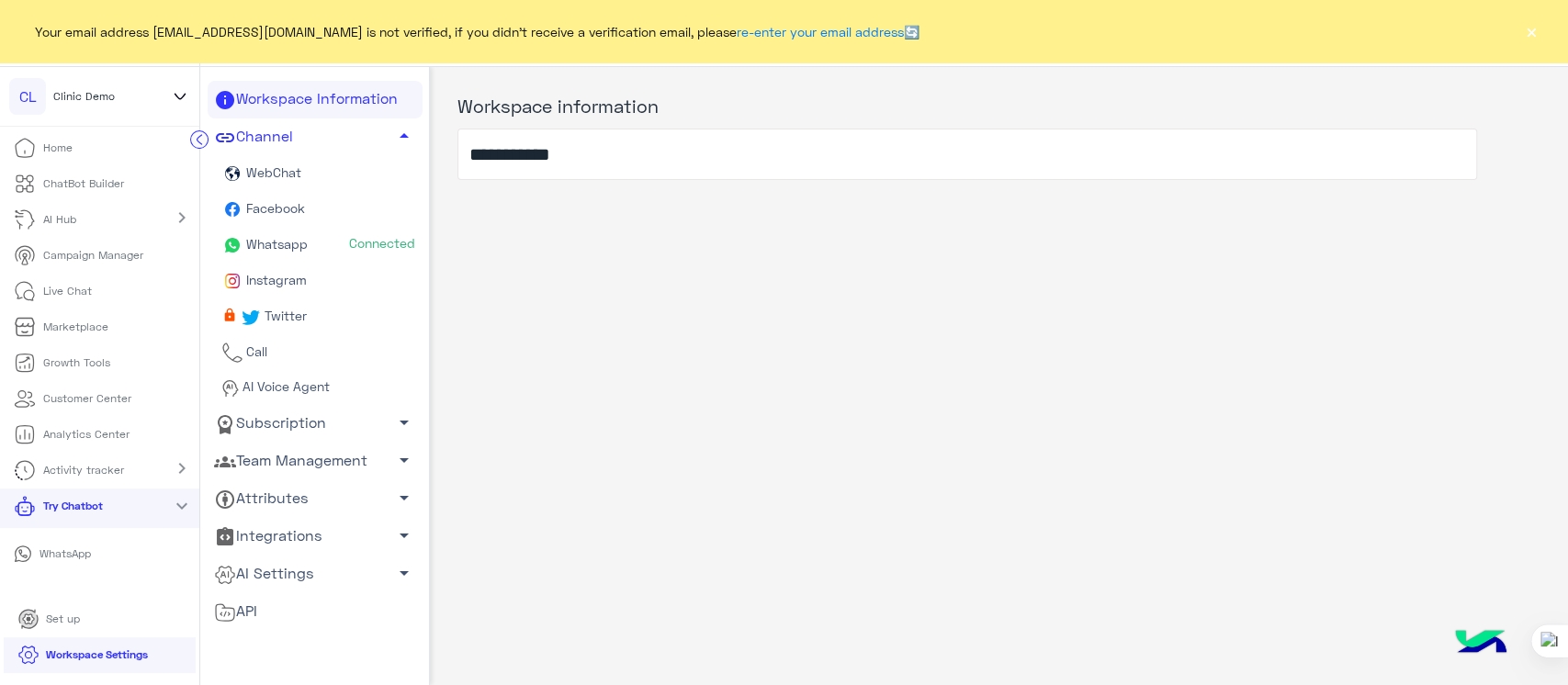
click at [253, 243] on span "Whatsapp" at bounding box center [276, 244] width 65 height 16
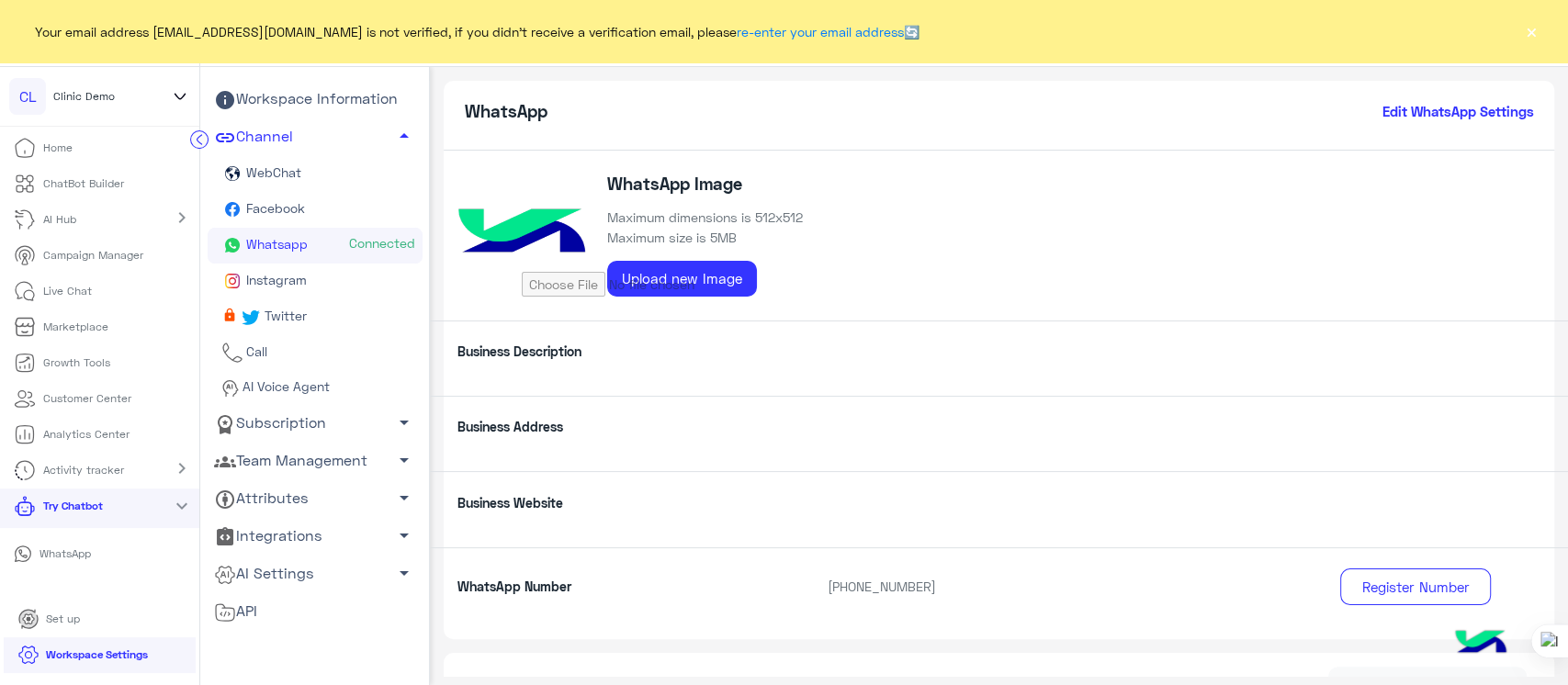
click at [1525, 34] on button "×" at bounding box center [1531, 31] width 19 height 19
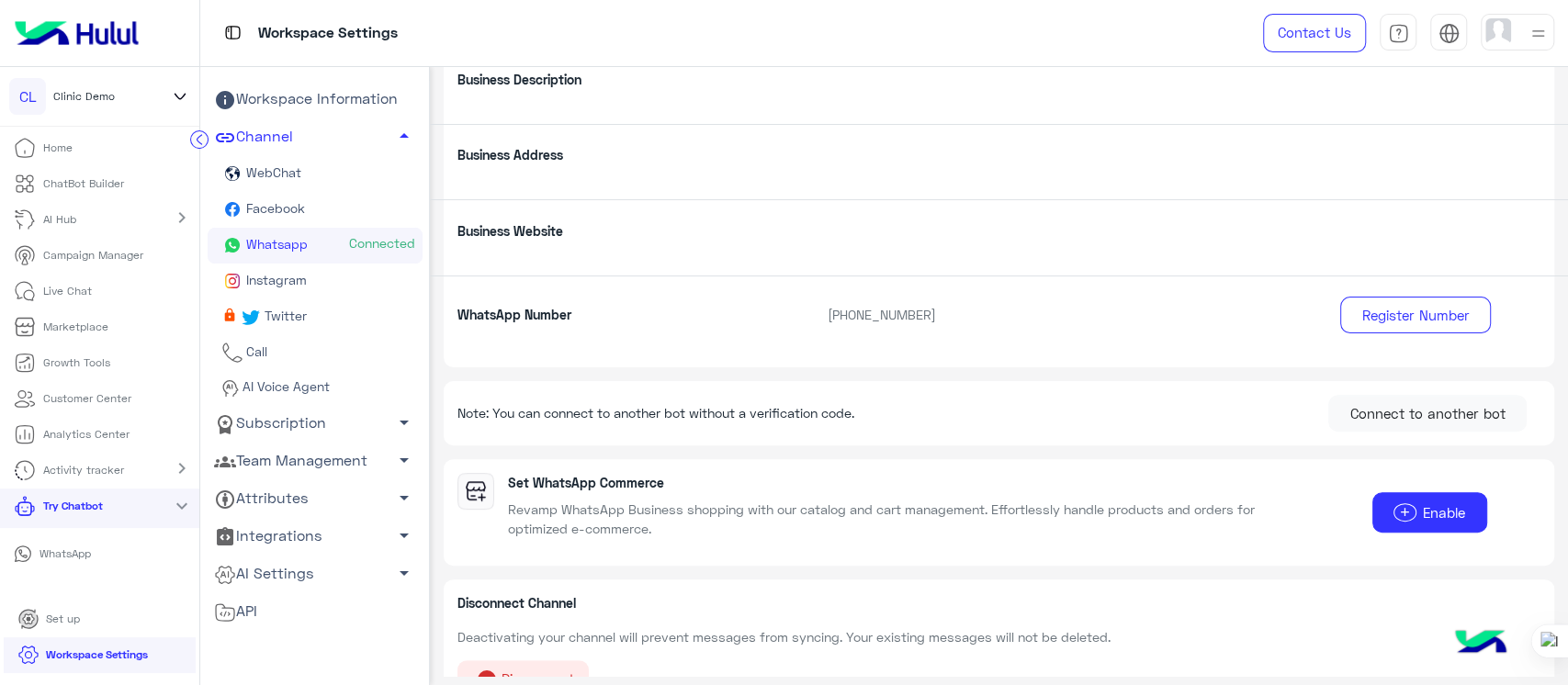
scroll to position [307, 0]
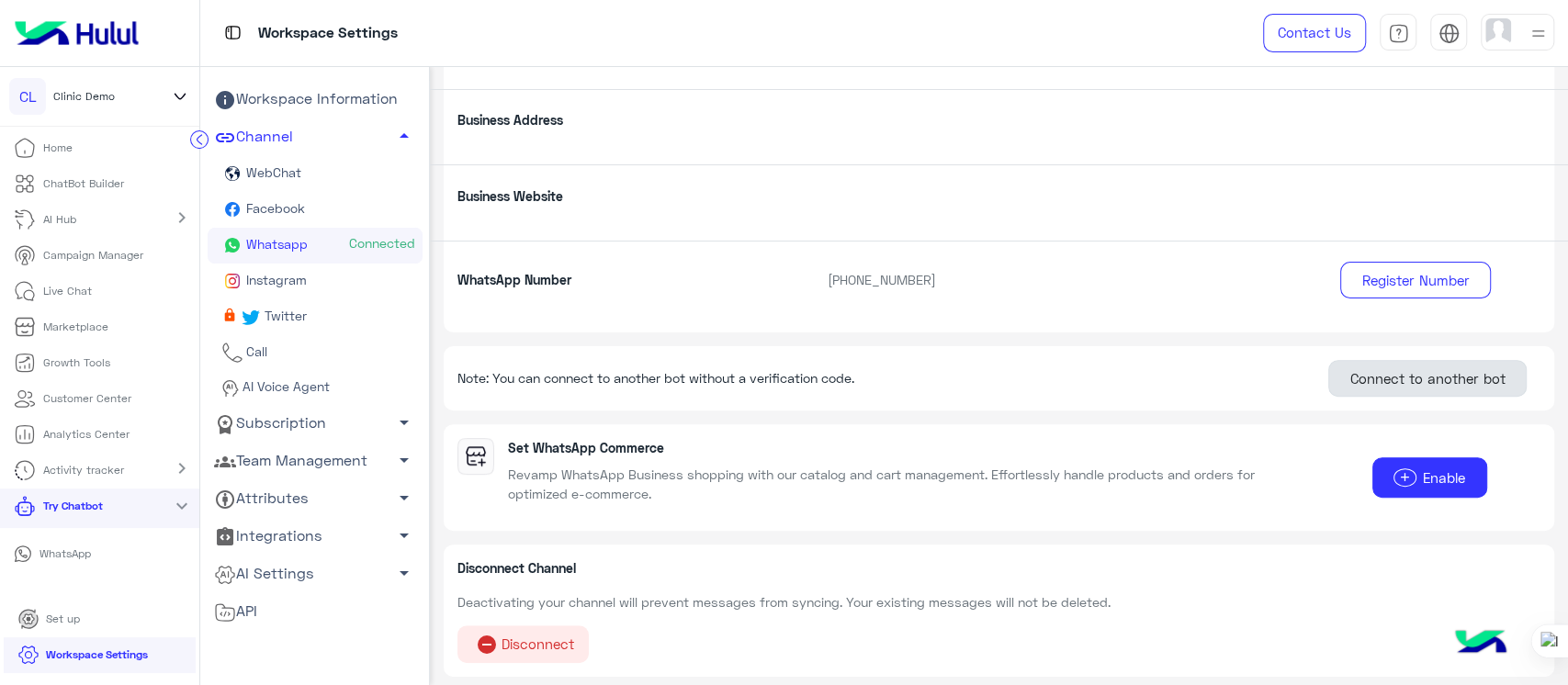
click at [1387, 392] on button "Connect to another bot" at bounding box center [1427, 378] width 198 height 37
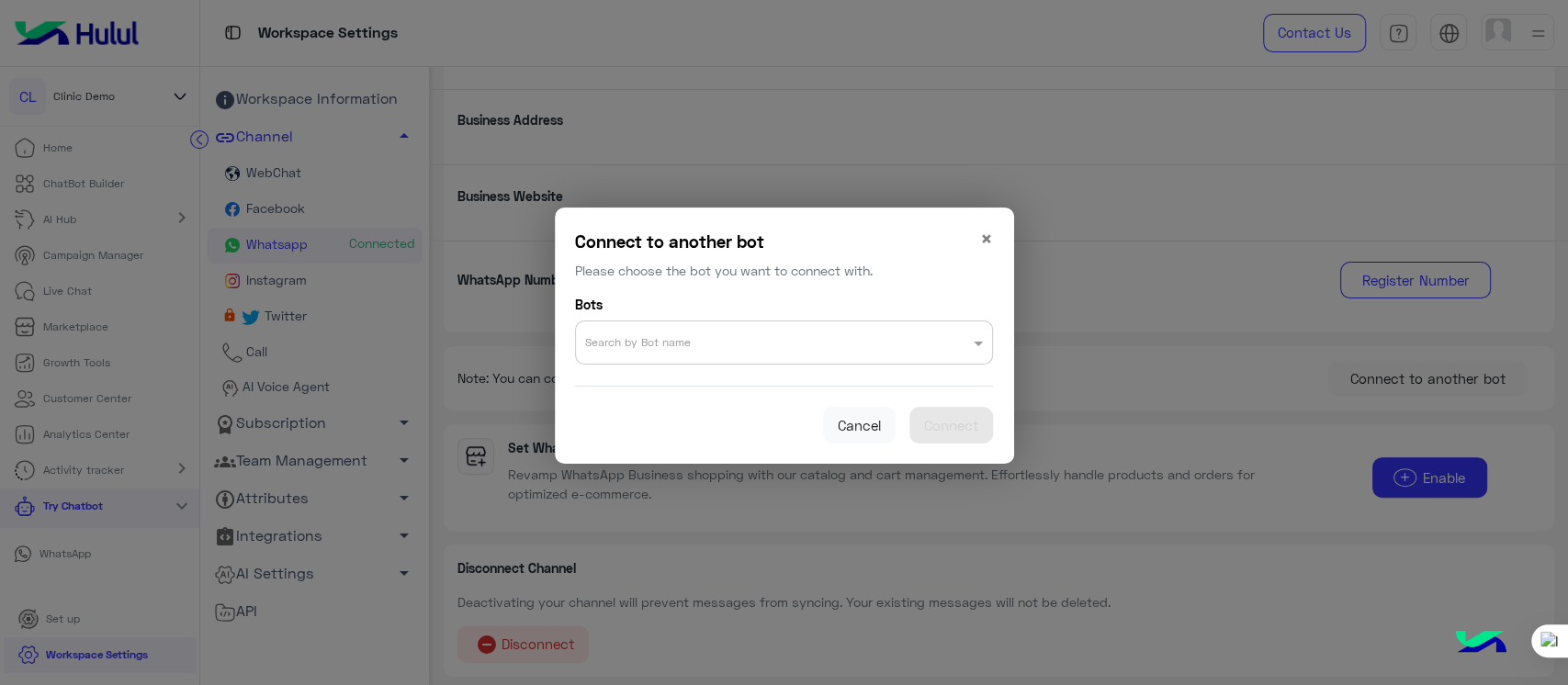
click at [784, 335] on input "text" at bounding box center [748, 337] width 325 height 23
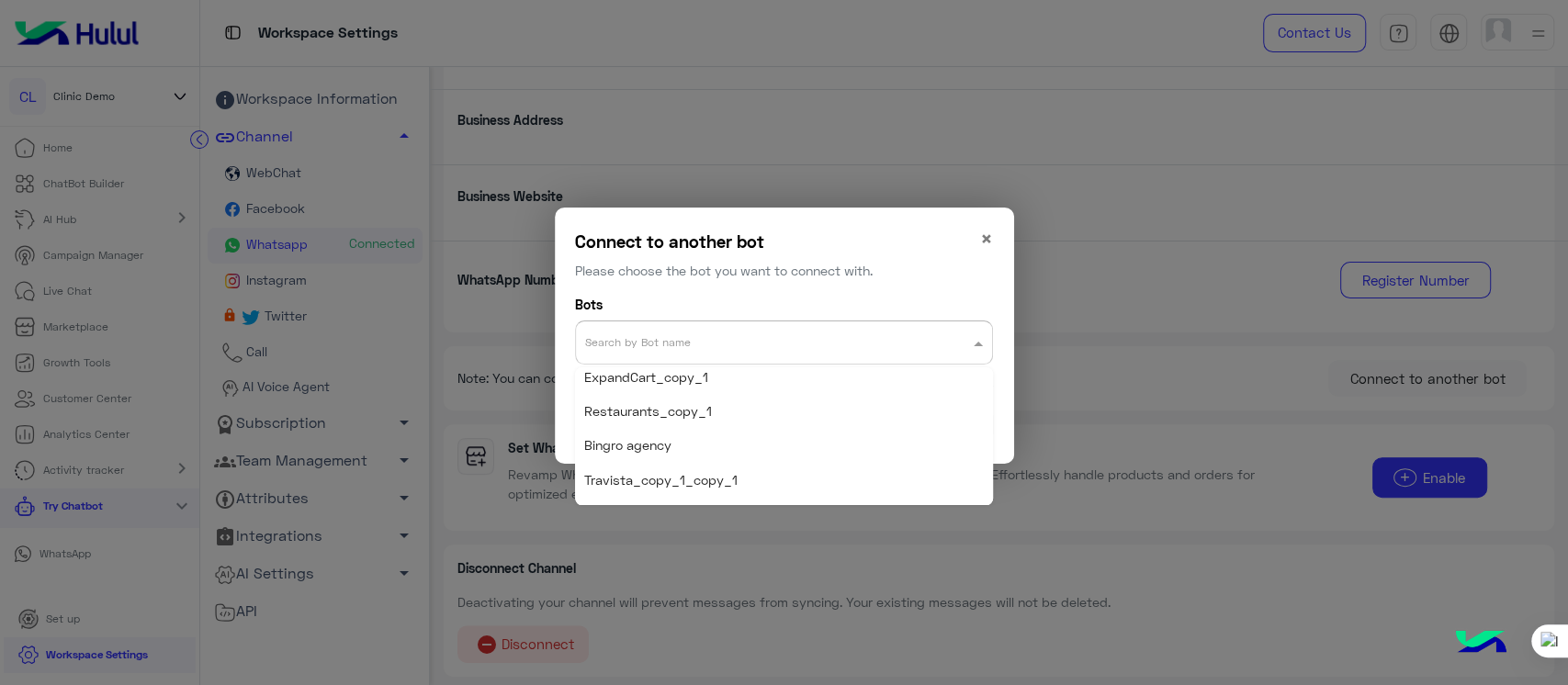
scroll to position [1307, 0]
click at [825, 469] on div "Travista_copy_1_copy_1" at bounding box center [784, 485] width 418 height 34
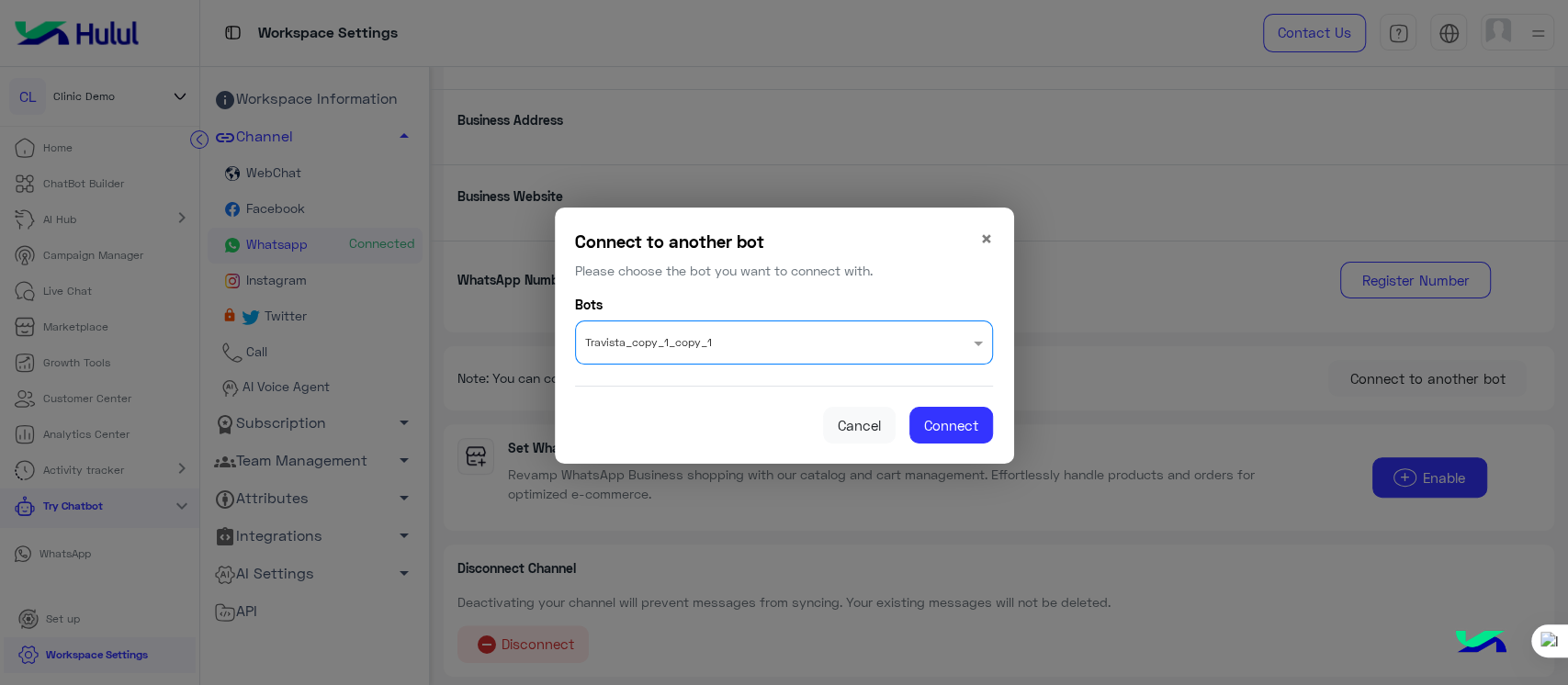
click at [864, 342] on input "text" at bounding box center [748, 337] width 325 height 23
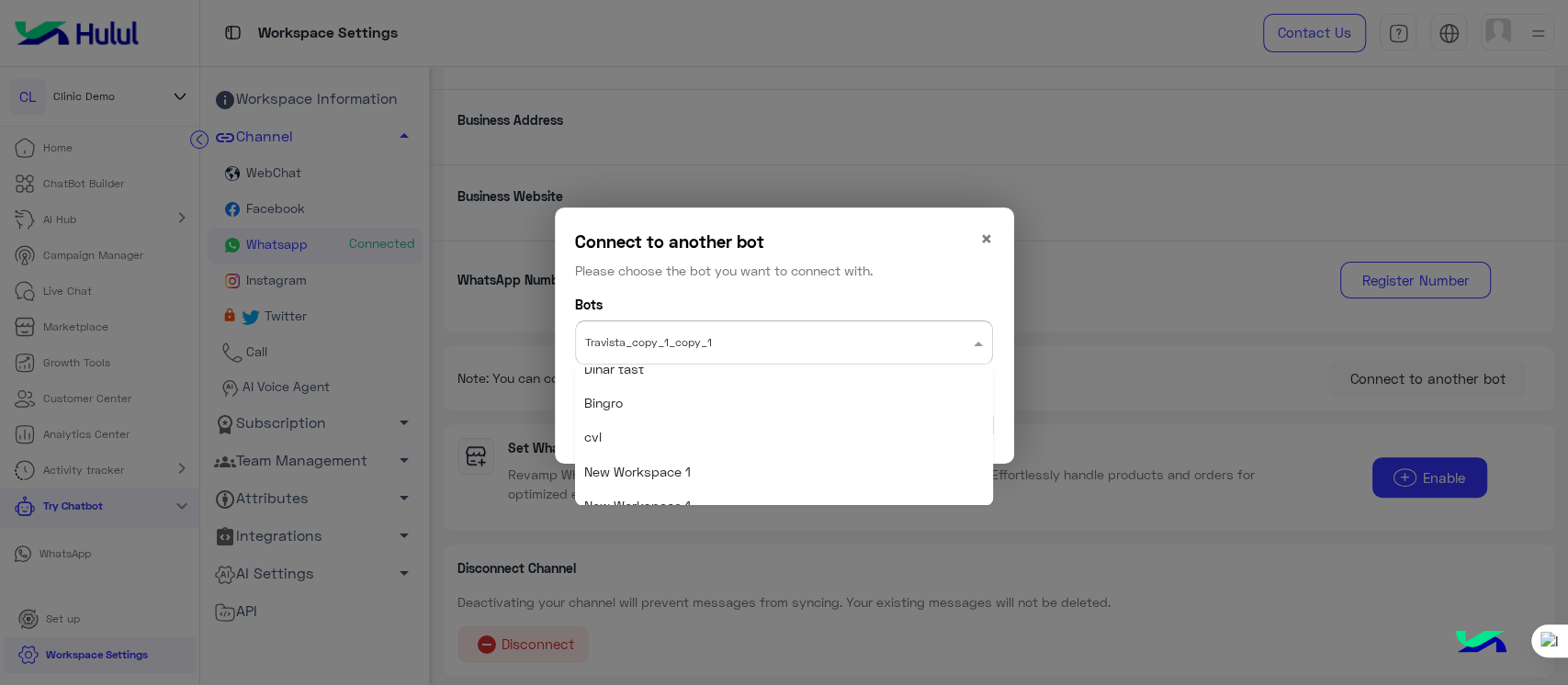
scroll to position [2881, 0]
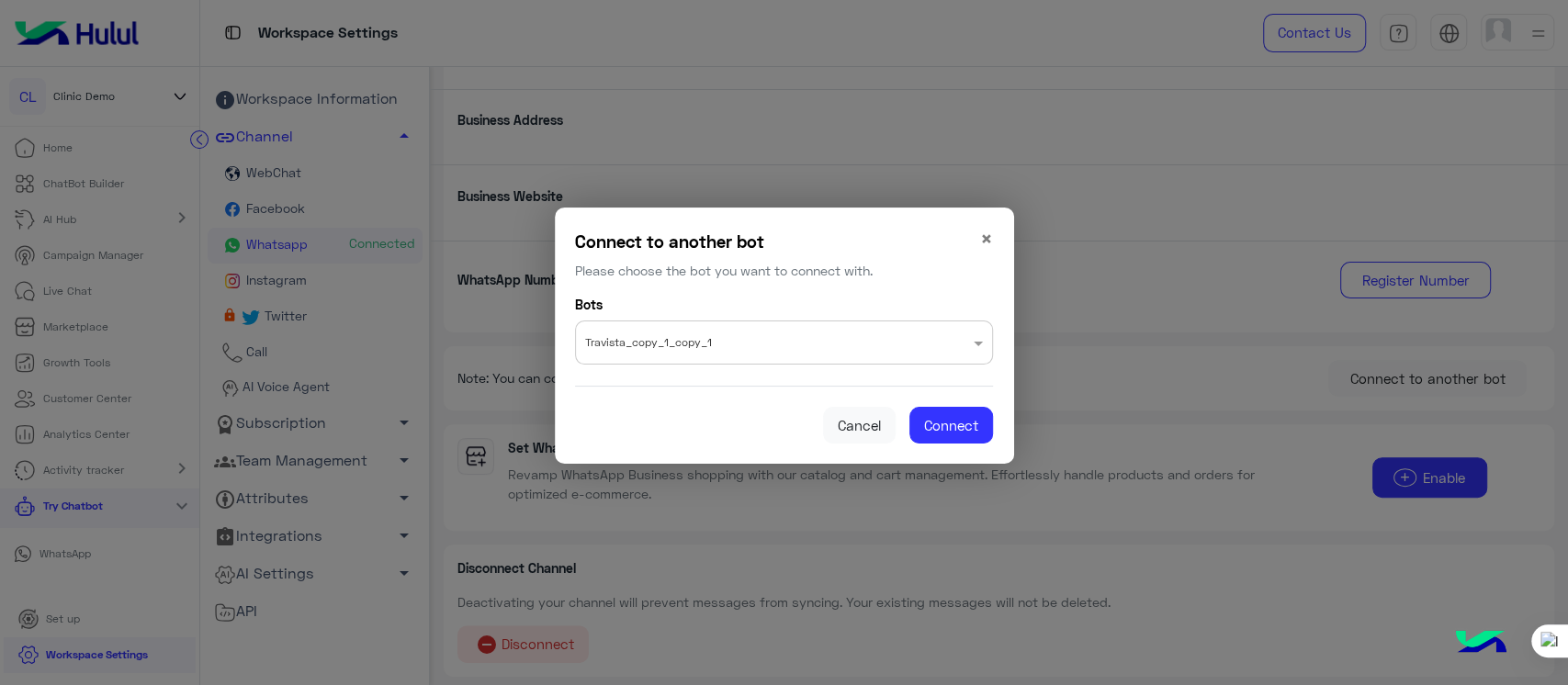
click at [846, 311] on div "Bots Search by Bot name × Travista_copy_1_copy_1" at bounding box center [784, 330] width 418 height 70
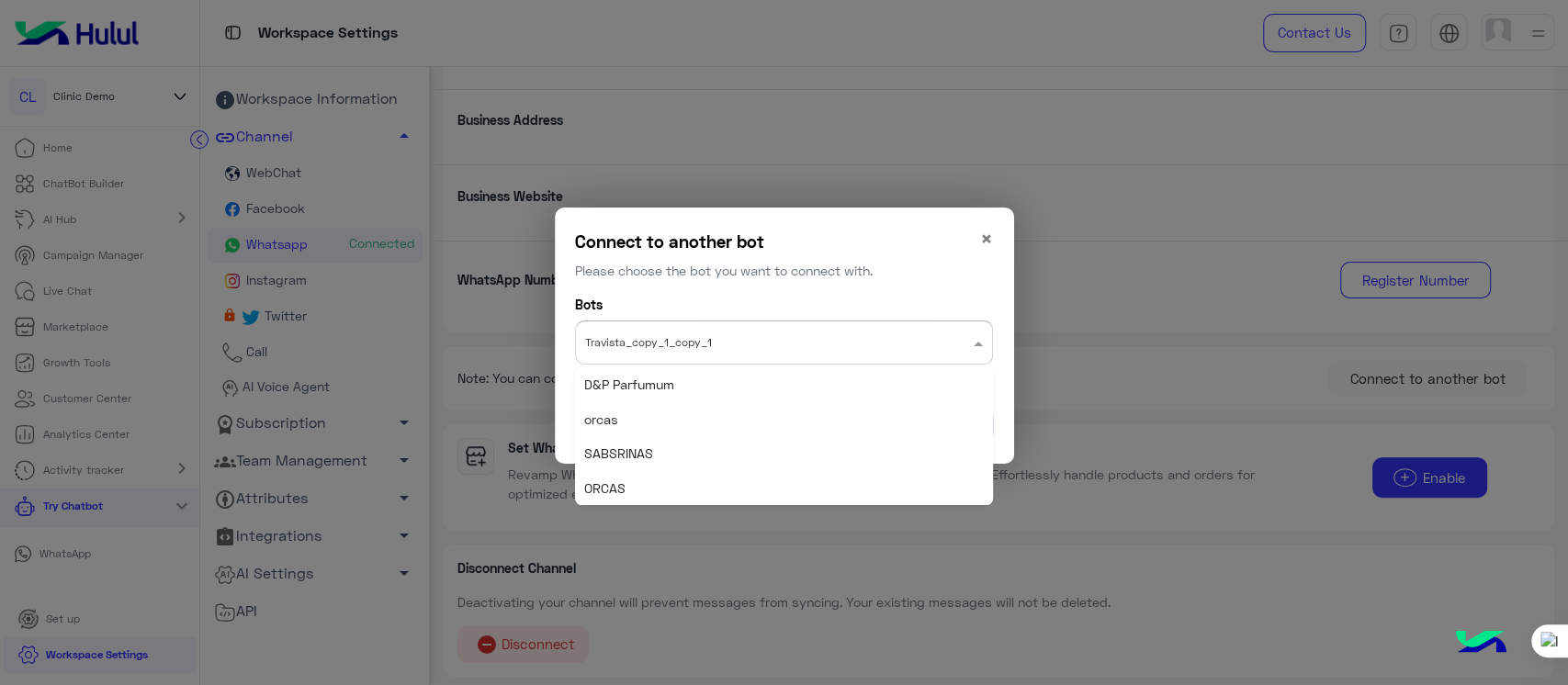
click at [808, 347] on input "text" at bounding box center [748, 337] width 325 height 23
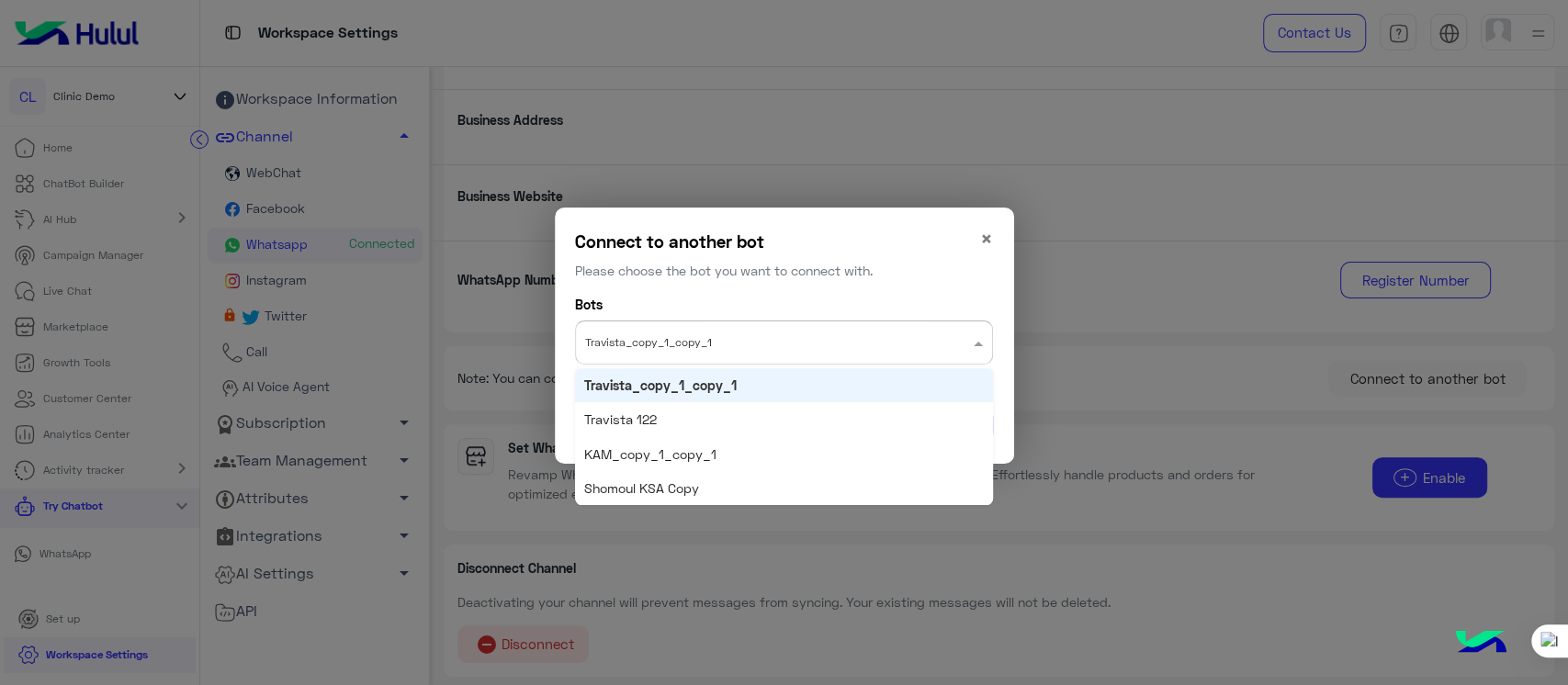
click at [803, 347] on input "text" at bounding box center [748, 337] width 325 height 23
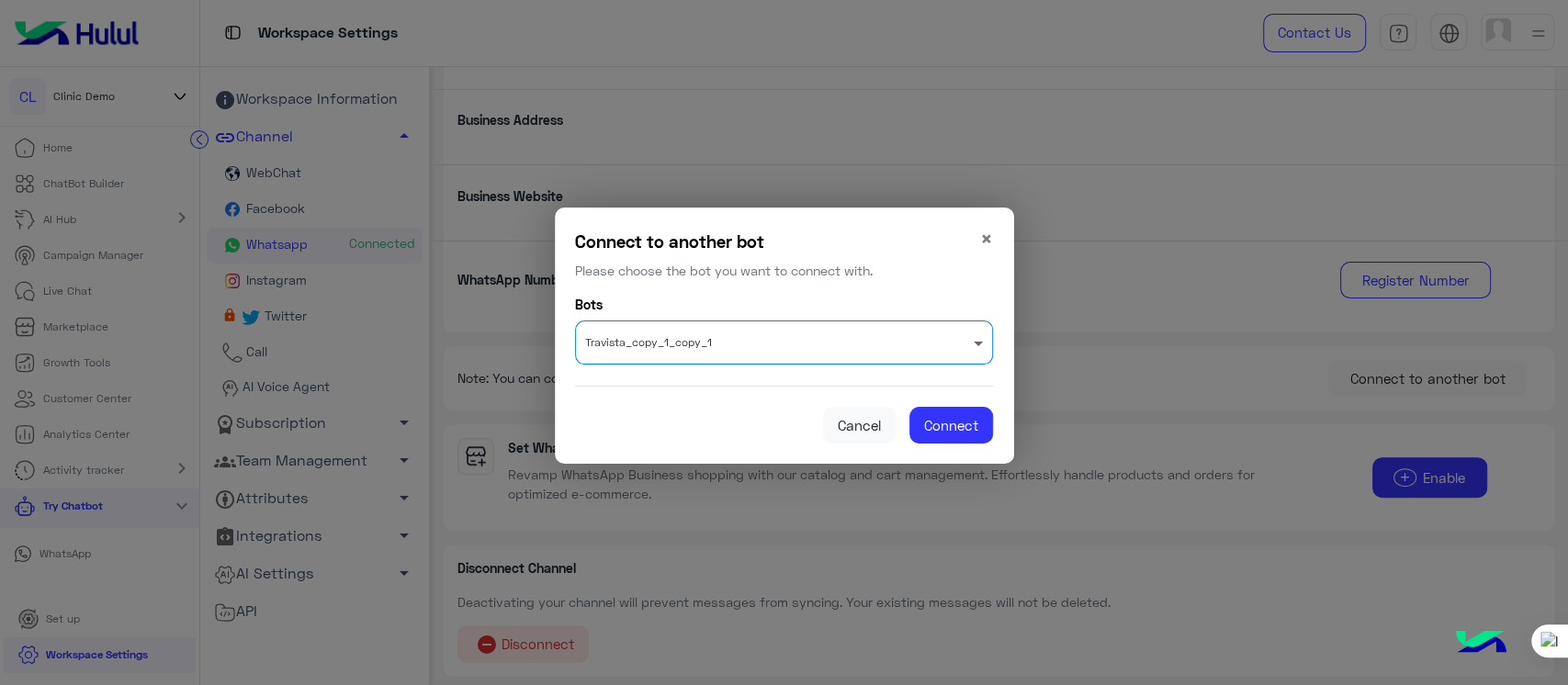
click at [976, 336] on span at bounding box center [980, 342] width 23 height 19
click at [836, 335] on input "text" at bounding box center [748, 337] width 325 height 23
click at [810, 248] on h6 "Connect to another bot" at bounding box center [724, 242] width 297 height 26
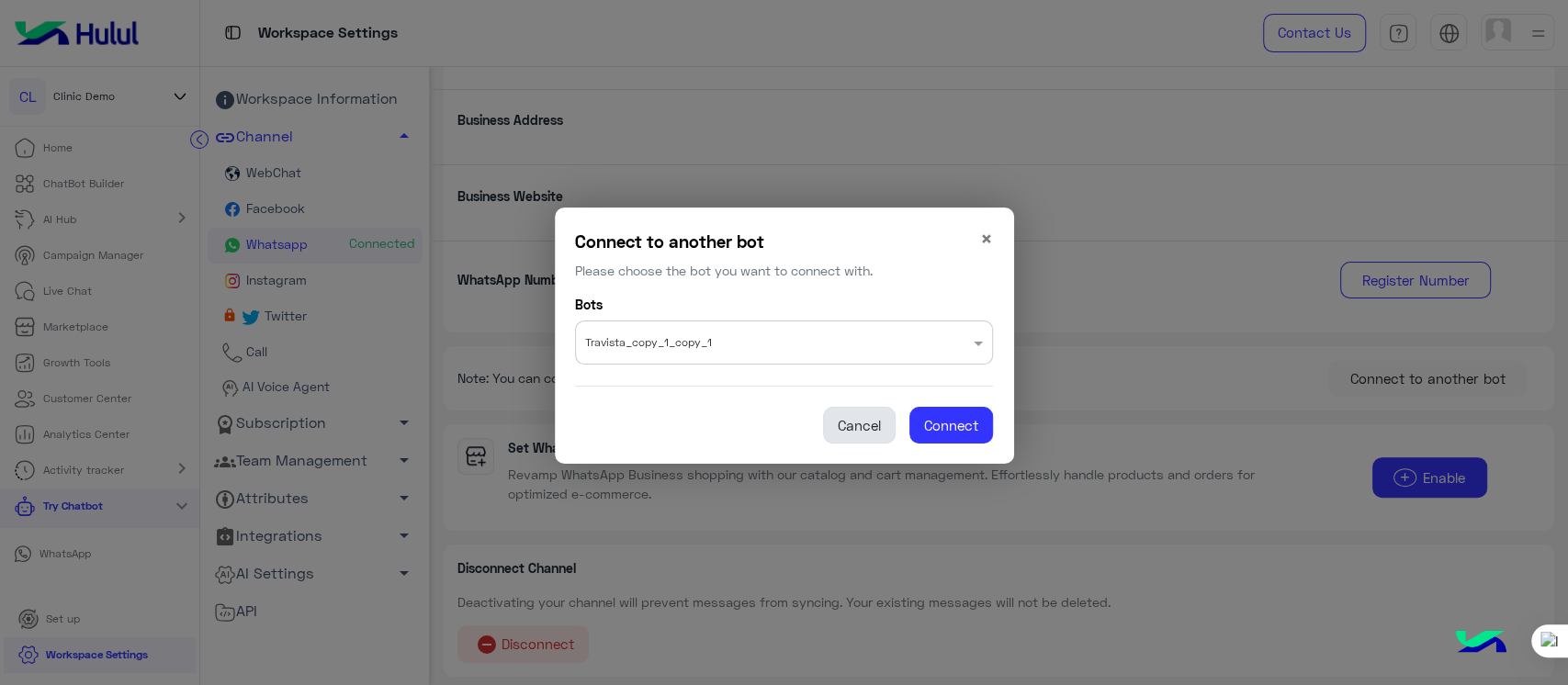
click at [868, 426] on button "Cancel" at bounding box center [859, 425] width 72 height 37
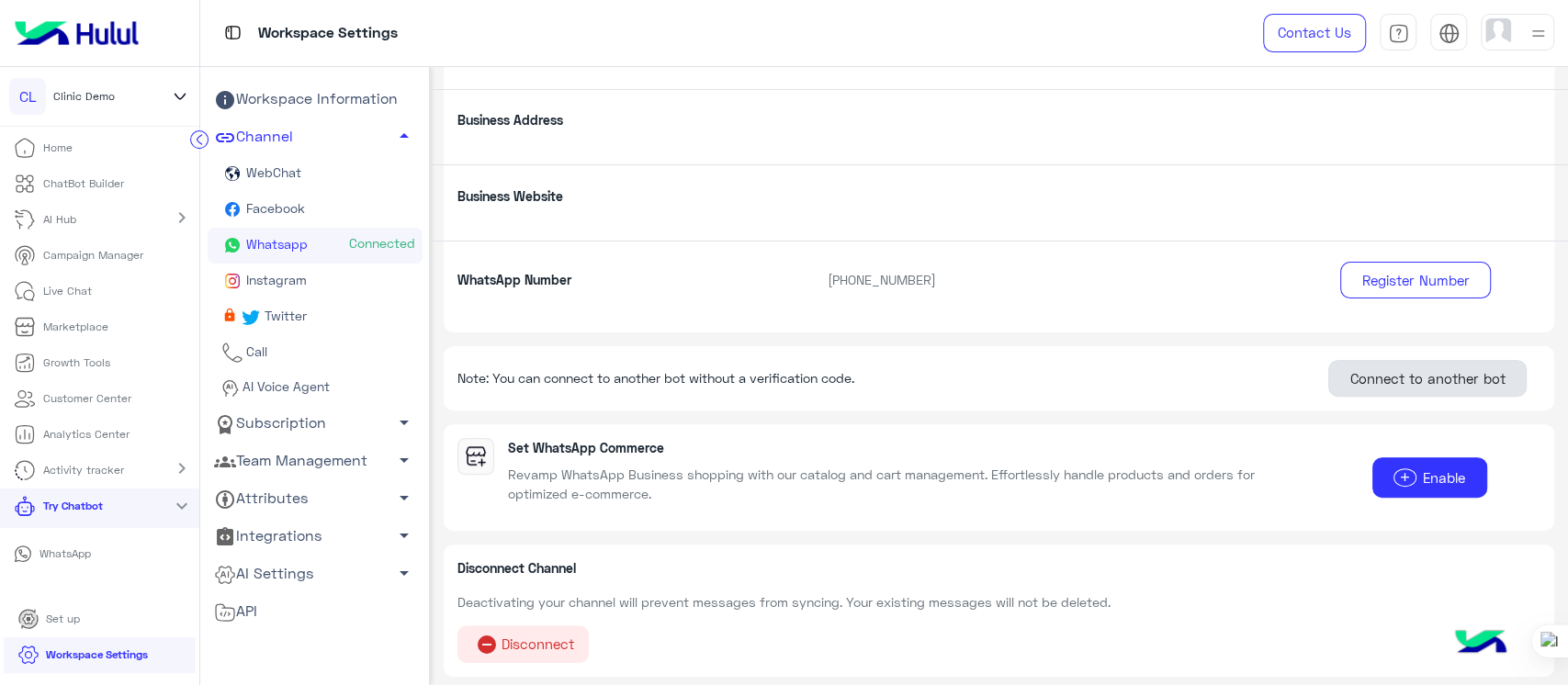
click at [1357, 386] on button "Connect to another bot" at bounding box center [1427, 378] width 198 height 37
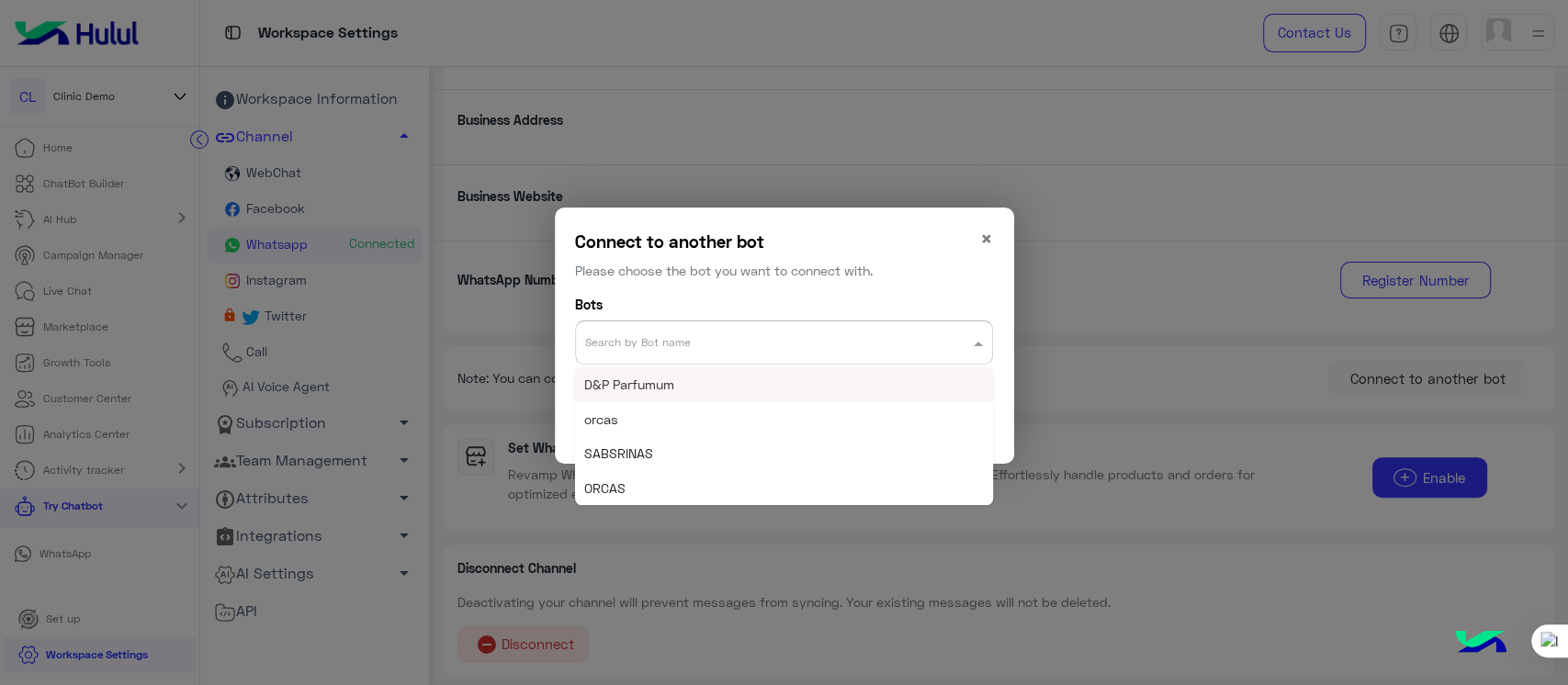
click at [702, 343] on input "text" at bounding box center [748, 337] width 325 height 23
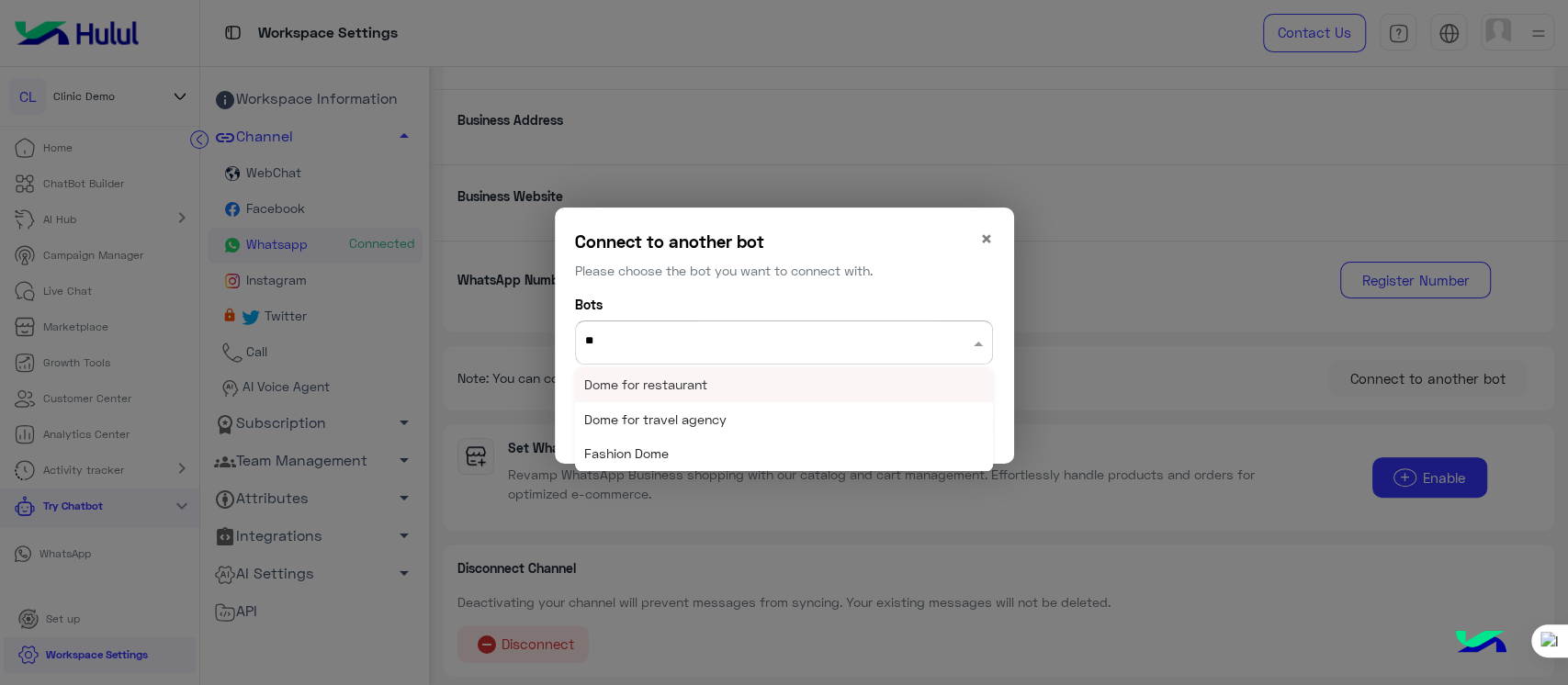
type input "*"
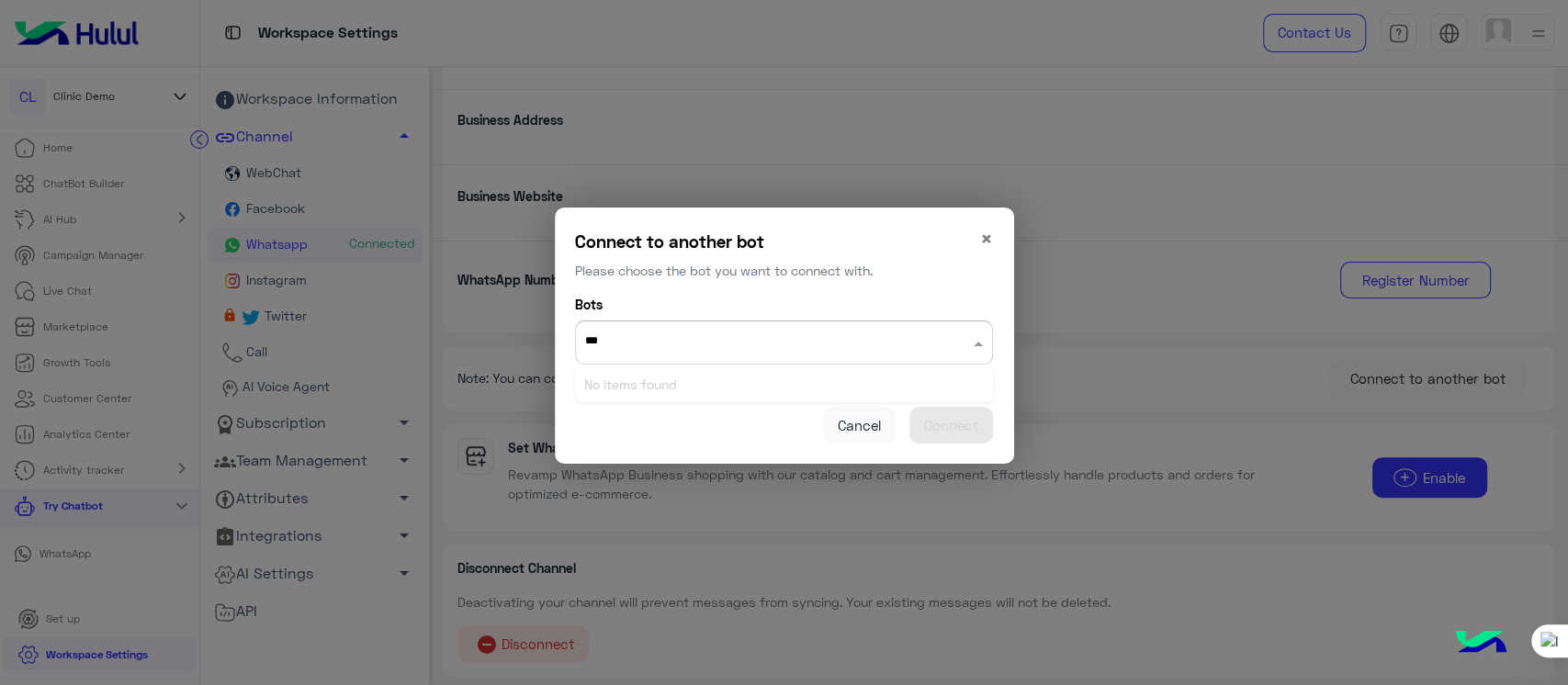
type input "***"
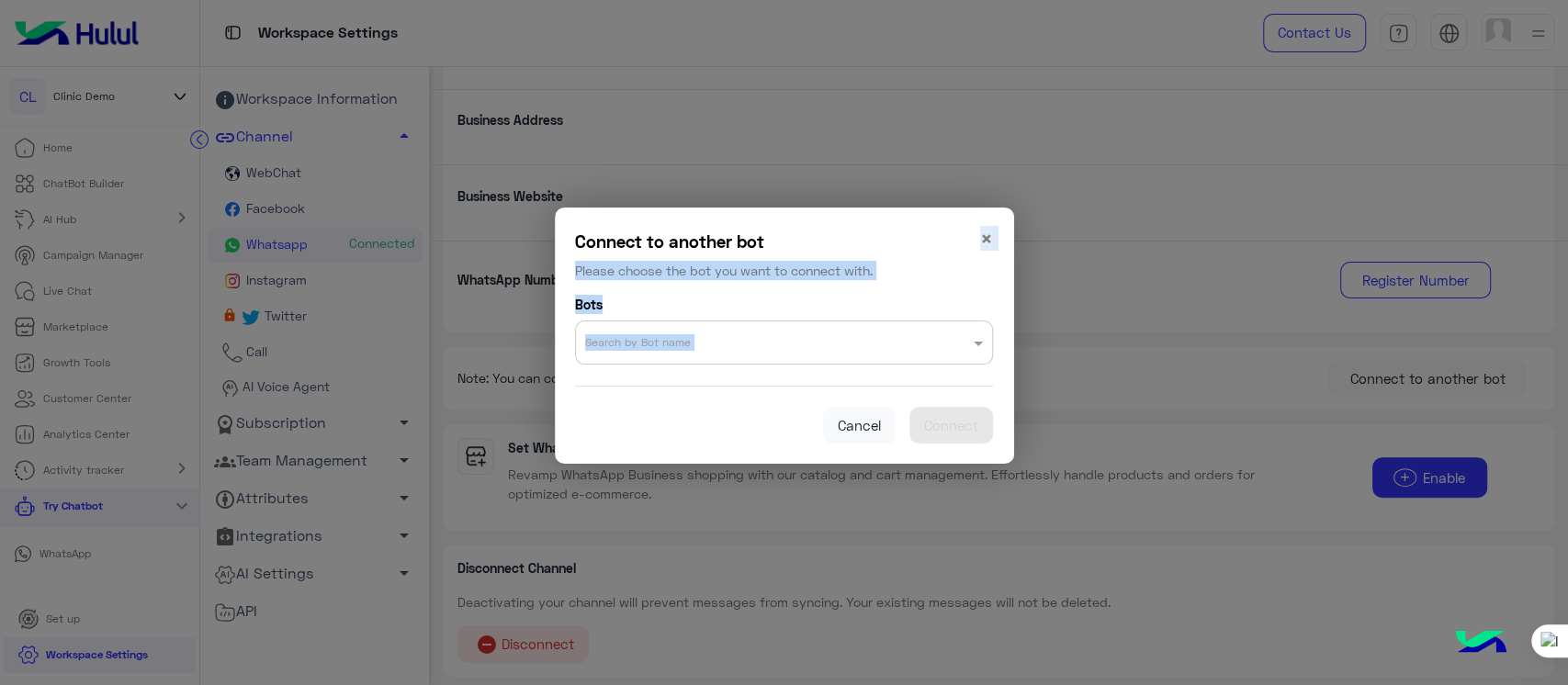
drag, startPoint x: 856, startPoint y: 255, endPoint x: 882, endPoint y: 451, distance: 197.7
click at [882, 451] on div "Connect to another bot Please choose the bot you want to connect with. × Bots S…" at bounding box center [784, 336] width 460 height 256
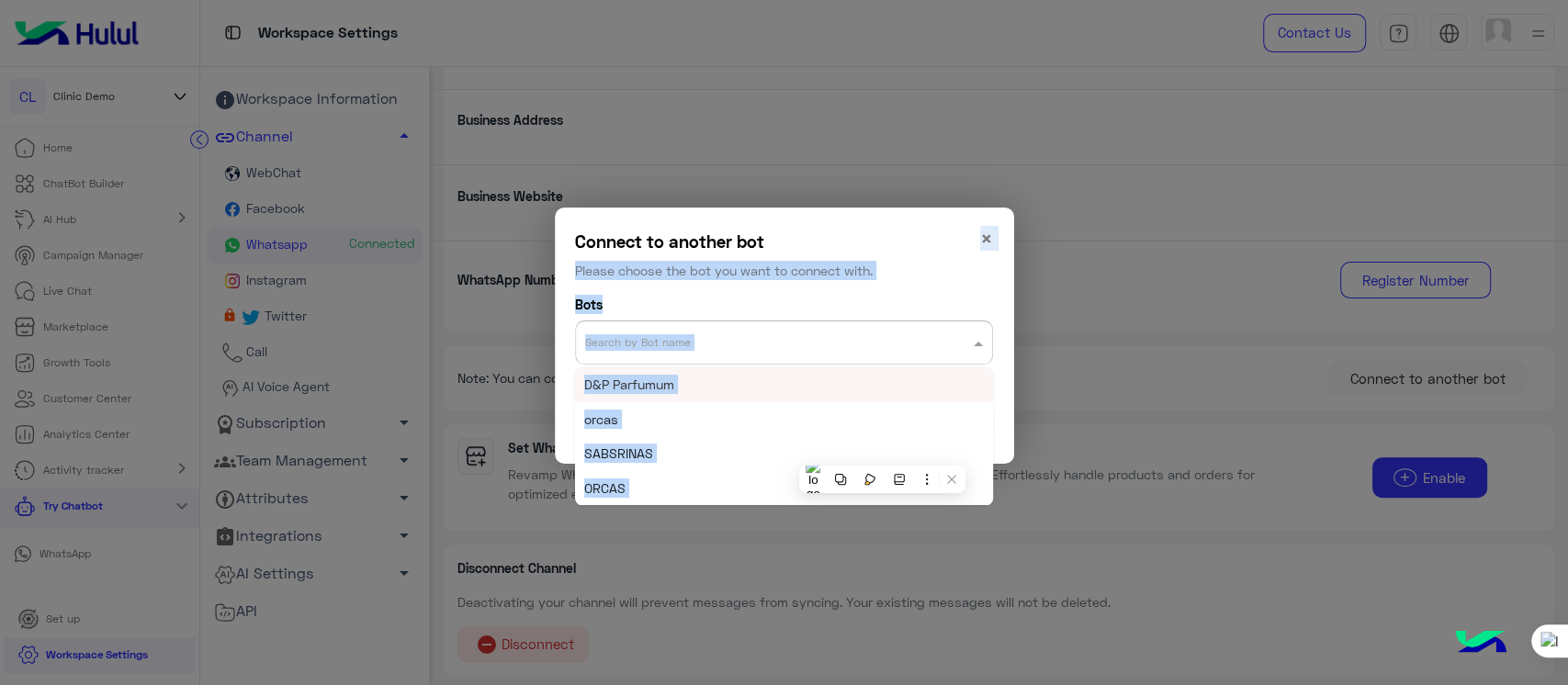
click at [753, 331] on input "text" at bounding box center [748, 337] width 325 height 23
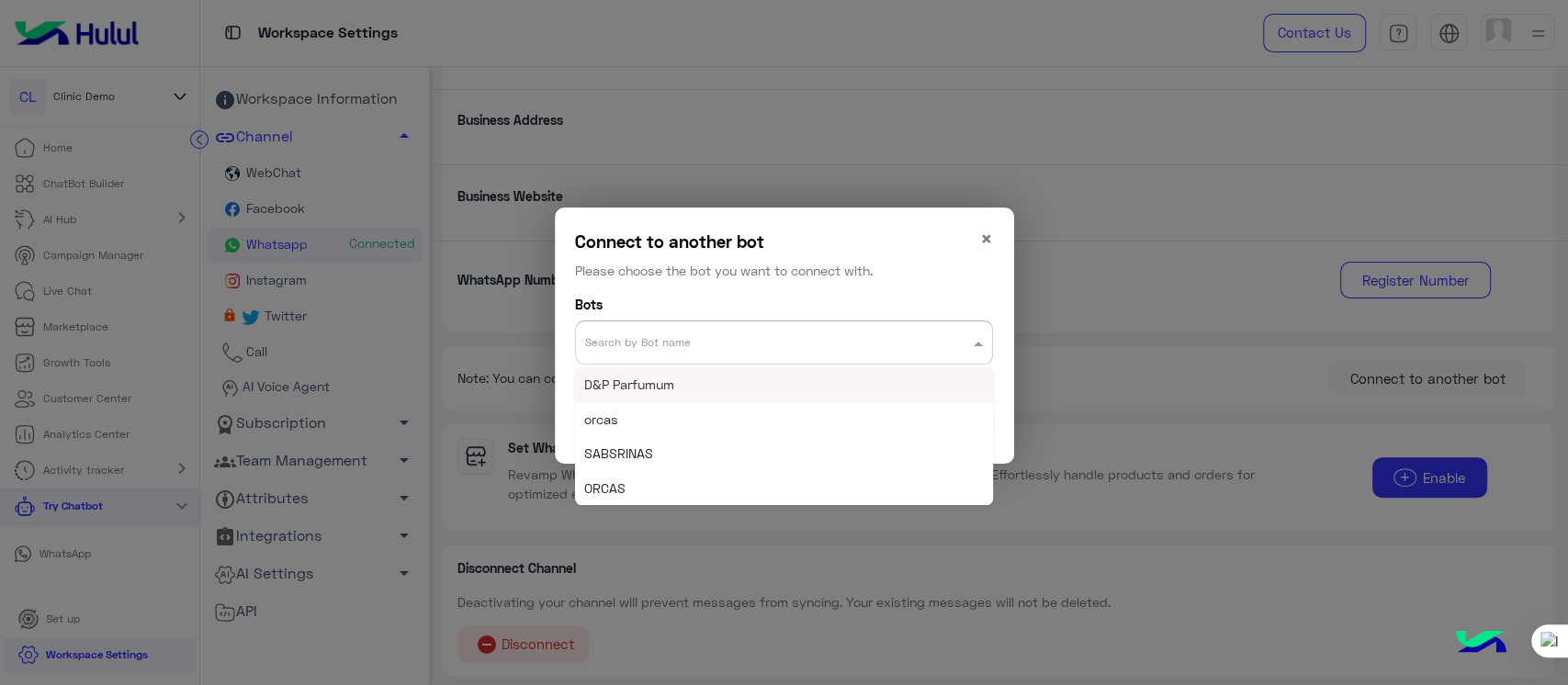
type input "*"
click at [993, 237] on div "Connect to another bot Please choose the bot you want to connect with. × Bots S…" at bounding box center [784, 336] width 432 height 229
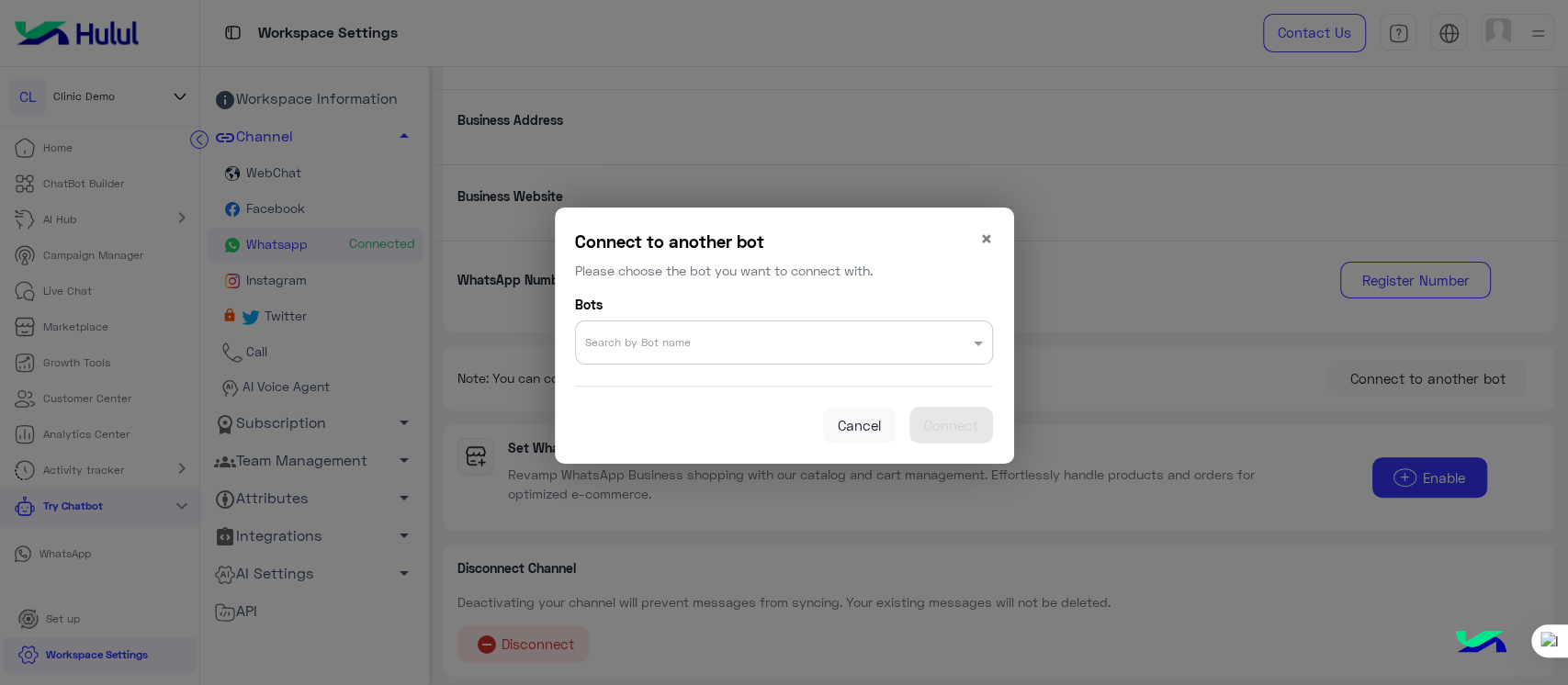
click at [998, 252] on div "Connect to another bot Please choose the bot you want to connect with. × Bots S…" at bounding box center [784, 336] width 432 height 229
click at [999, 232] on div "Connect to another bot Please choose the bot you want to connect with. × Bots S…" at bounding box center [784, 336] width 460 height 256
click at [981, 240] on span "×" at bounding box center [987, 238] width 13 height 25
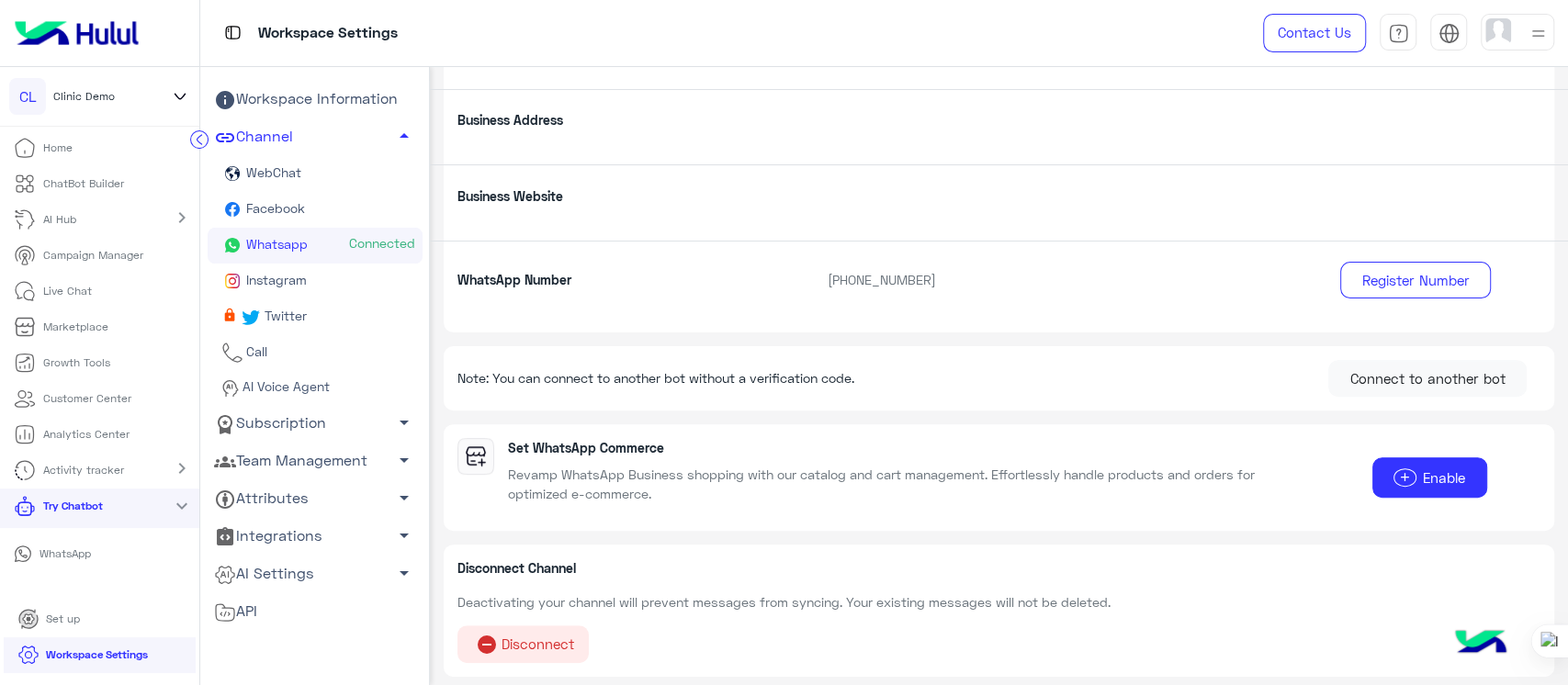
click at [180, 82] on div "CL Clinic Demo" at bounding box center [99, 97] width 199 height 59
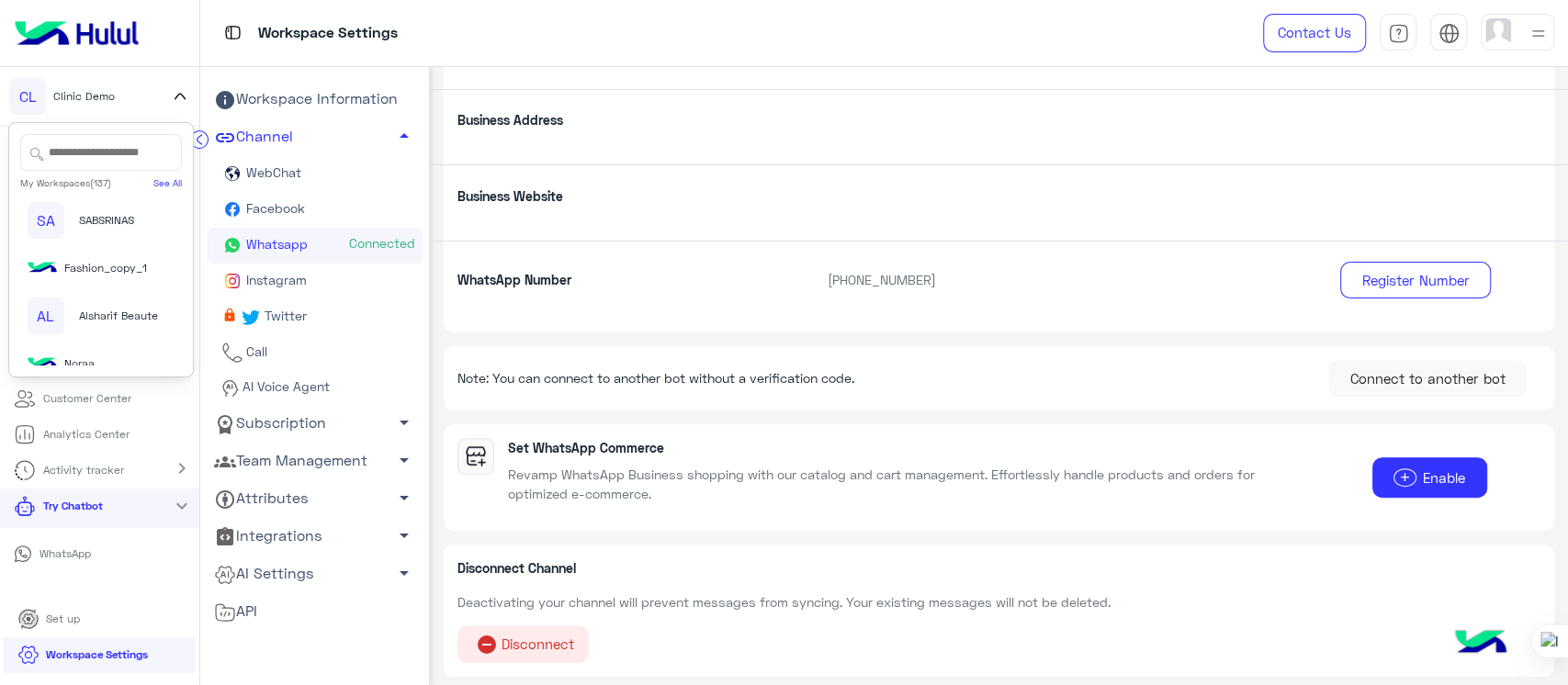
click at [96, 137] on input "text" at bounding box center [100, 151] width 161 height 37
type input "***"
click at [108, 355] on div "FA Fawaterak POC" at bounding box center [94, 341] width 133 height 37
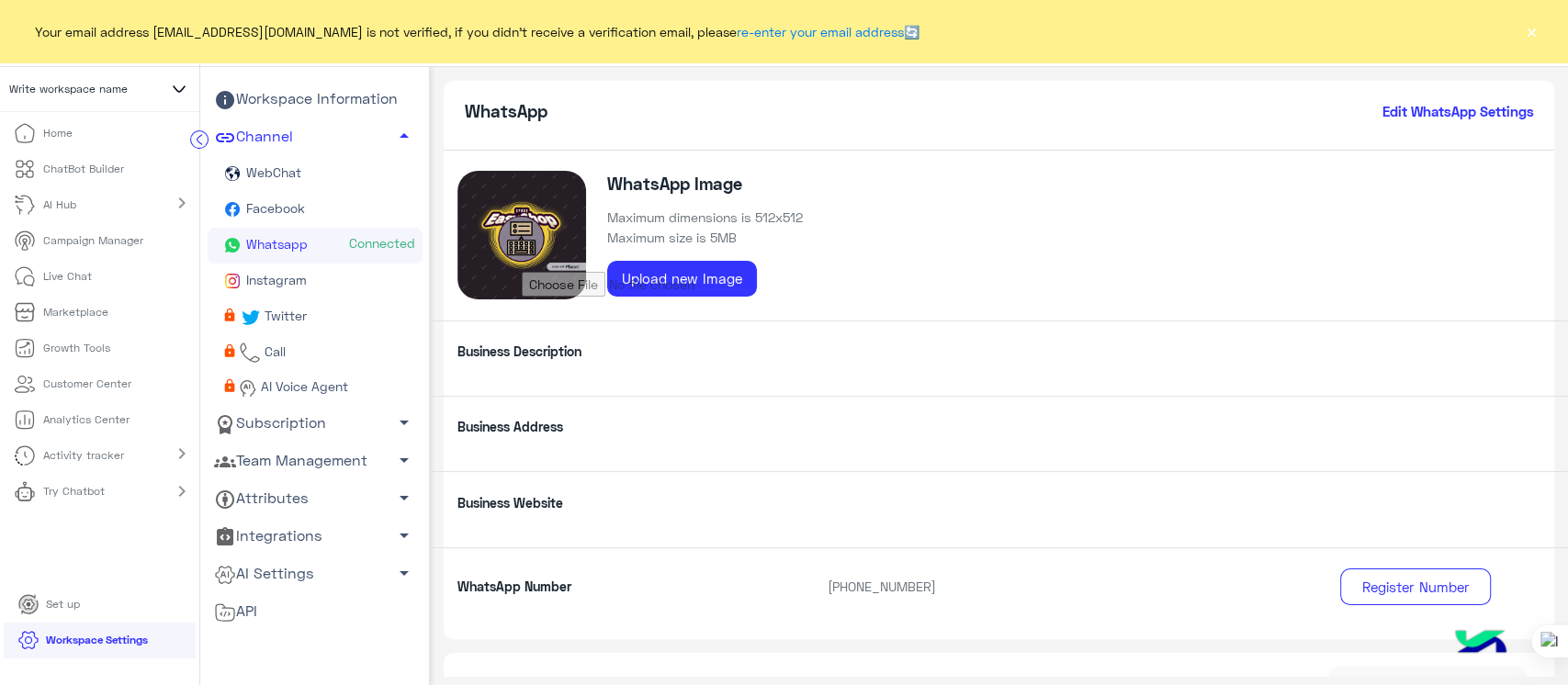
click at [1526, 36] on button "×" at bounding box center [1531, 31] width 19 height 19
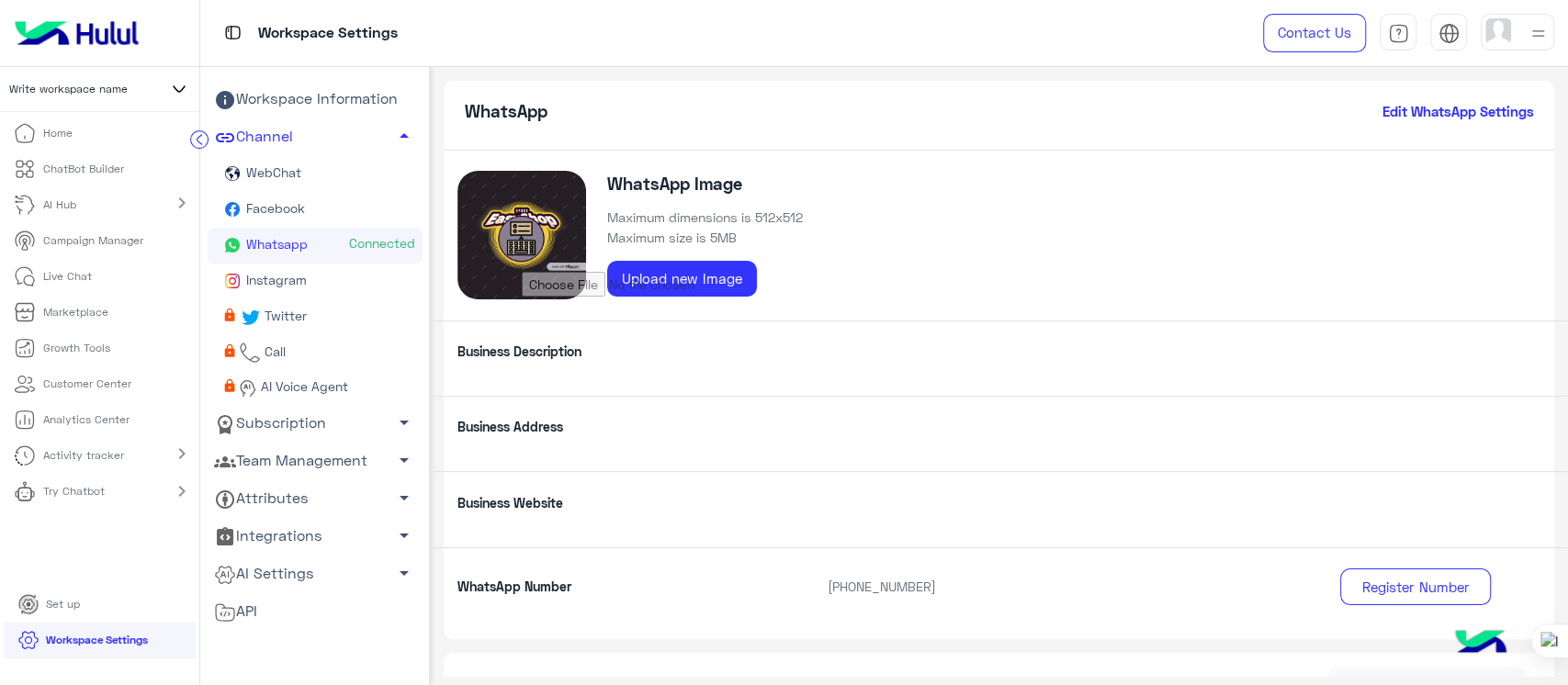
drag, startPoint x: 1566, startPoint y: 234, endPoint x: 1566, endPoint y: 525, distance: 291.0
click at [1567, 525] on div at bounding box center [1567, 342] width 1 height 685
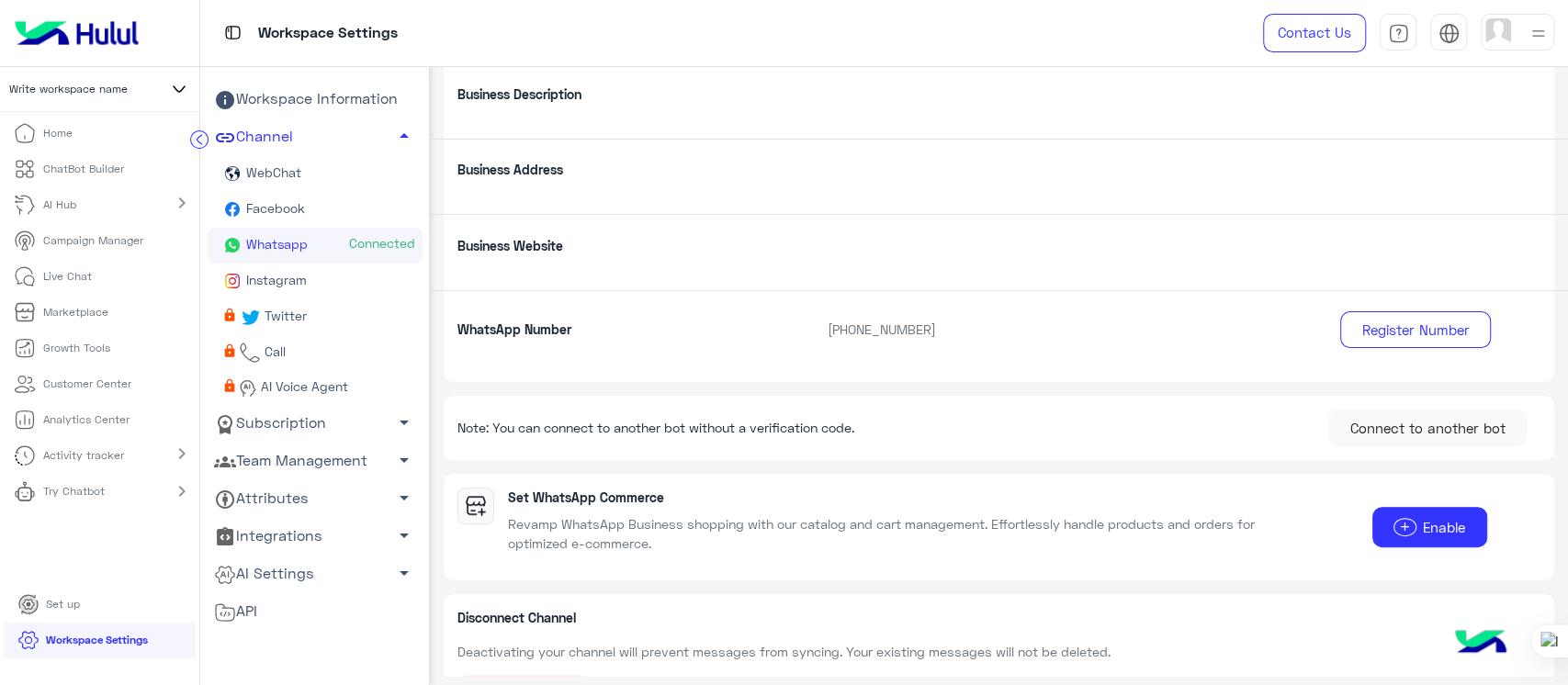
scroll to position [256, 0]
click at [77, 98] on div "Write workspace name" at bounding box center [99, 89] width 199 height 45
click at [165, 98] on div "Write workspace name" at bounding box center [99, 89] width 199 height 45
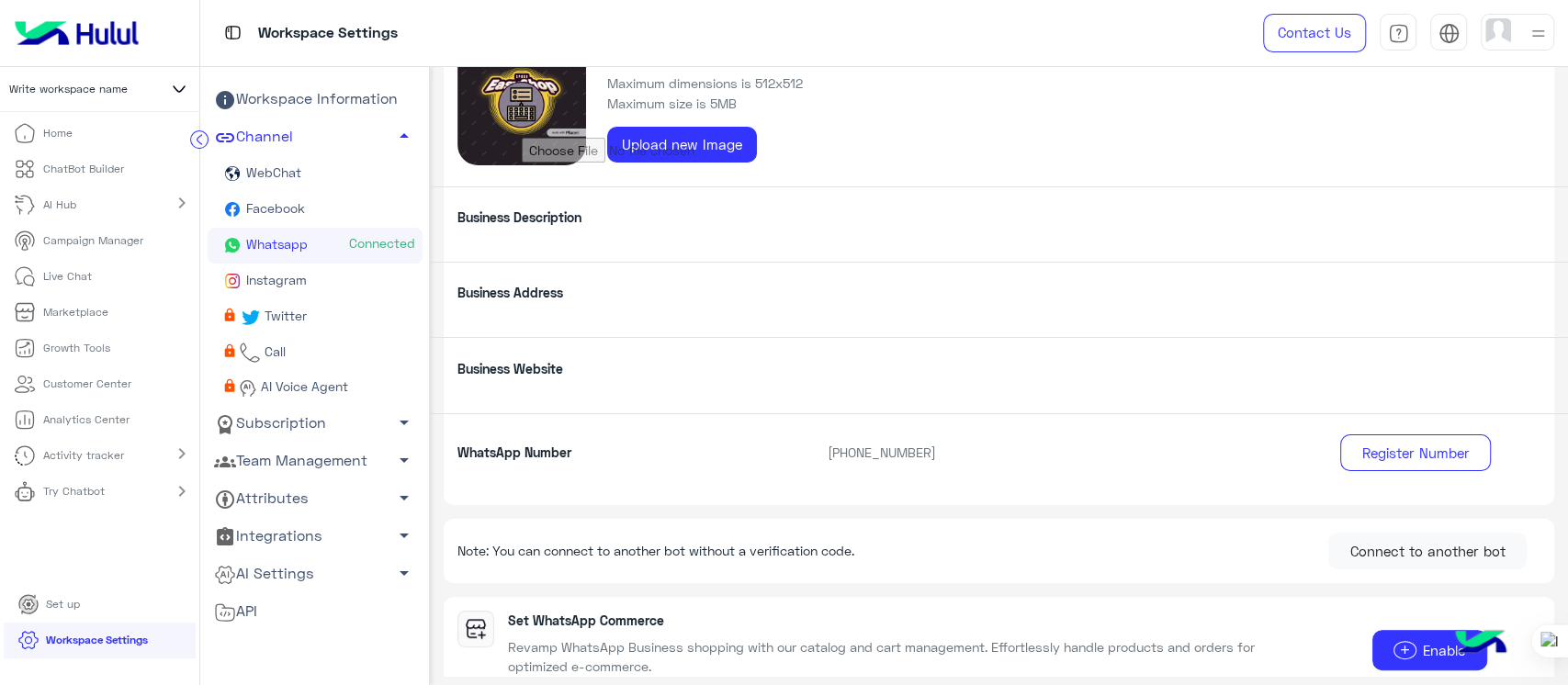
scroll to position [307, 0]
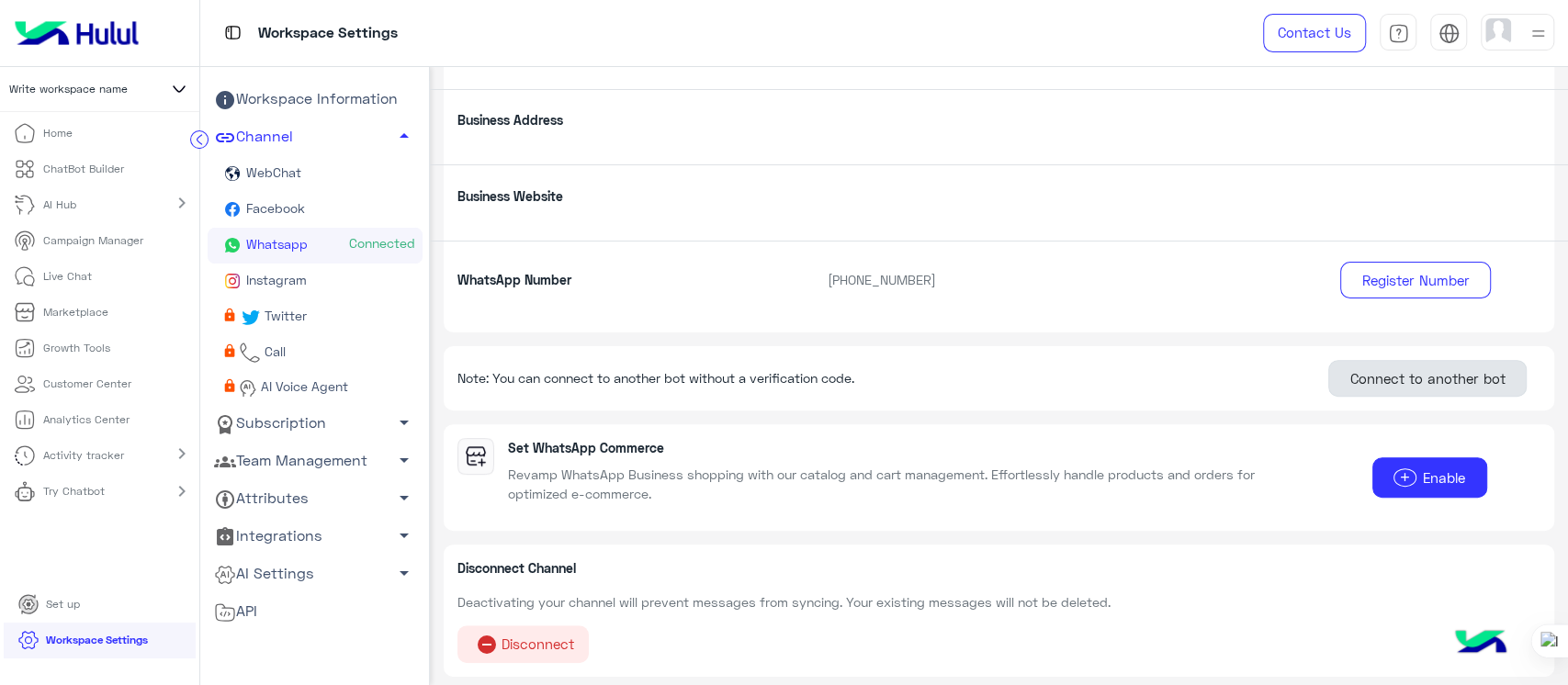
click at [1410, 370] on button "Connect to another bot" at bounding box center [1427, 378] width 198 height 37
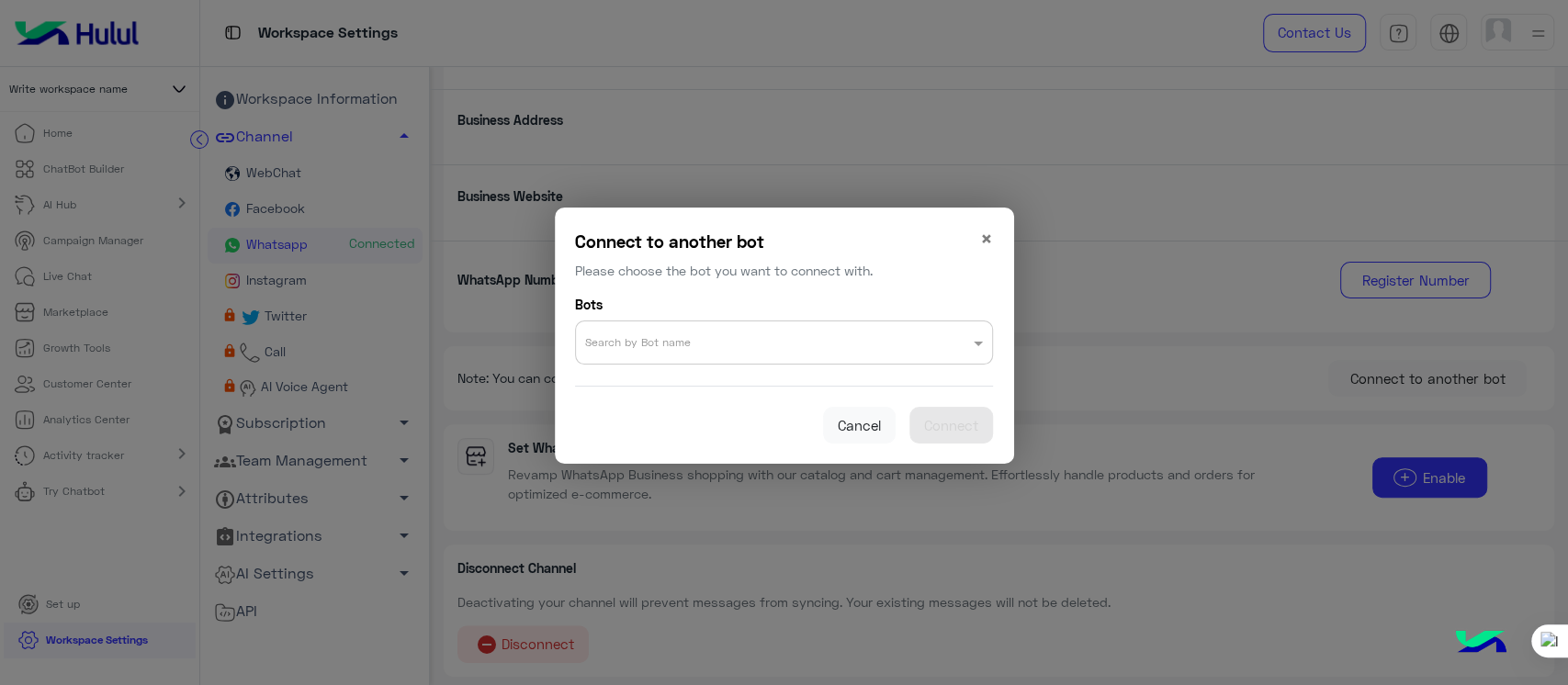
click at [867, 345] on input "text" at bounding box center [748, 337] width 325 height 23
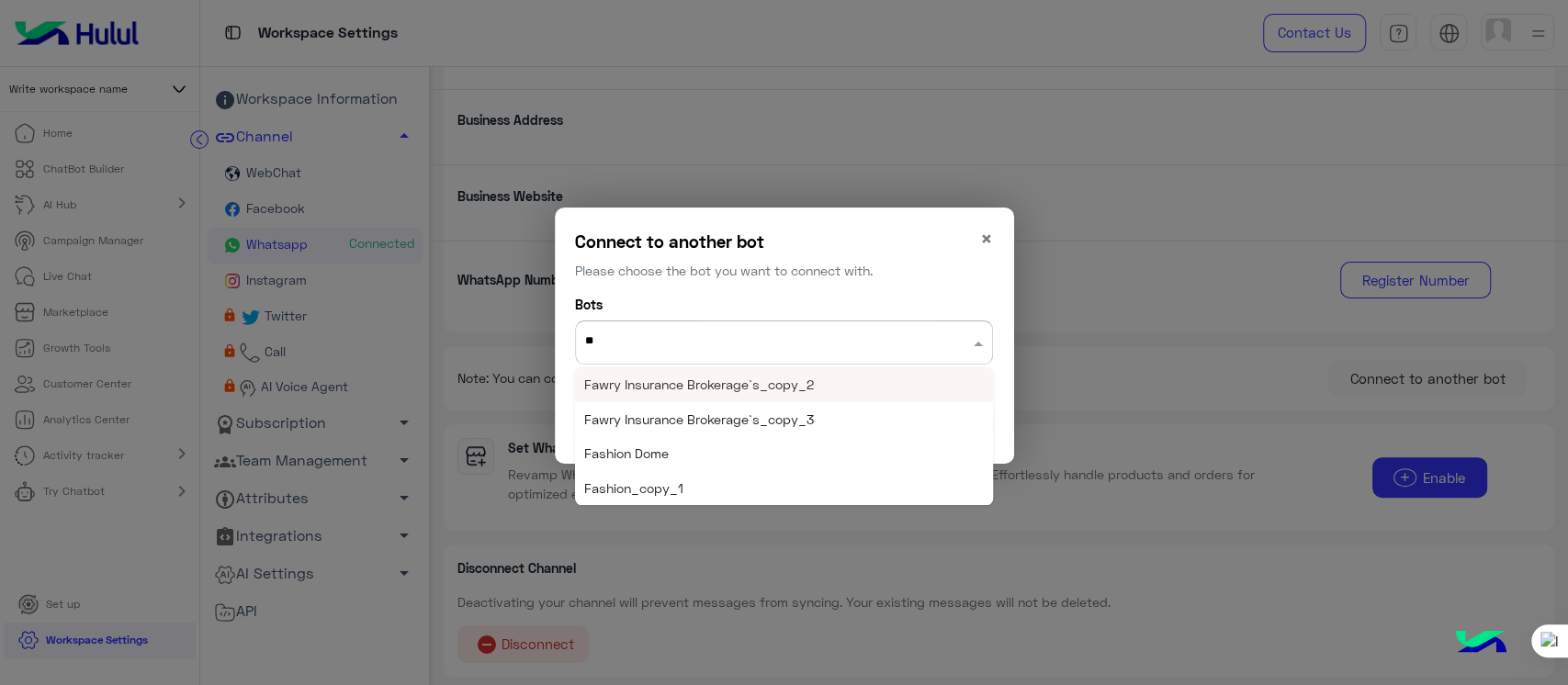
type input "***"
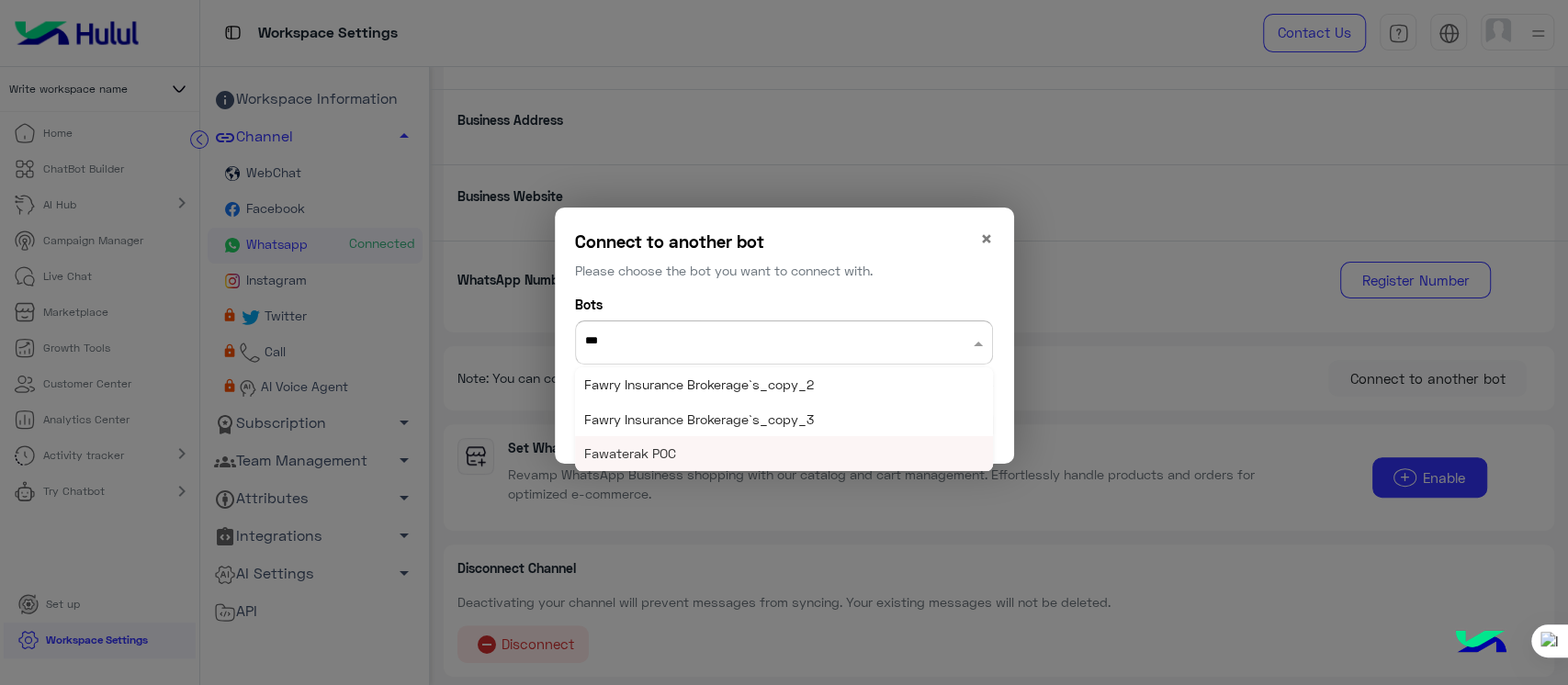
click at [591, 448] on span "Fawaterak POC" at bounding box center [630, 453] width 92 height 16
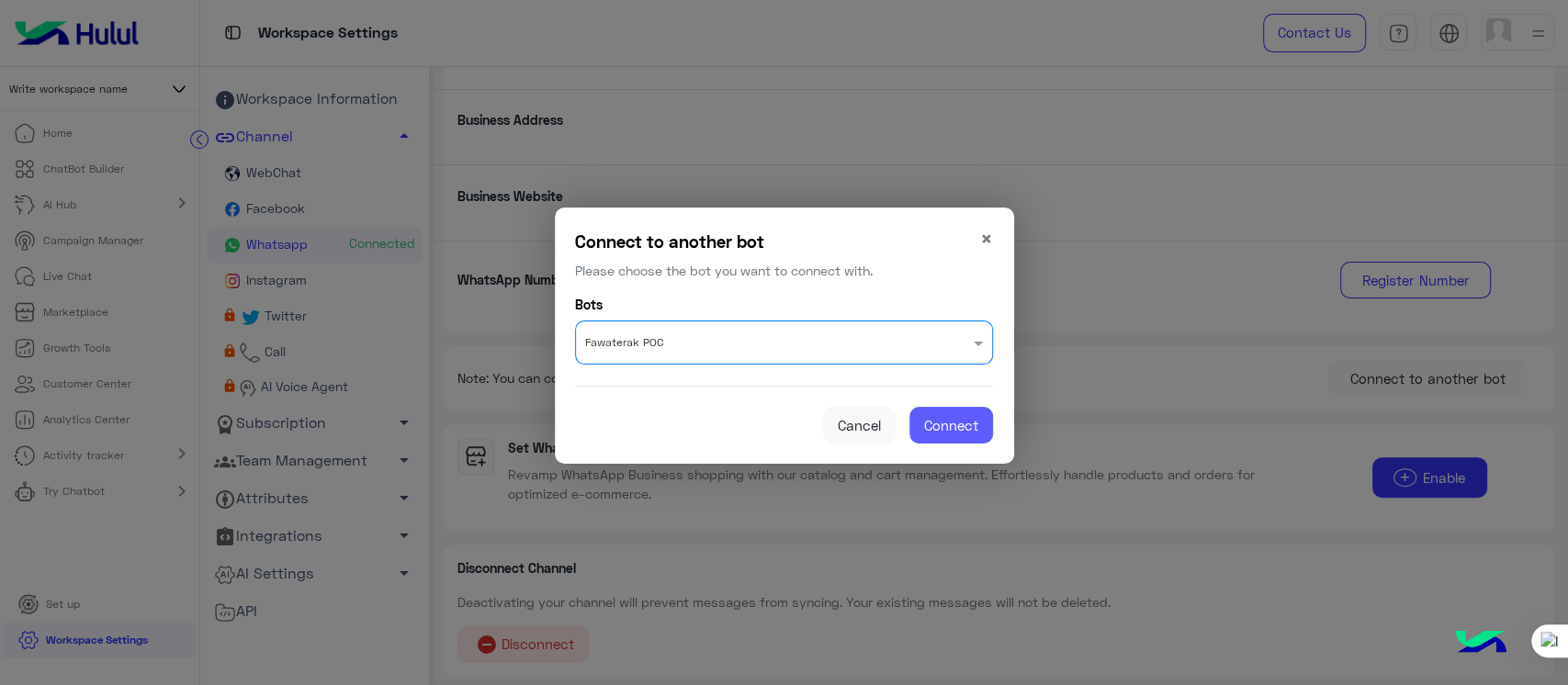
click at [938, 409] on button "Connect" at bounding box center [951, 425] width 83 height 37
click at [952, 429] on span "Connect" at bounding box center [951, 425] width 54 height 17
click at [962, 421] on span "Connect" at bounding box center [951, 425] width 54 height 17
click at [942, 422] on span "Connect" at bounding box center [951, 425] width 54 height 17
click at [943, 437] on button "Connect" at bounding box center [951, 425] width 83 height 37
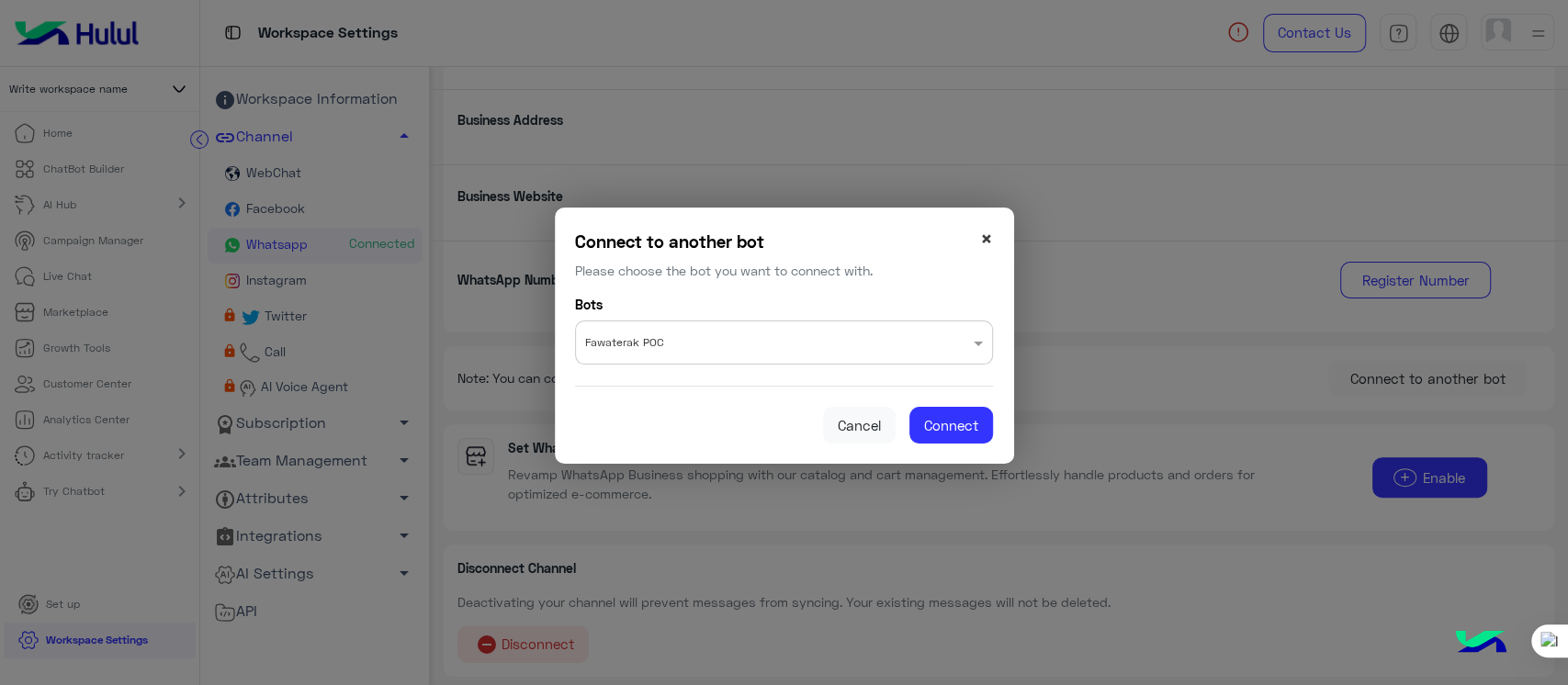
click at [992, 235] on span "×" at bounding box center [987, 238] width 13 height 25
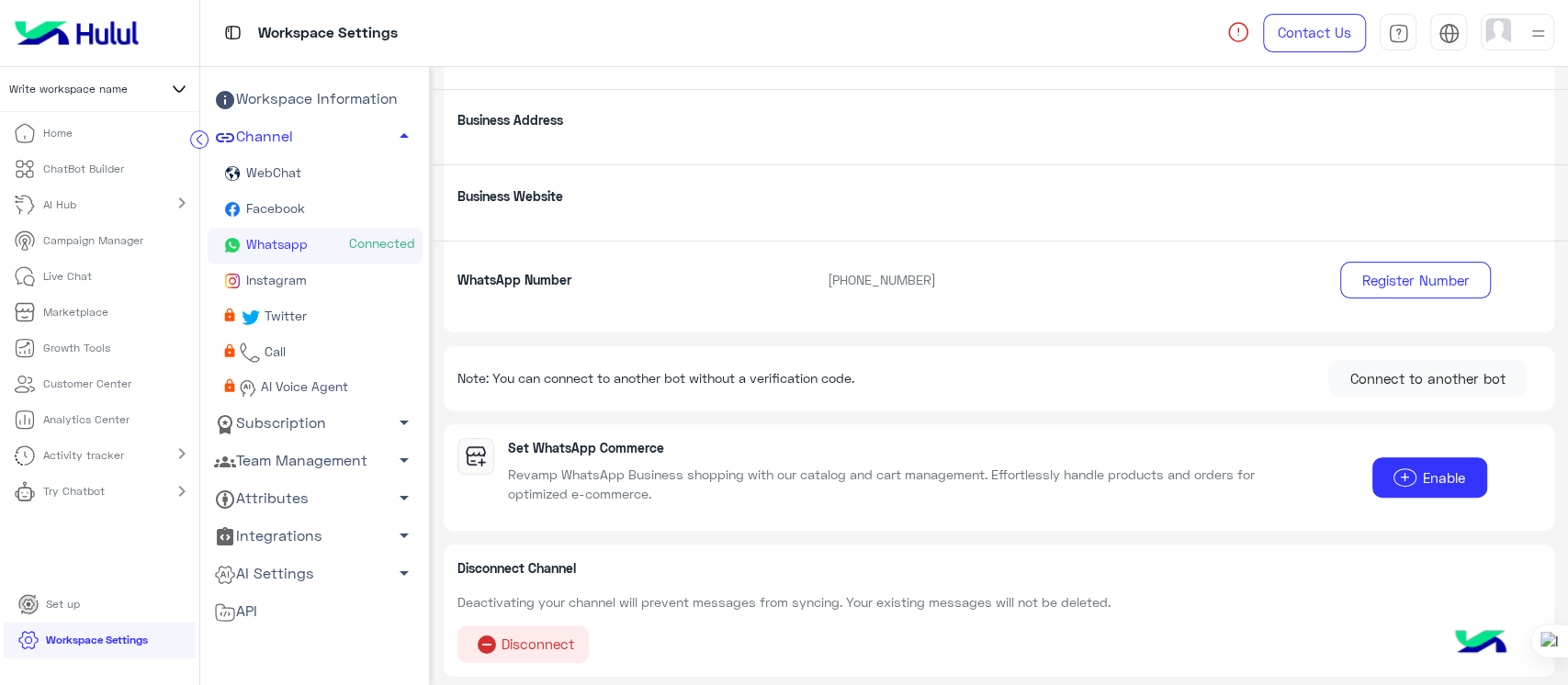
scroll to position [0, 0]
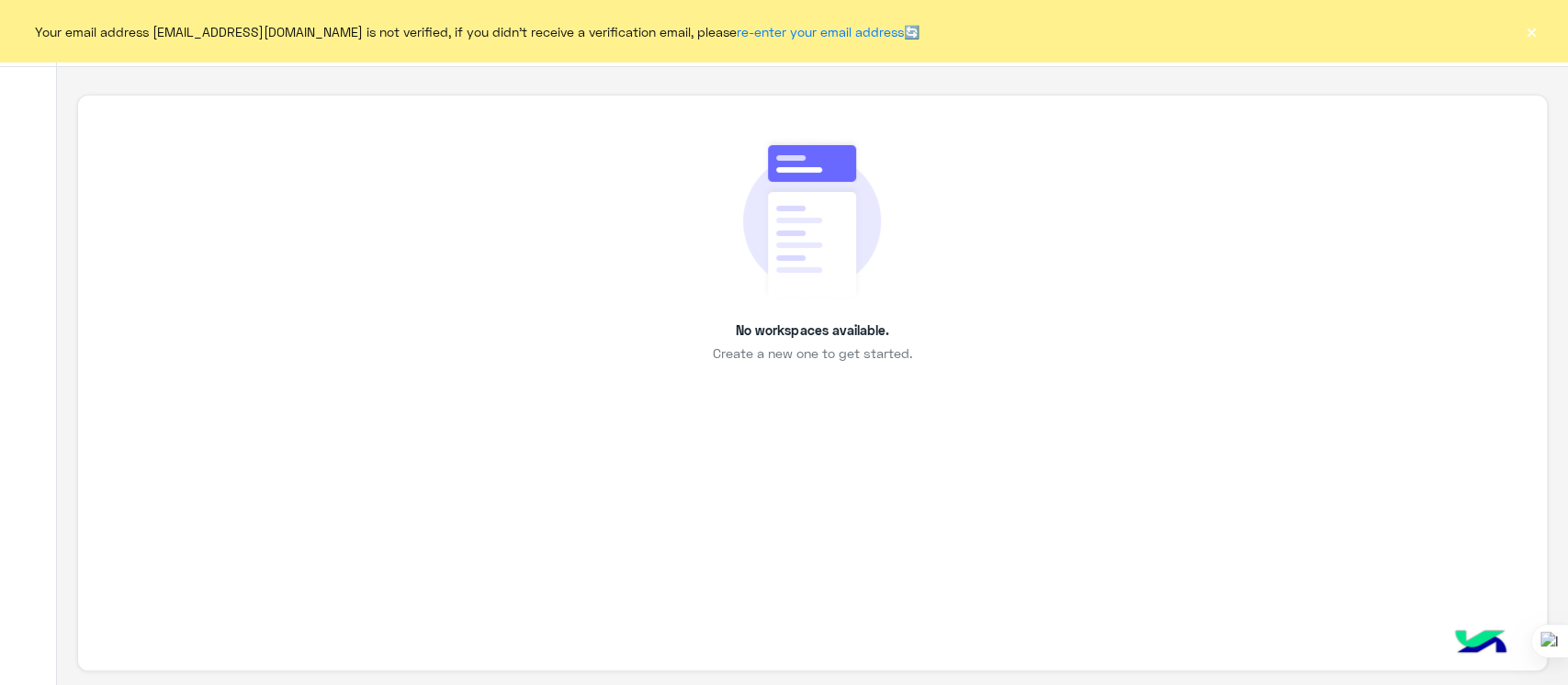
click at [1535, 35] on button "×" at bounding box center [1531, 31] width 19 height 19
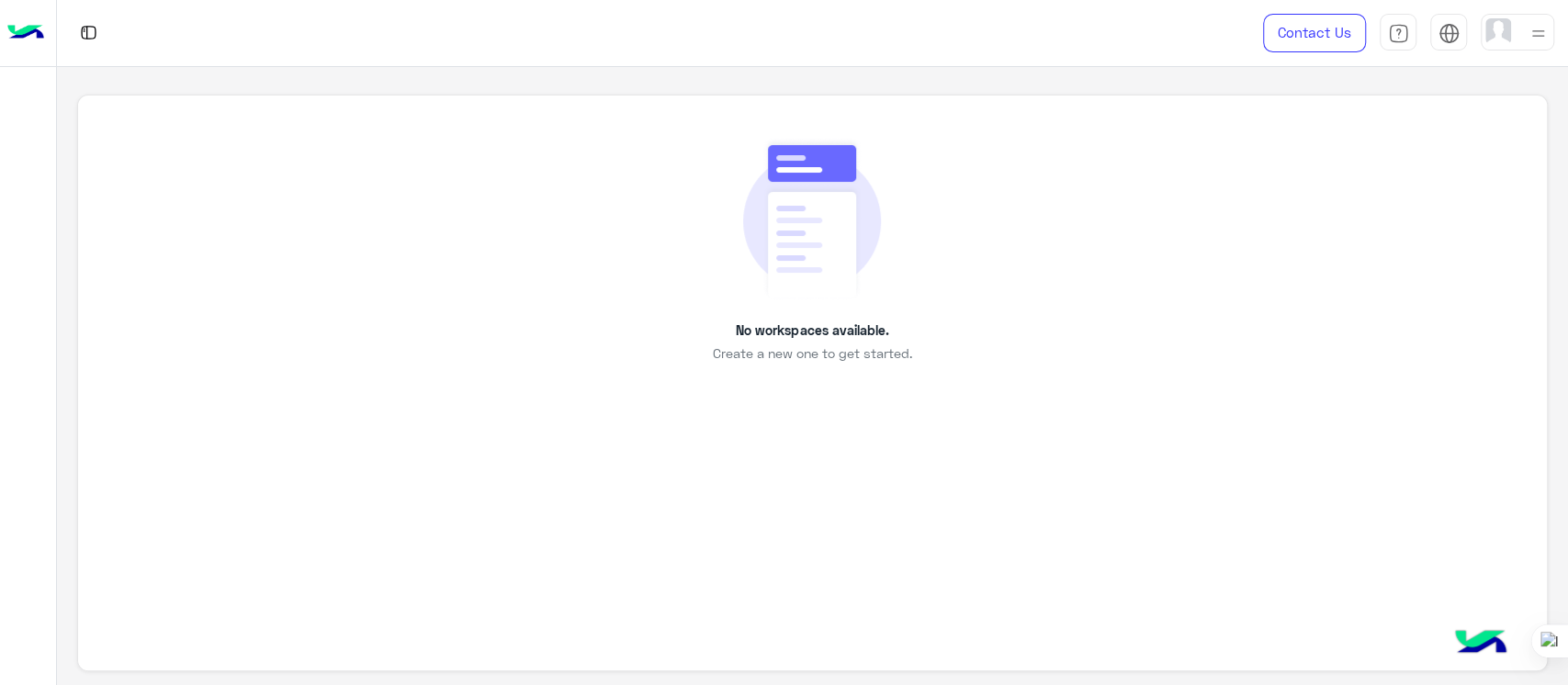
click at [397, 214] on div "No workspaces available. Create a new one to get started." at bounding box center [812, 249] width 1386 height 227
click at [401, 226] on div "No workspaces available. Create a new one to get started." at bounding box center [812, 249] width 1386 height 227
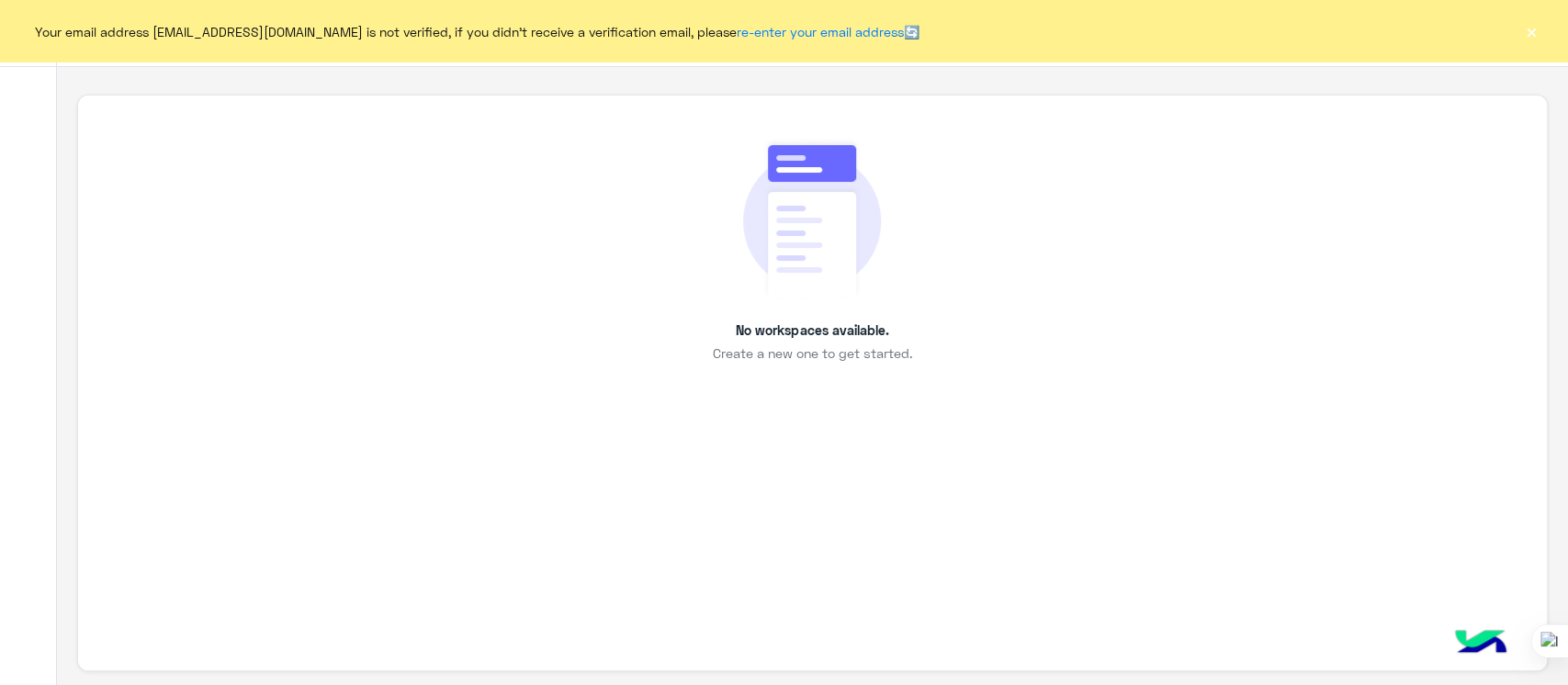
click at [1523, 29] on button "×" at bounding box center [1531, 31] width 19 height 19
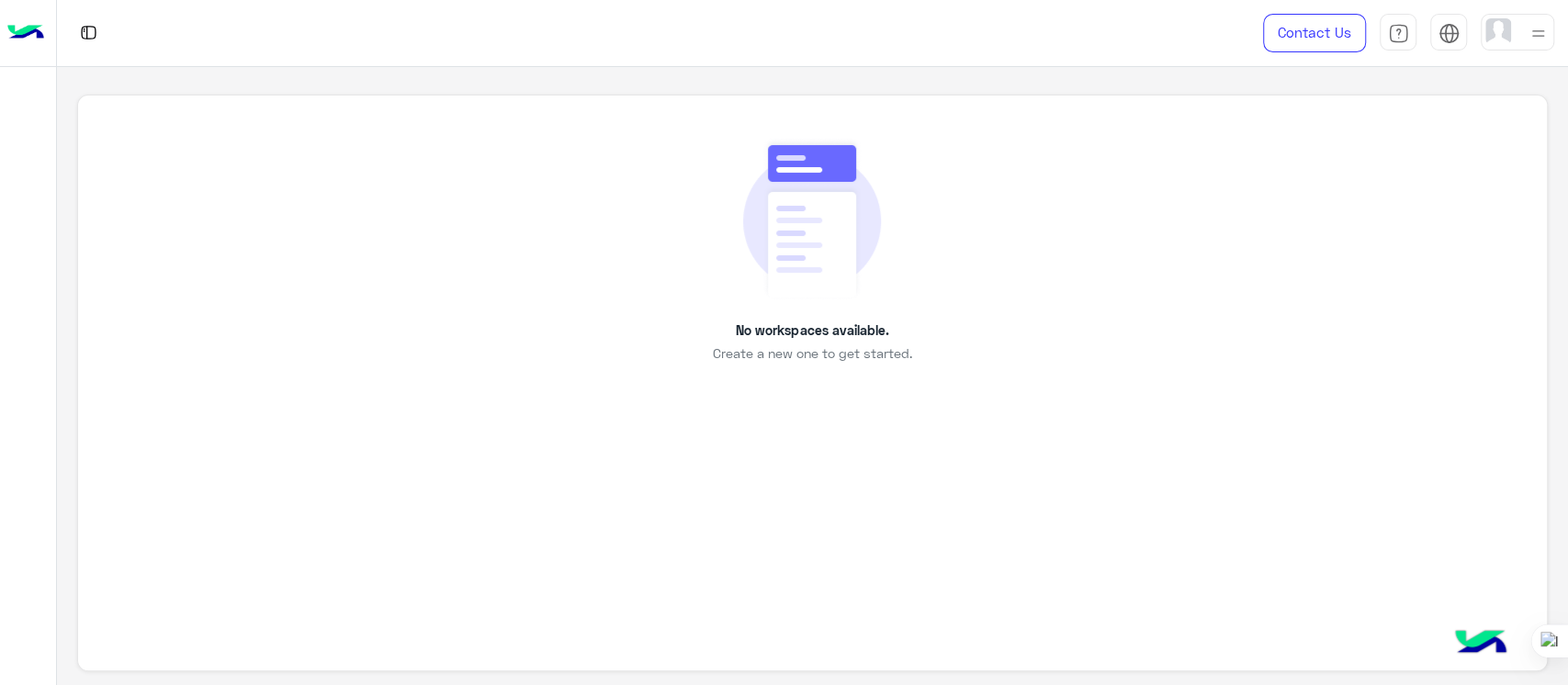
click at [1512, 33] on div at bounding box center [1517, 32] width 73 height 37
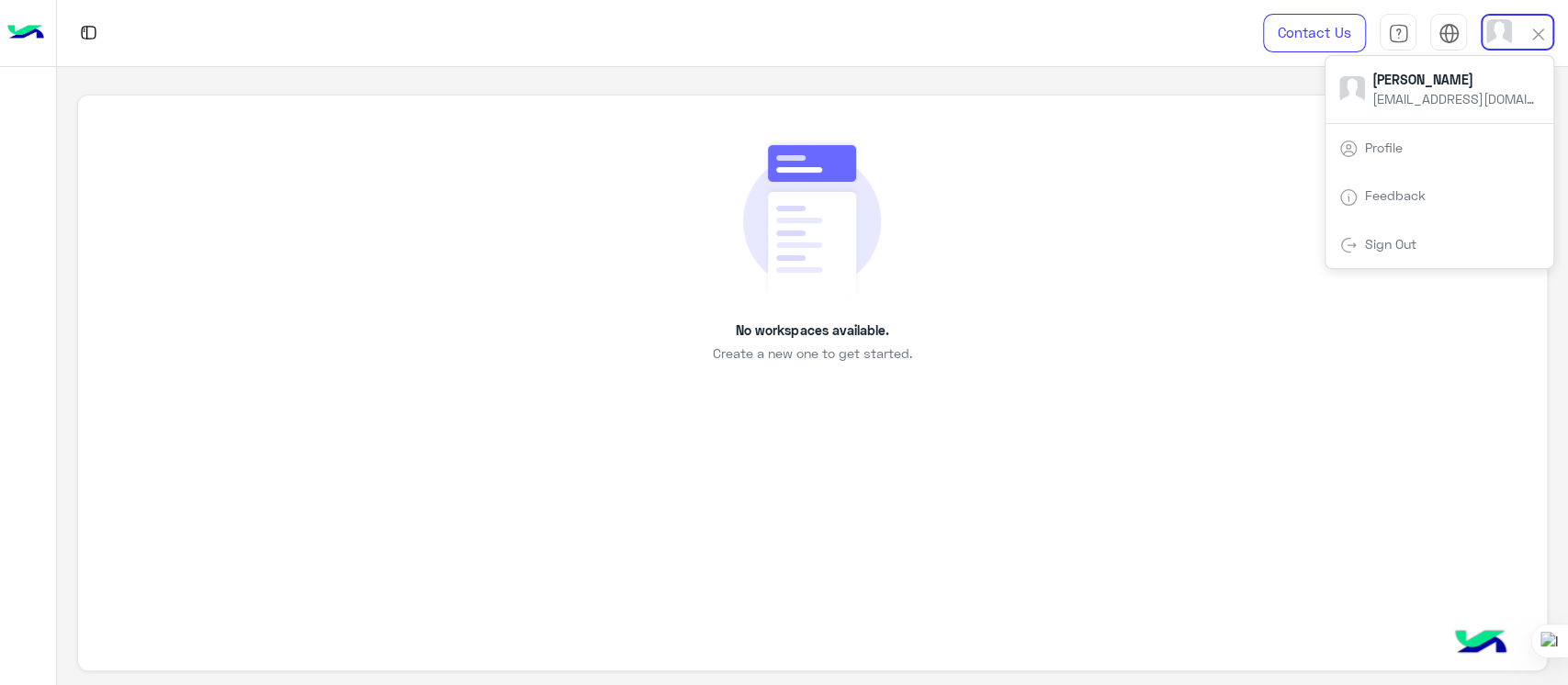
click at [1133, 158] on div "No workspaces available. Create a new one to get started." at bounding box center [812, 249] width 1386 height 227
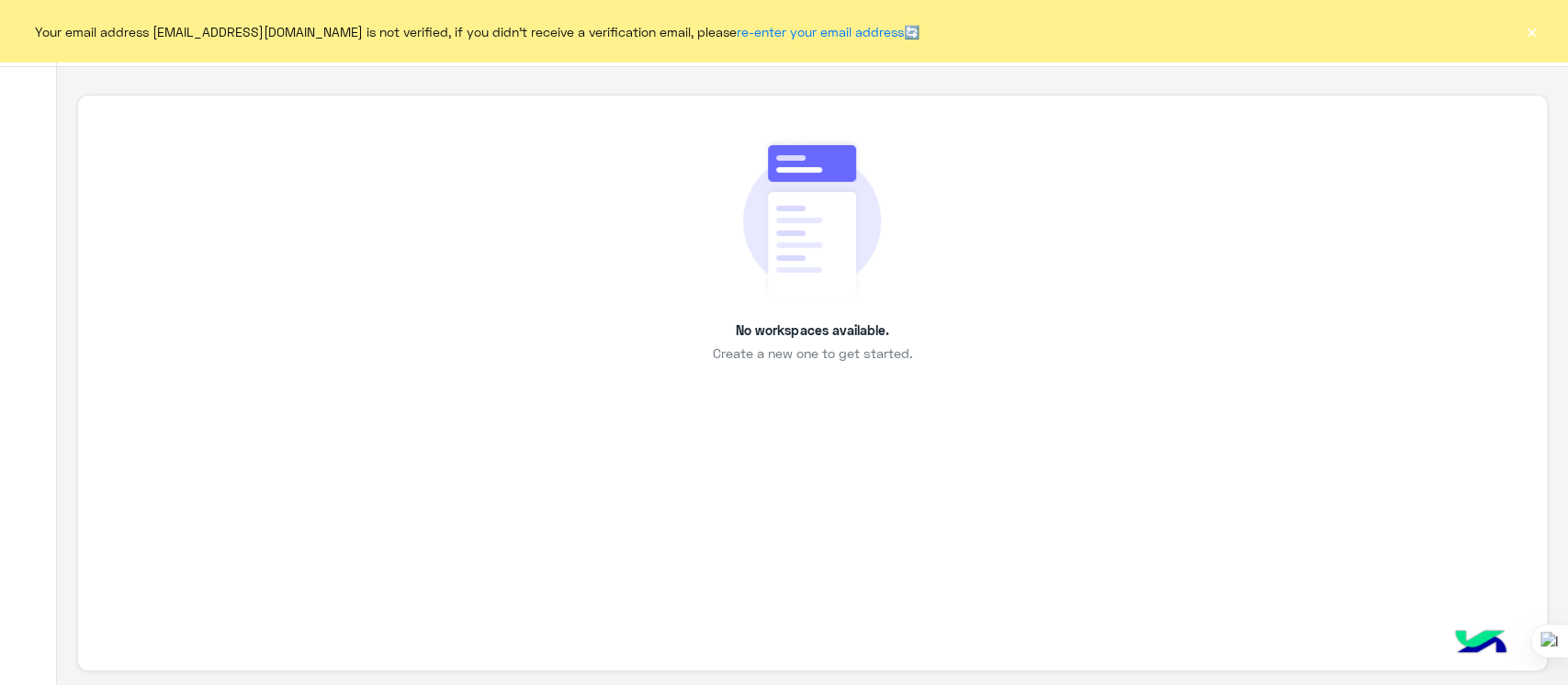
click at [1534, 23] on button "×" at bounding box center [1531, 31] width 19 height 19
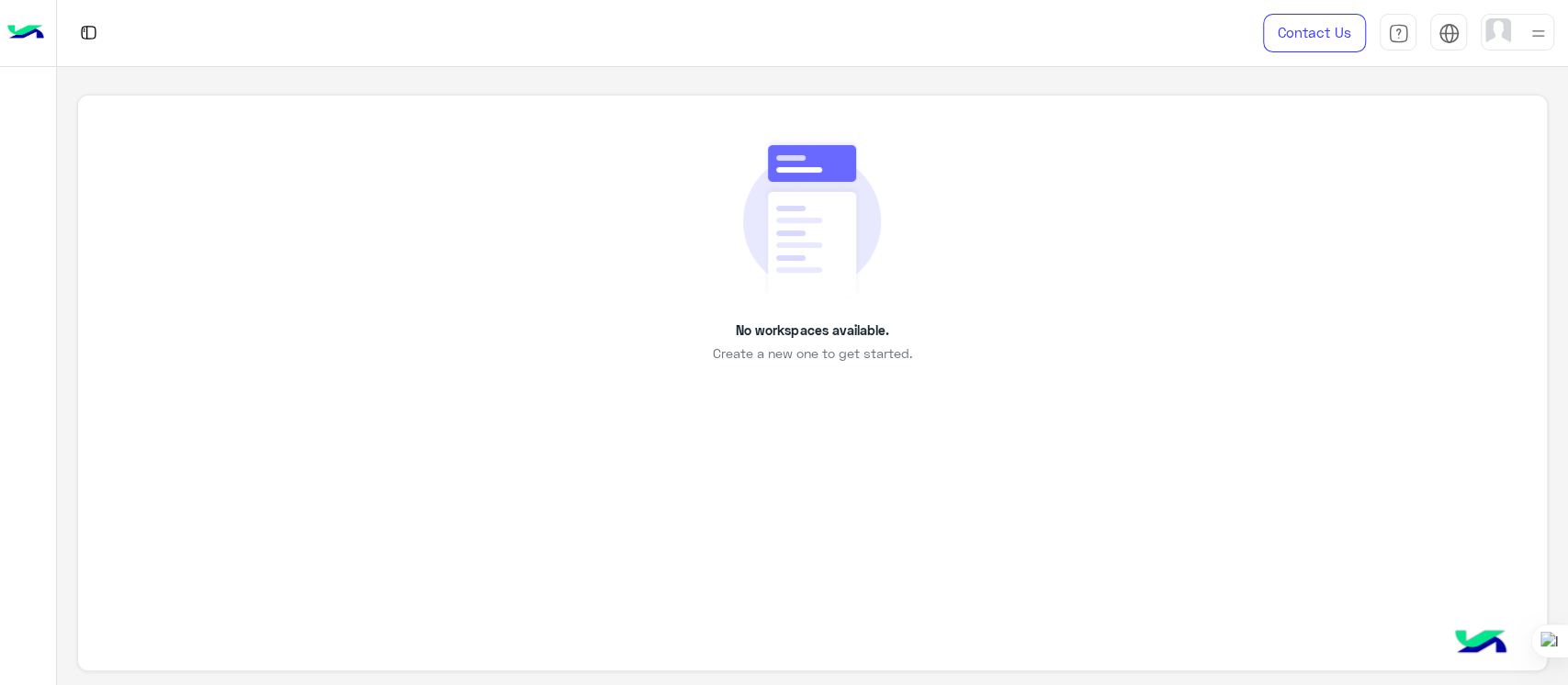
click at [830, 35] on div at bounding box center [561, 33] width 1007 height 66
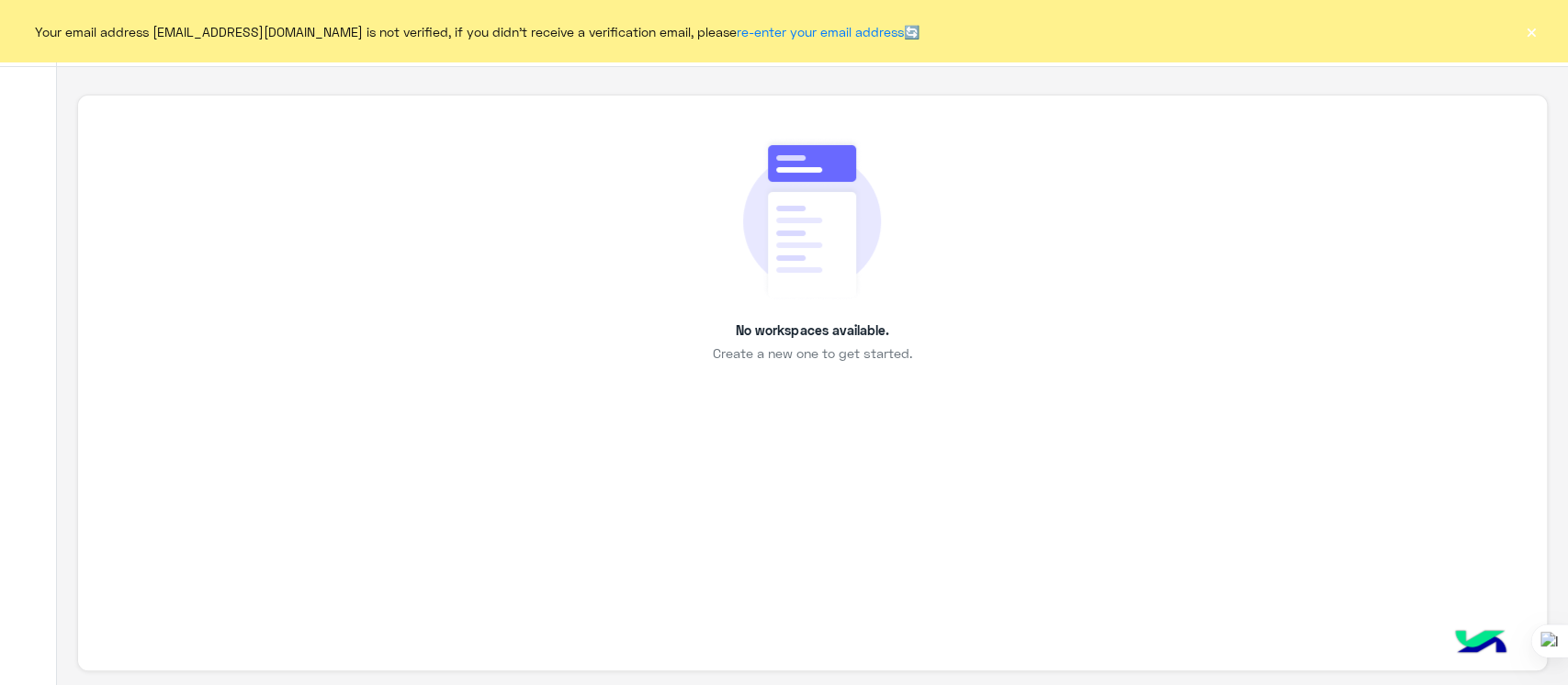
click at [1491, 486] on div "No workspaces available. Create a new one to get started." at bounding box center [812, 383] width 1470 height 577
click at [1537, 44] on div "Your email address sabrin.shawky@hulul.net is not verified, if you didn't recei…" at bounding box center [784, 31] width 1568 height 62
click at [625, 194] on div "No workspaces available. Create a new one to get started." at bounding box center [812, 249] width 1386 height 227
click at [658, 206] on div "No workspaces available. Create a new one to get started." at bounding box center [812, 249] width 1386 height 227
click at [1531, 35] on button "×" at bounding box center [1531, 31] width 19 height 19
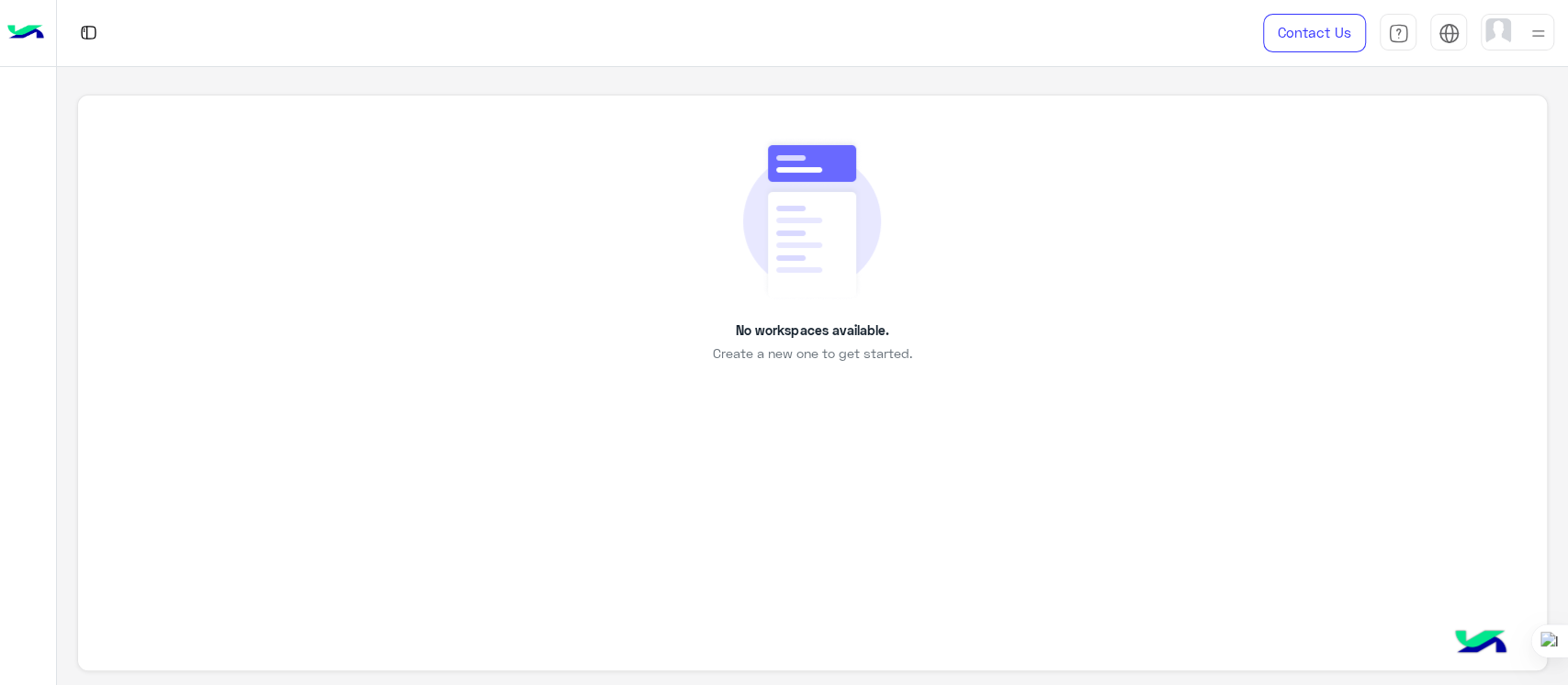
click at [1070, 231] on div "No workspaces available. Create a new one to get started." at bounding box center [812, 249] width 1386 height 227
click at [1546, 36] on img at bounding box center [1537, 33] width 23 height 23
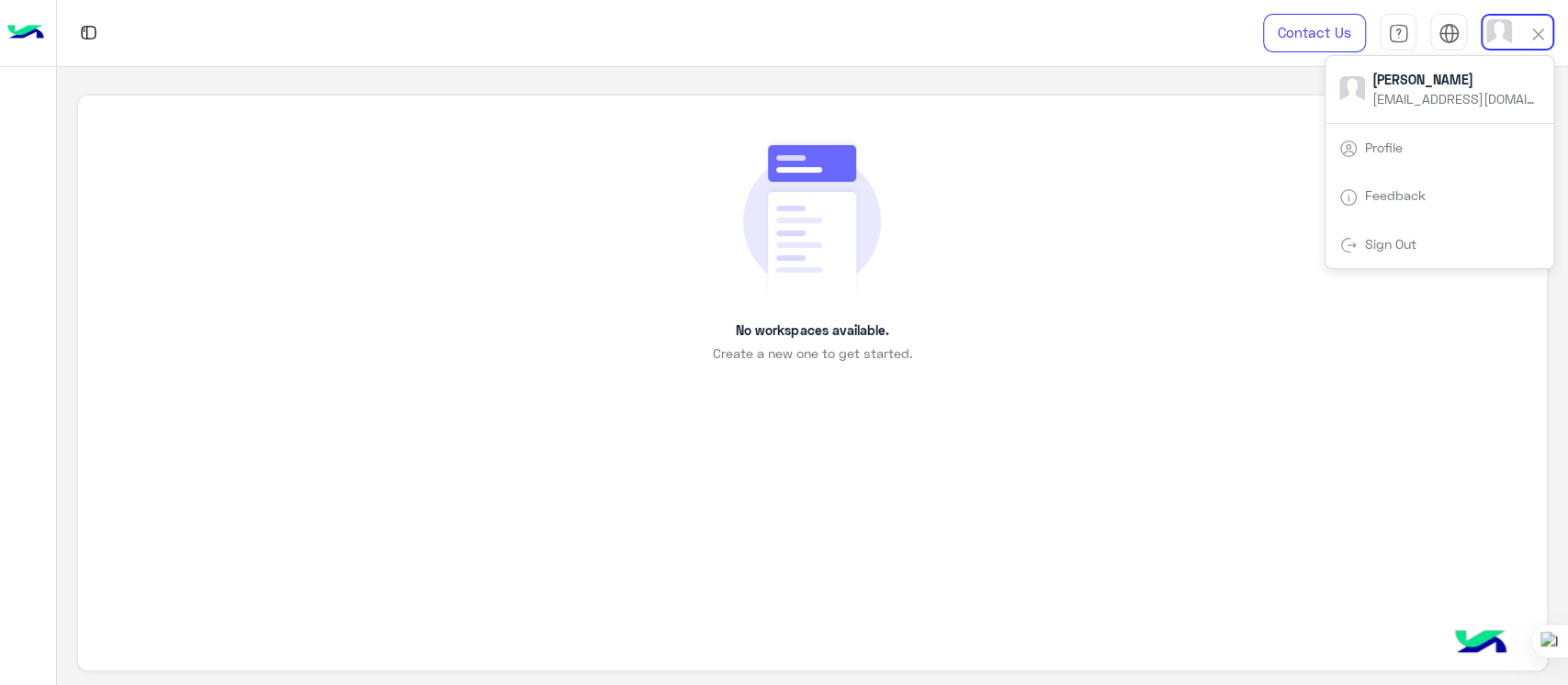
click at [1264, 150] on div "No workspaces available. Create a new one to get started." at bounding box center [812, 249] width 1386 height 227
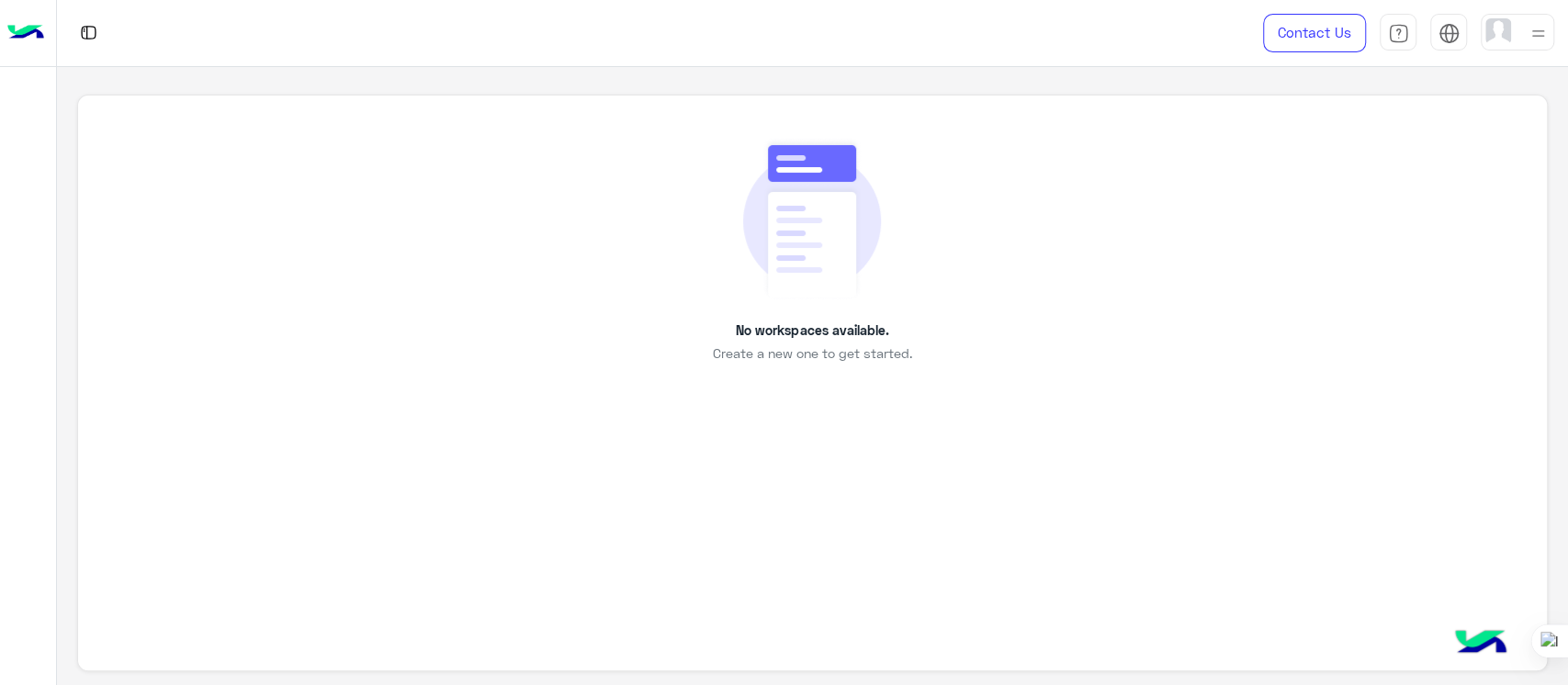
drag, startPoint x: 1022, startPoint y: 211, endPoint x: 759, endPoint y: 363, distance: 303.8
click at [759, 363] on div "No workspaces available. Create a new one to get started." at bounding box center [812, 383] width 1470 height 577
click at [444, 413] on div "No workspaces available. Create a new one to get started." at bounding box center [812, 383] width 1470 height 577
click at [864, 213] on img at bounding box center [811, 218] width 138 height 163
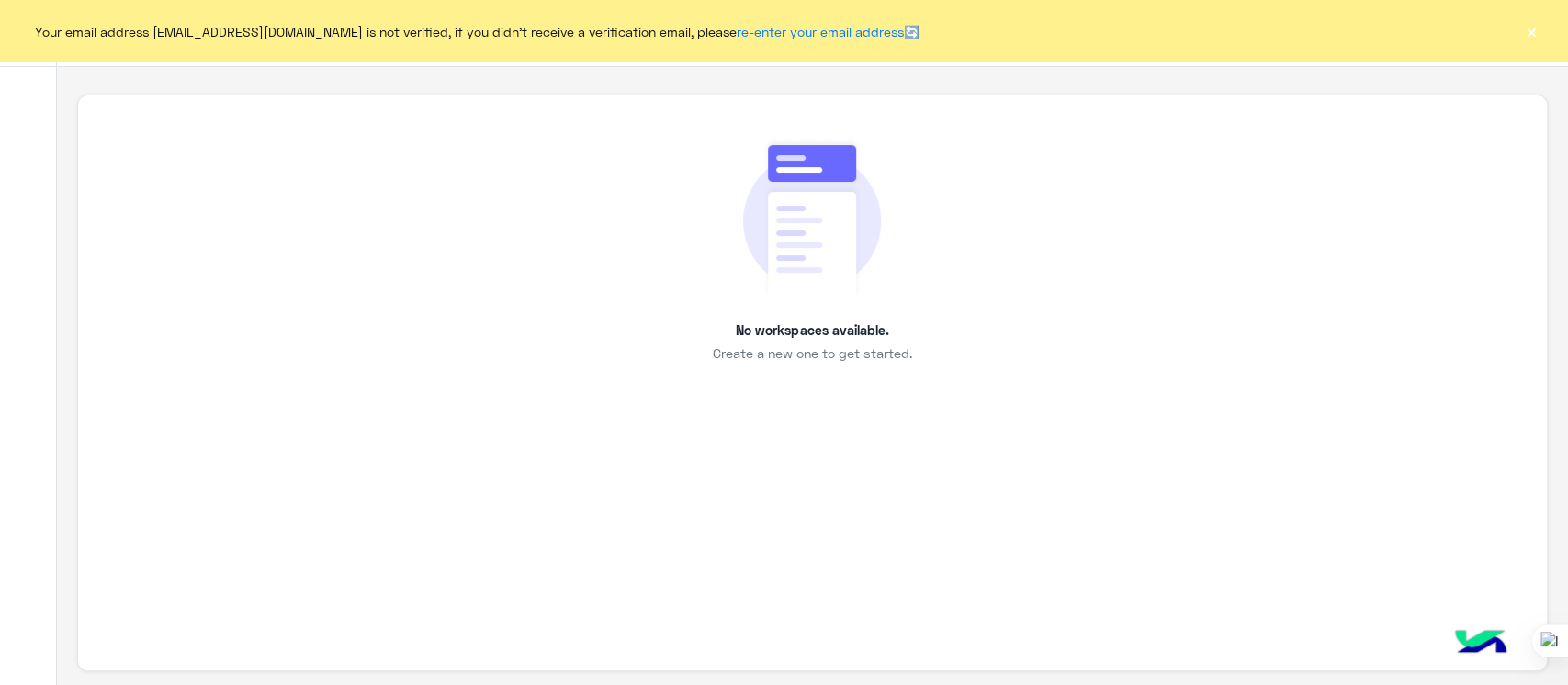
click at [1523, 205] on div "No workspaces available. Create a new one to get started." at bounding box center [812, 383] width 1470 height 577
click at [1567, 209] on div at bounding box center [1567, 342] width 1 height 685
click at [1517, 26] on div "Your email address sabrin.shawky@hulul.net is not verified, if you didn't recei…" at bounding box center [784, 31] width 1568 height 62
click at [1543, 36] on div "Your email address sabrin.shawky@hulul.net is not verified, if you didn't recei…" at bounding box center [784, 31] width 1568 height 62
click at [1538, 33] on button "×" at bounding box center [1531, 31] width 19 height 19
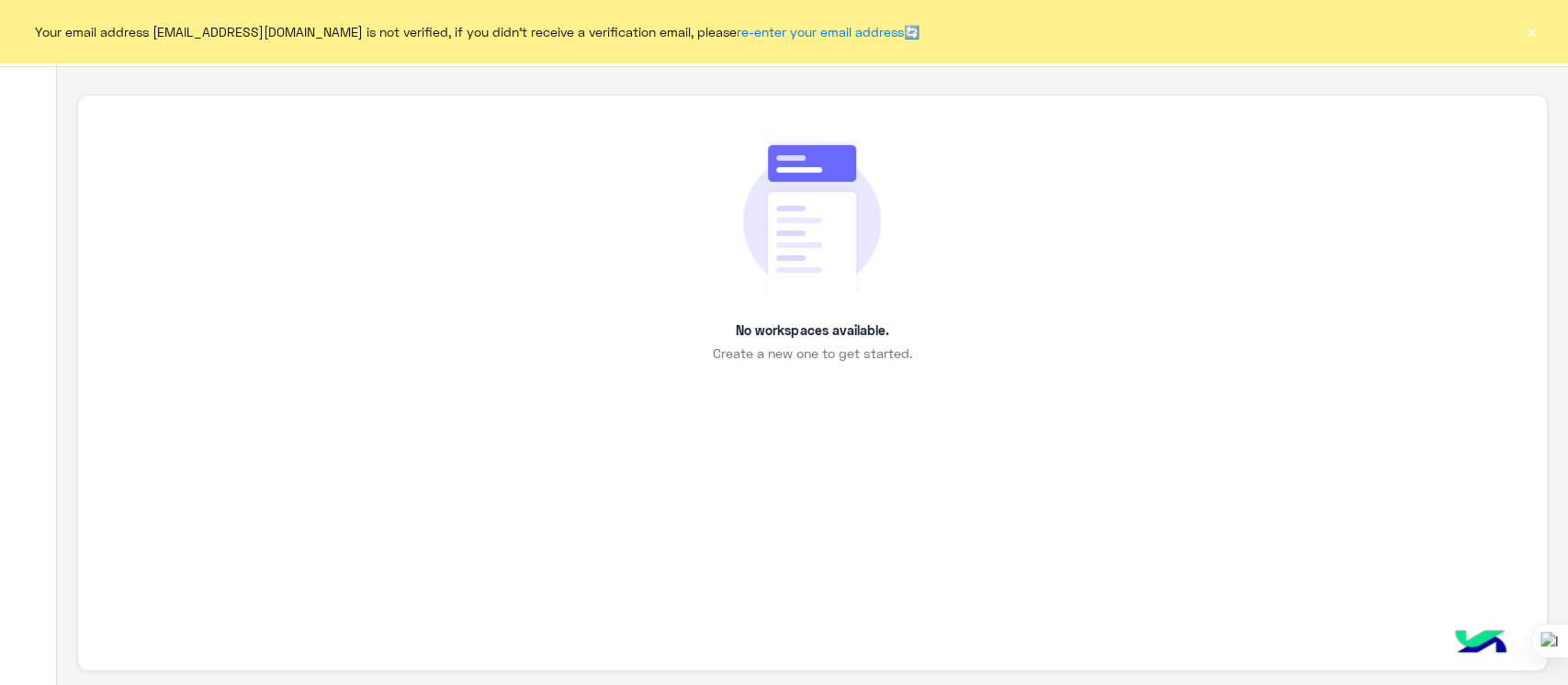
click at [834, 508] on div "No workspaces available. Create a new one to get started." at bounding box center [812, 383] width 1470 height 577
click at [796, 513] on div "No workspaces available. Create a new one to get started." at bounding box center [812, 383] width 1470 height 577
click at [790, 518] on div "No workspaces available. Create a new one to get started." at bounding box center [812, 383] width 1470 height 577
click at [1526, 41] on button "×" at bounding box center [1531, 31] width 19 height 19
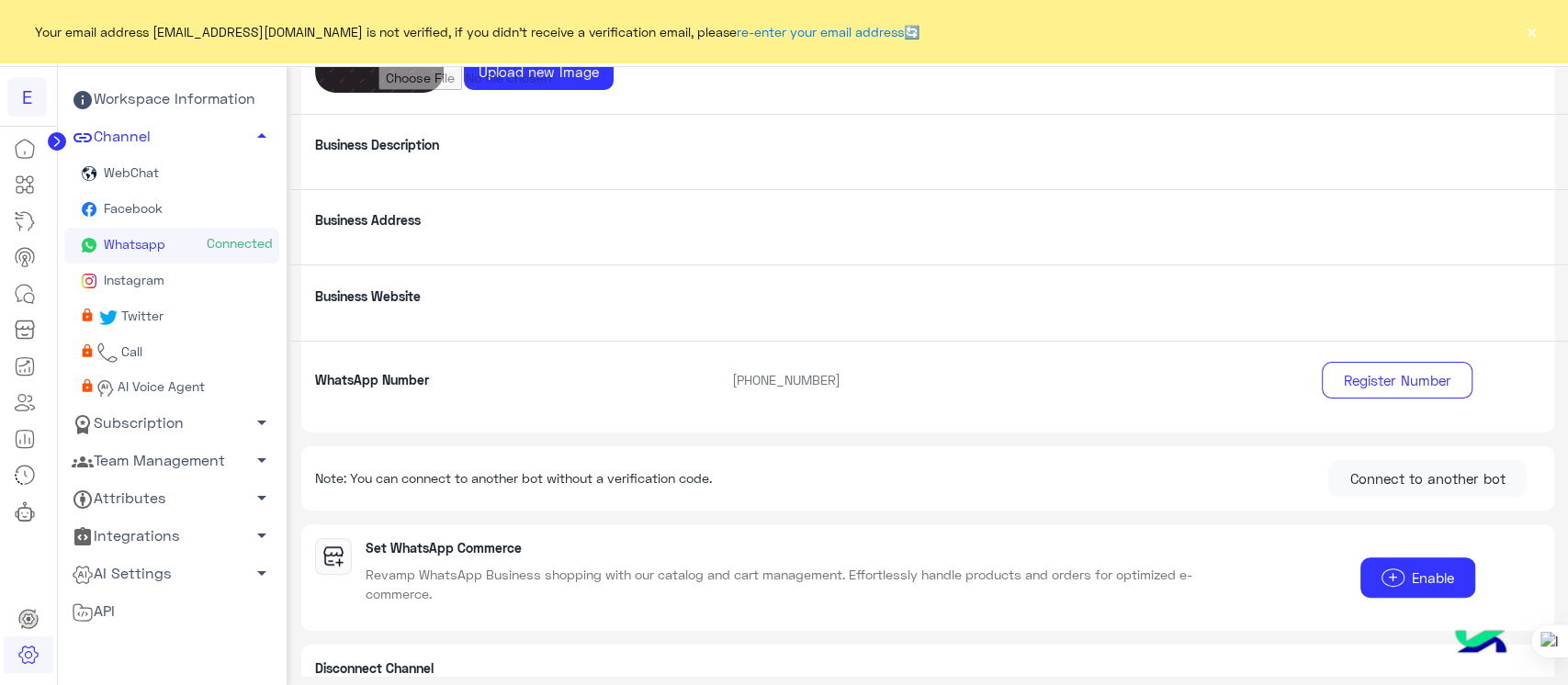
scroll to position [307, 0]
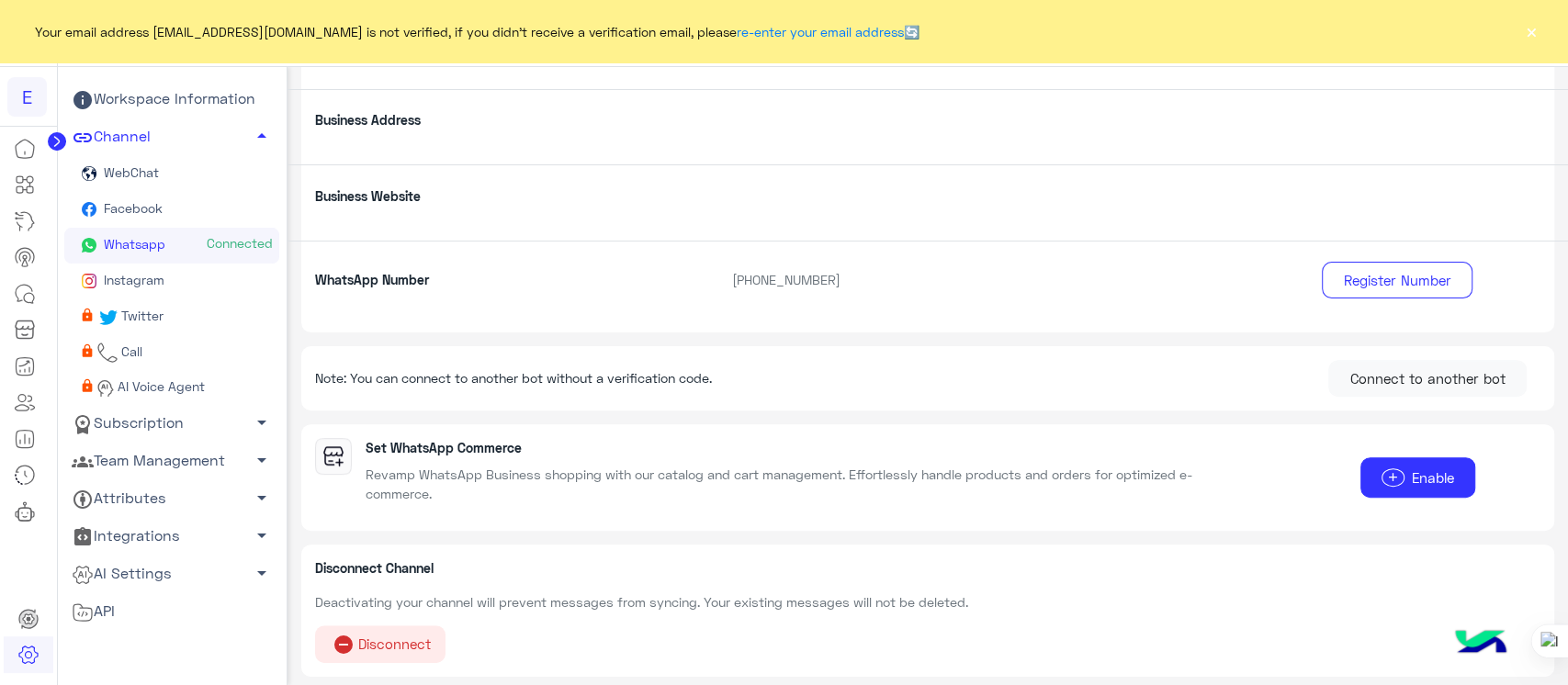
click at [1528, 40] on button "×" at bounding box center [1531, 31] width 19 height 19
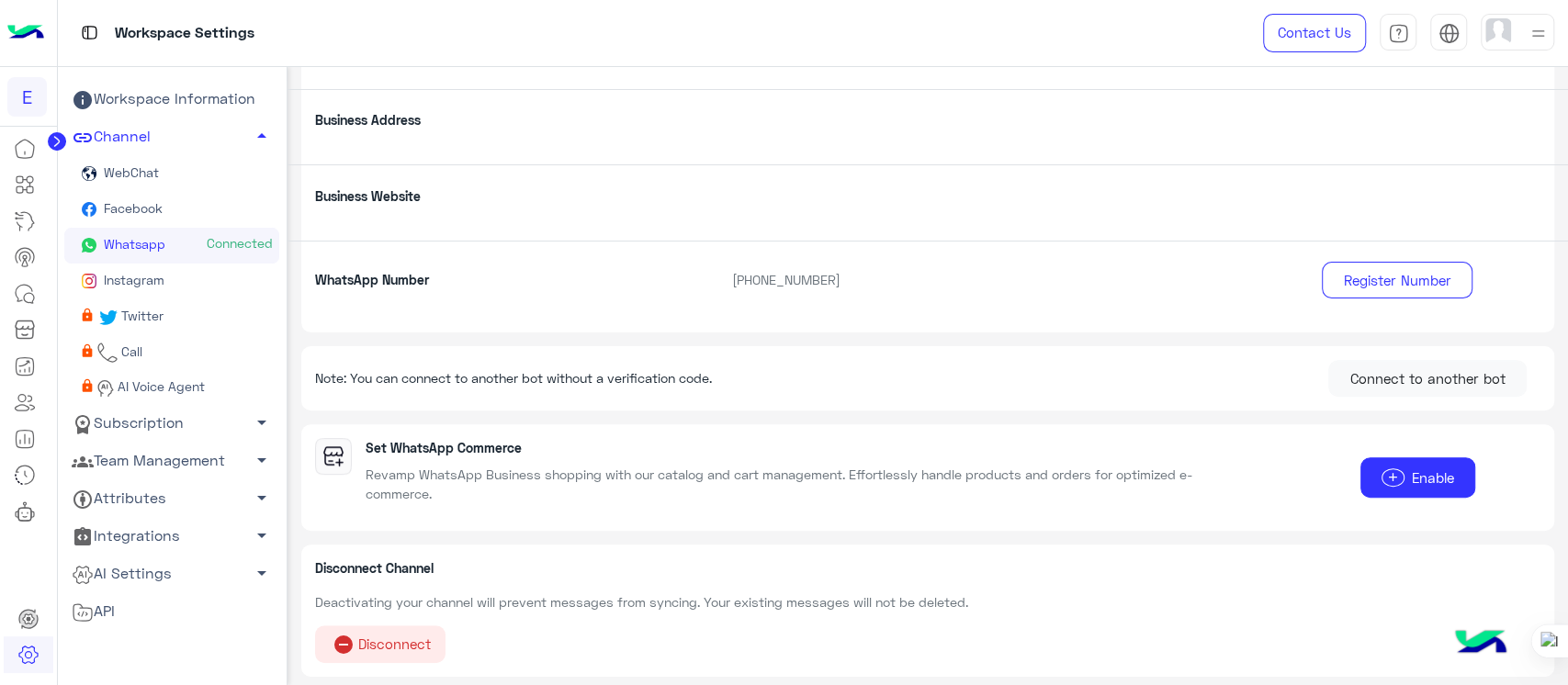
click at [58, 140] on circle at bounding box center [56, 142] width 19 height 19
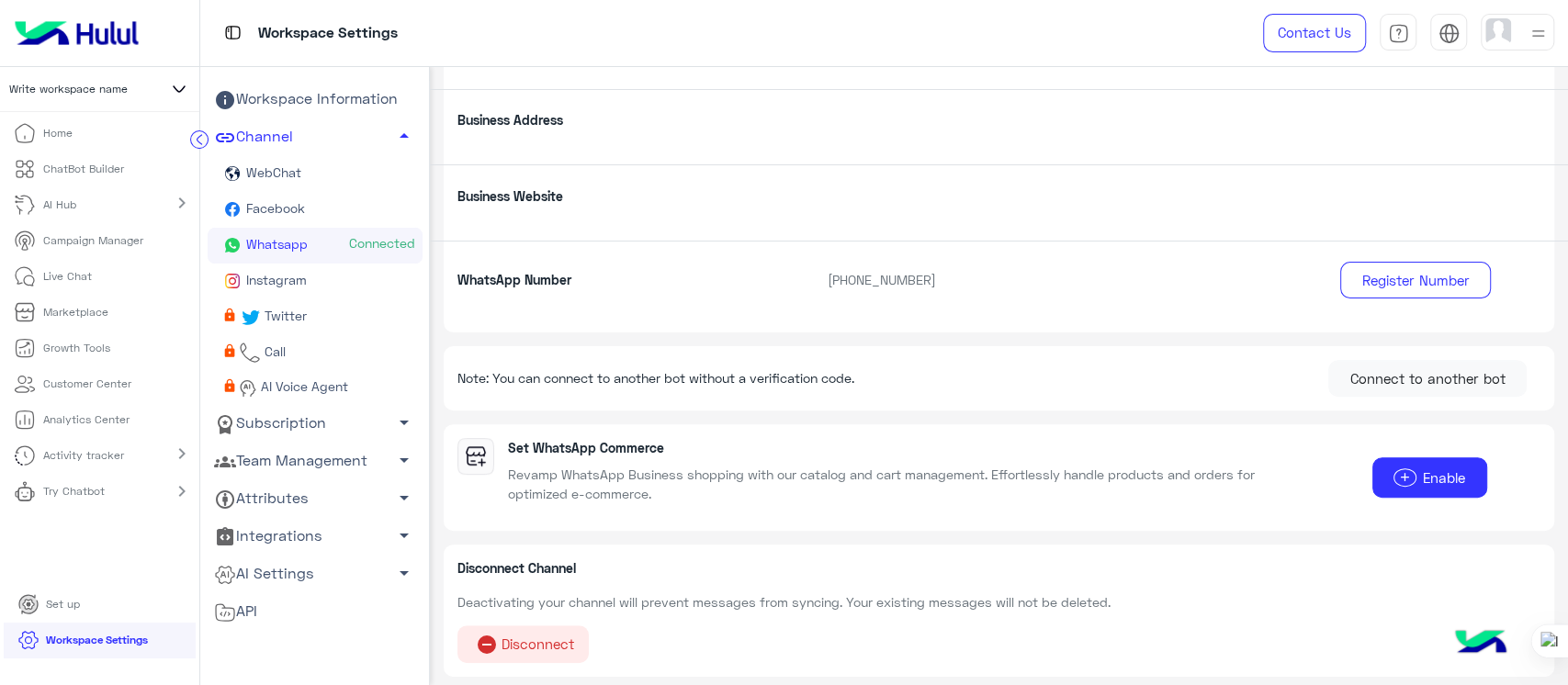
click at [105, 89] on span "Write workspace name" at bounding box center [68, 89] width 119 height 17
click at [103, 141] on input "text" at bounding box center [100, 139] width 161 height 37
type input "*"
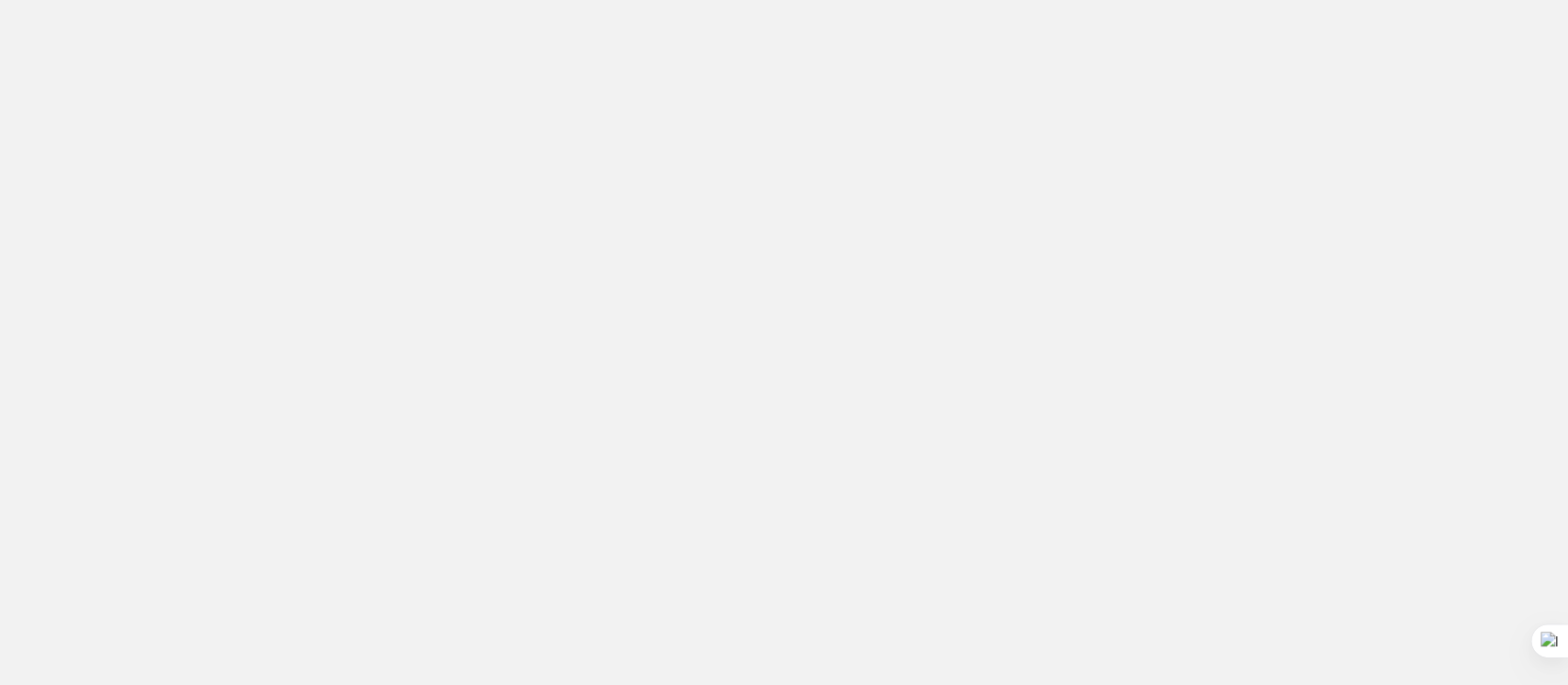
click at [499, 290] on app-root at bounding box center [784, 342] width 1568 height 685
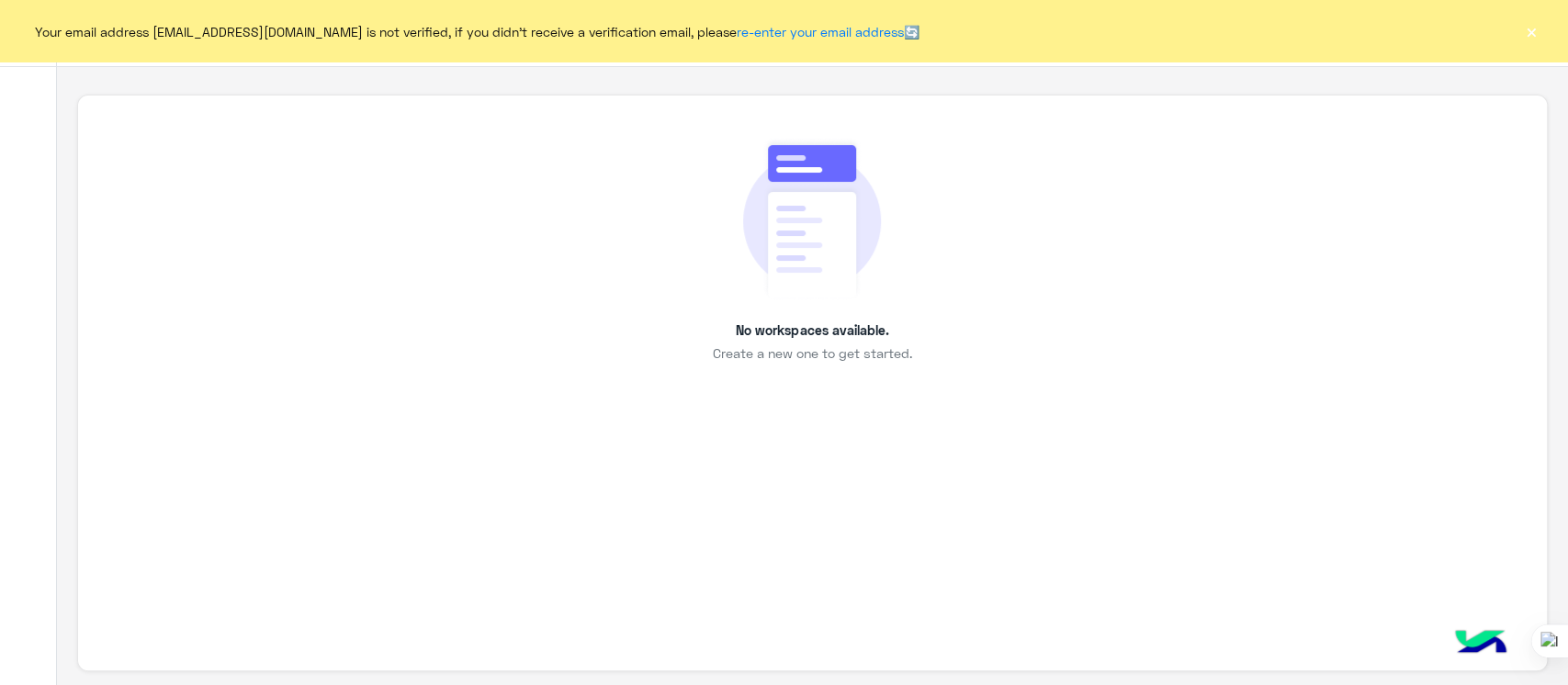
click at [1528, 36] on button "×" at bounding box center [1531, 31] width 19 height 19
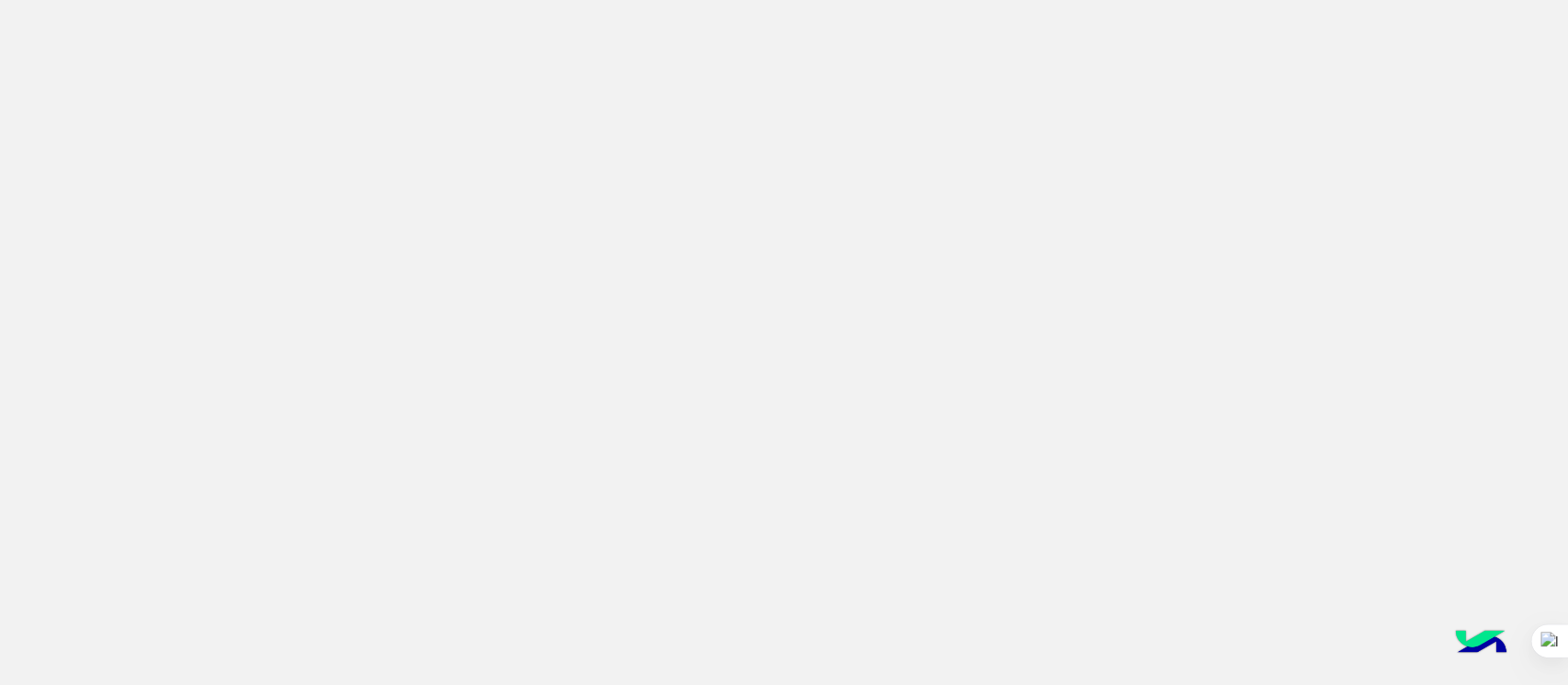
click at [627, 342] on app-root at bounding box center [784, 342] width 1568 height 685
click at [1489, 653] on img at bounding box center [1481, 643] width 64 height 64
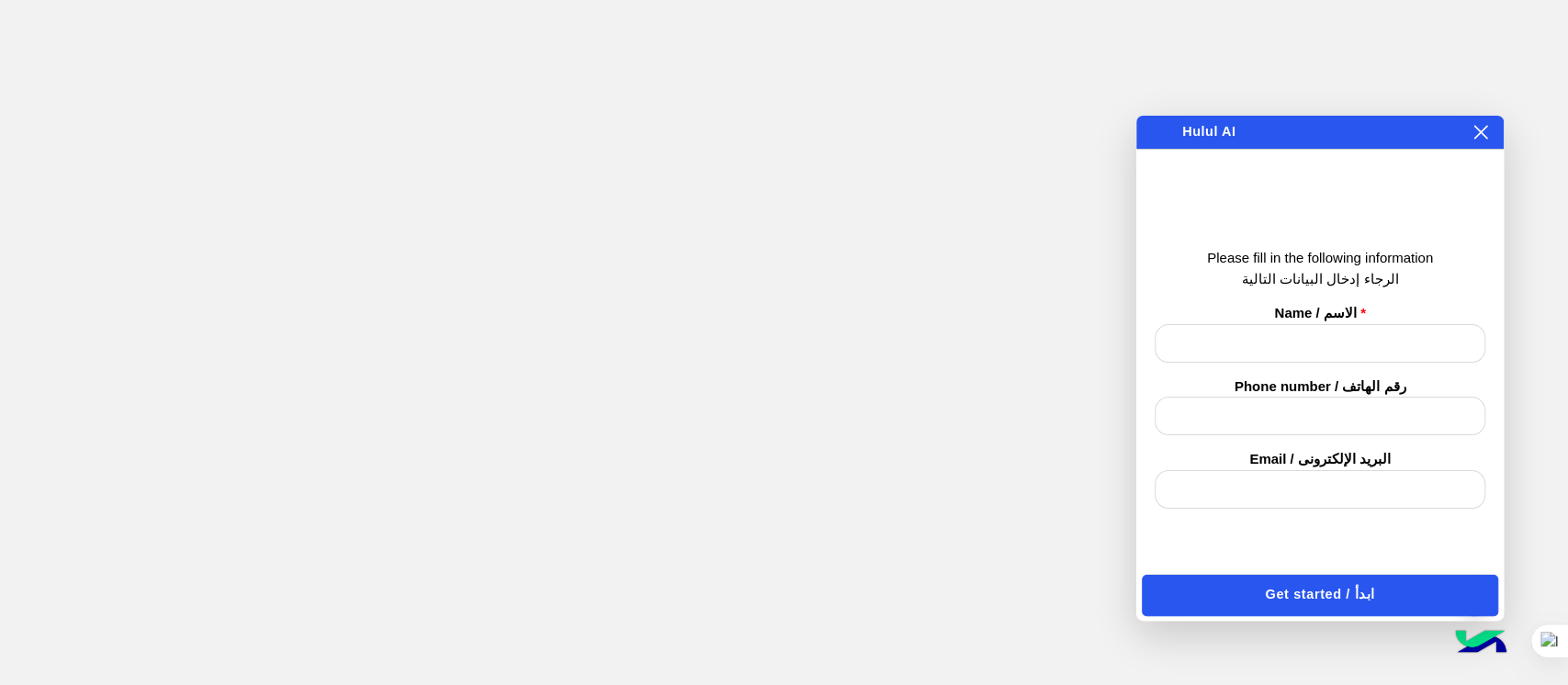
click at [1474, 133] on icon at bounding box center [1481, 132] width 15 height 15
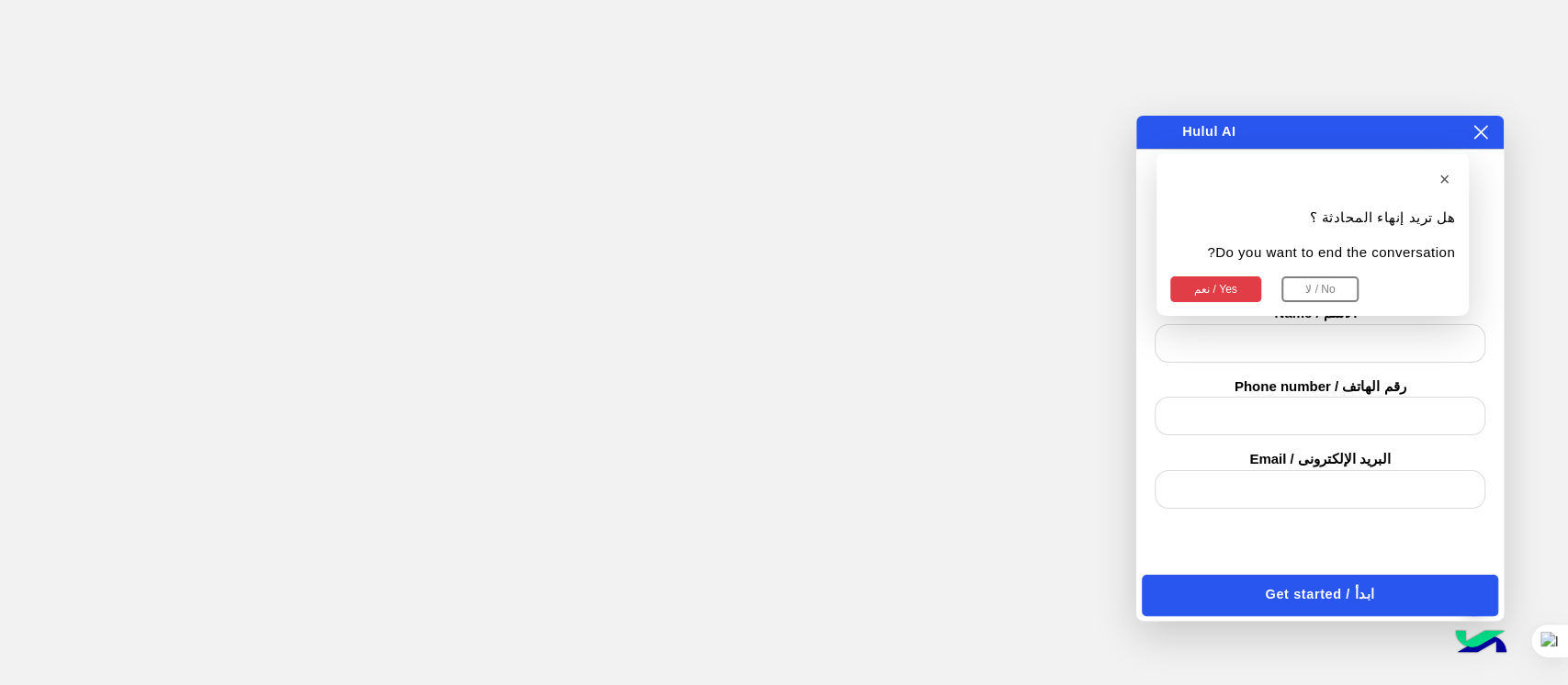
click at [1241, 297] on button "نعم / Yes" at bounding box center [1216, 289] width 91 height 26
